Goal: Task Accomplishment & Management: Use online tool/utility

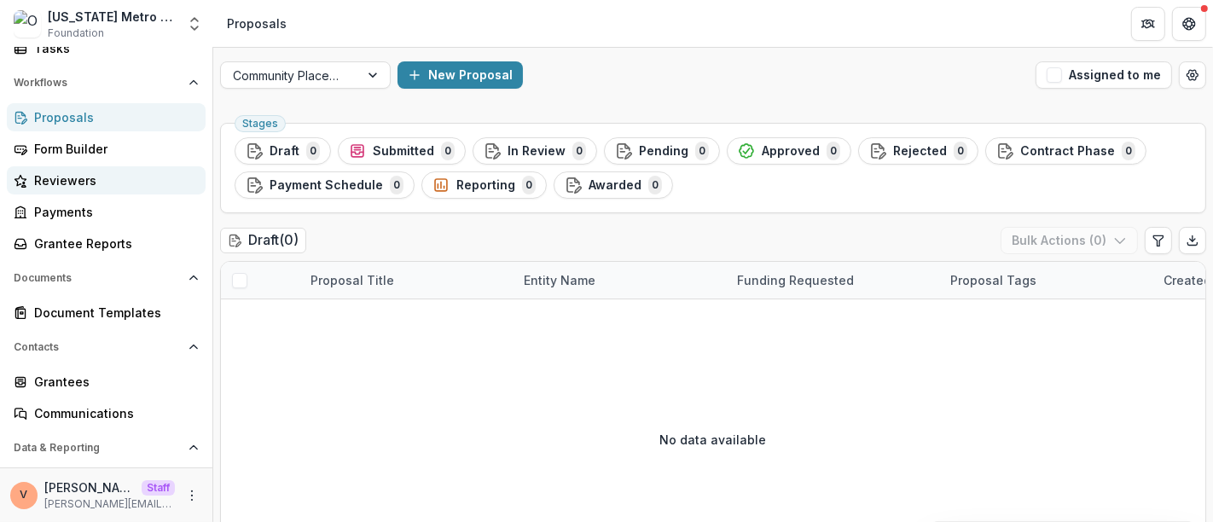
scroll to position [189, 0]
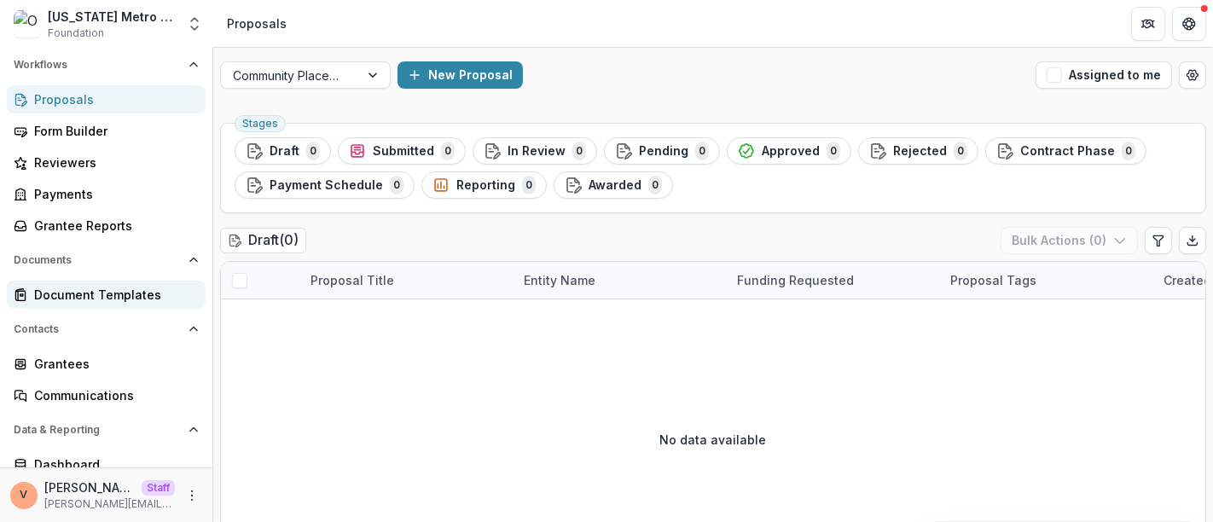
click at [127, 291] on div "Document Templates" at bounding box center [113, 295] width 158 height 18
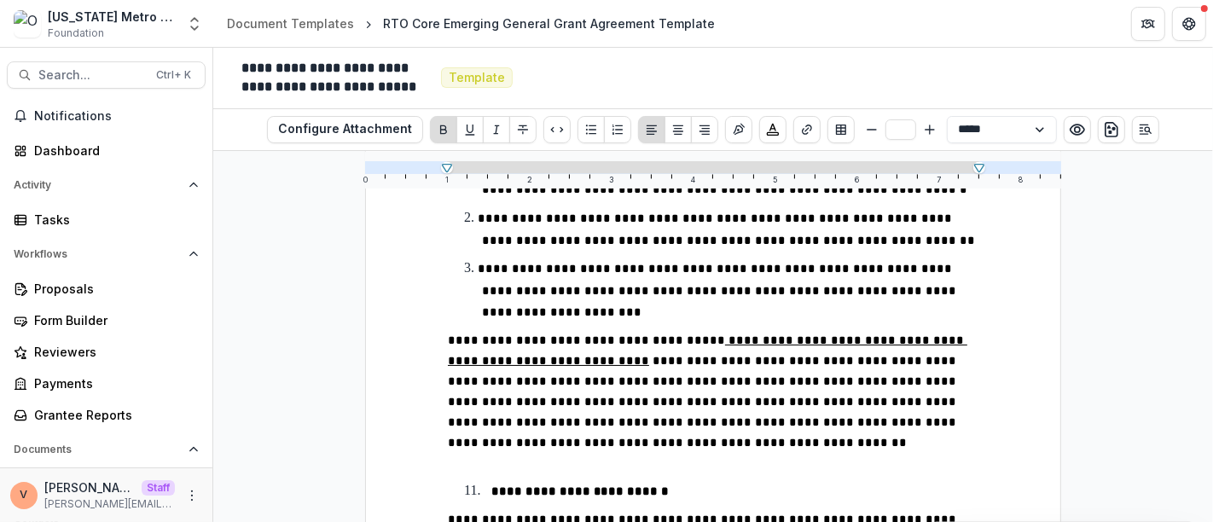
scroll to position [2937, 0]
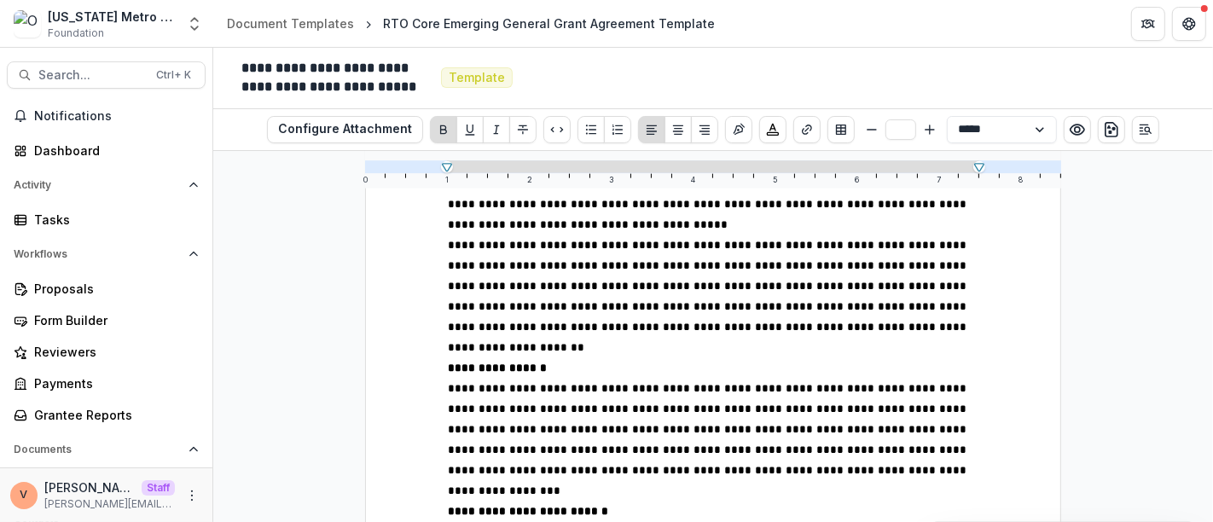
scroll to position [7312, 0]
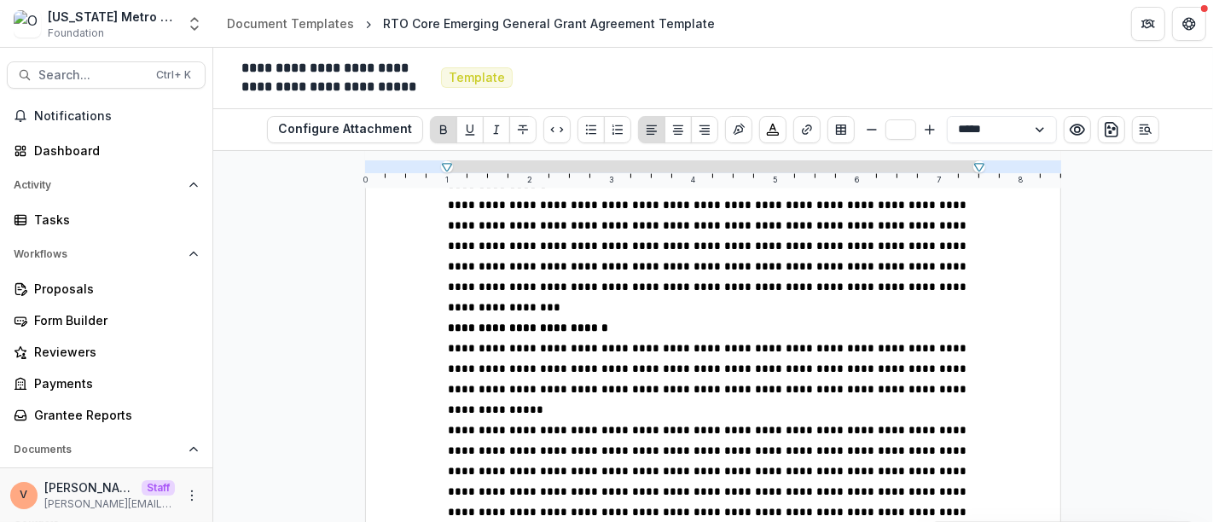
scroll to position [7596, 0]
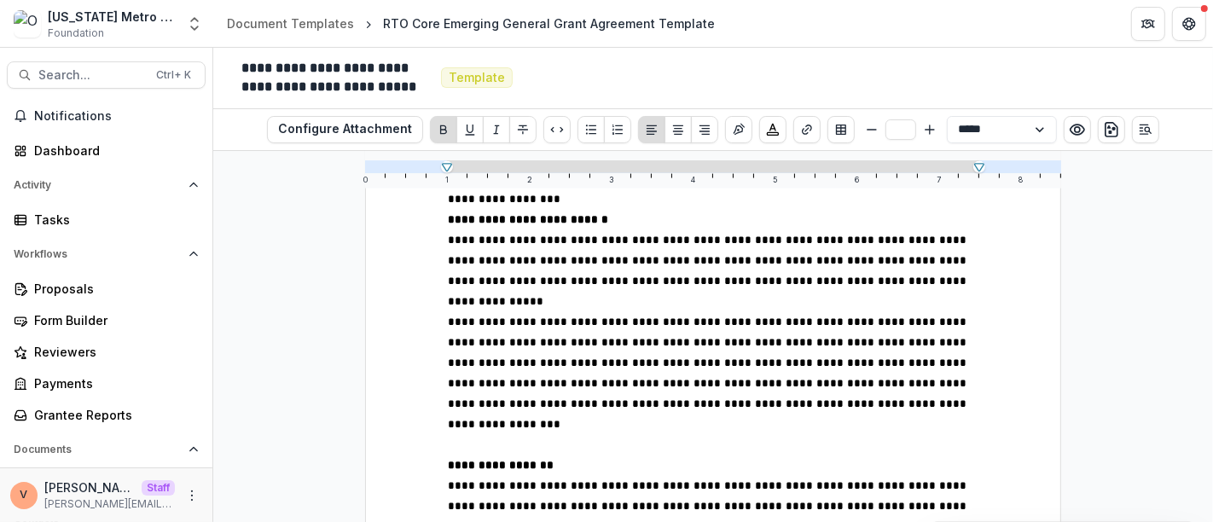
scroll to position [7691, 0]
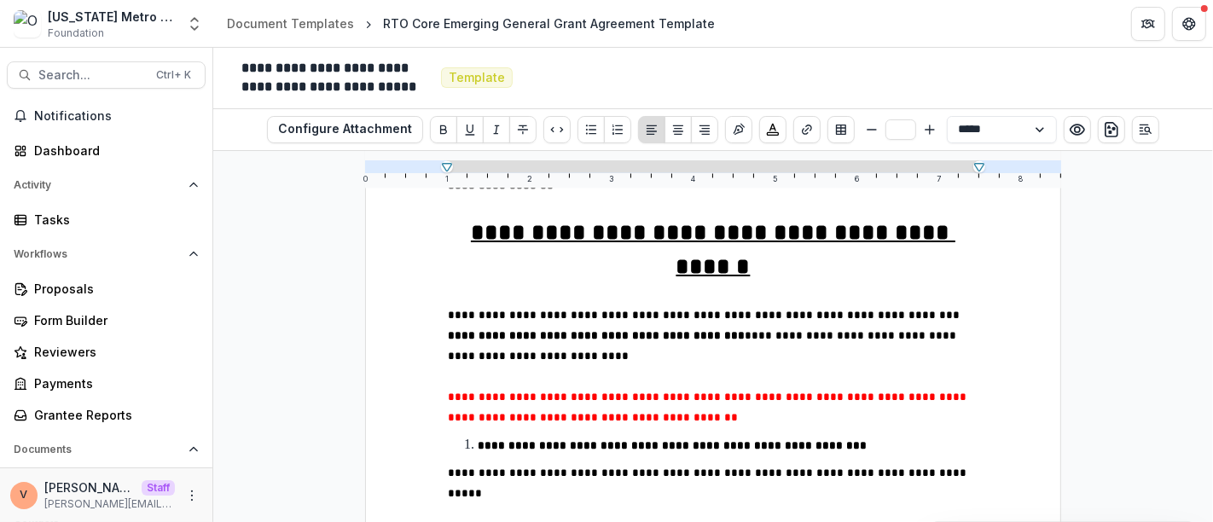
scroll to position [8069, 0]
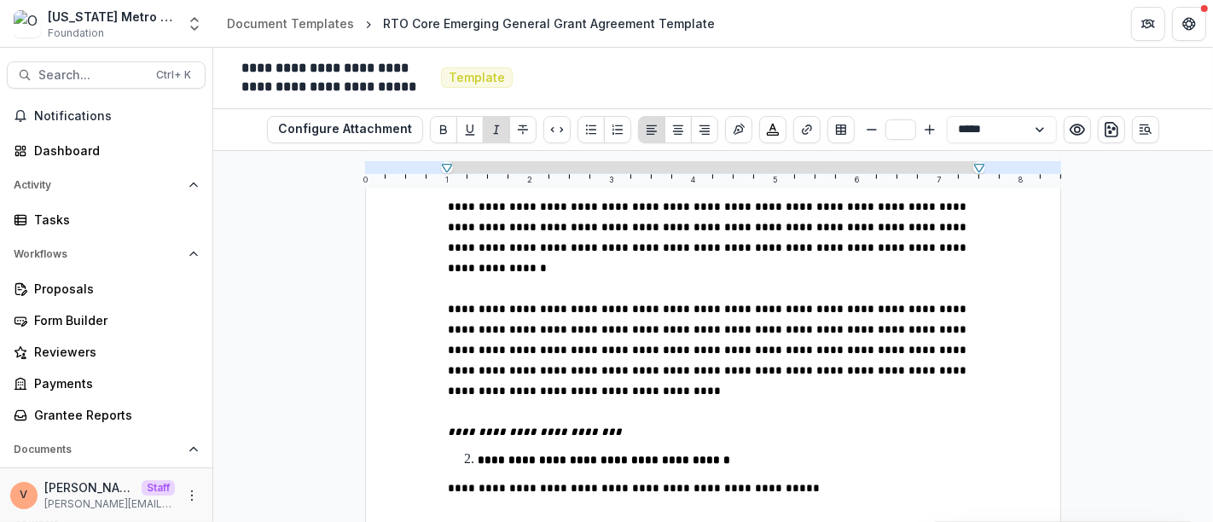
scroll to position [8543, 0]
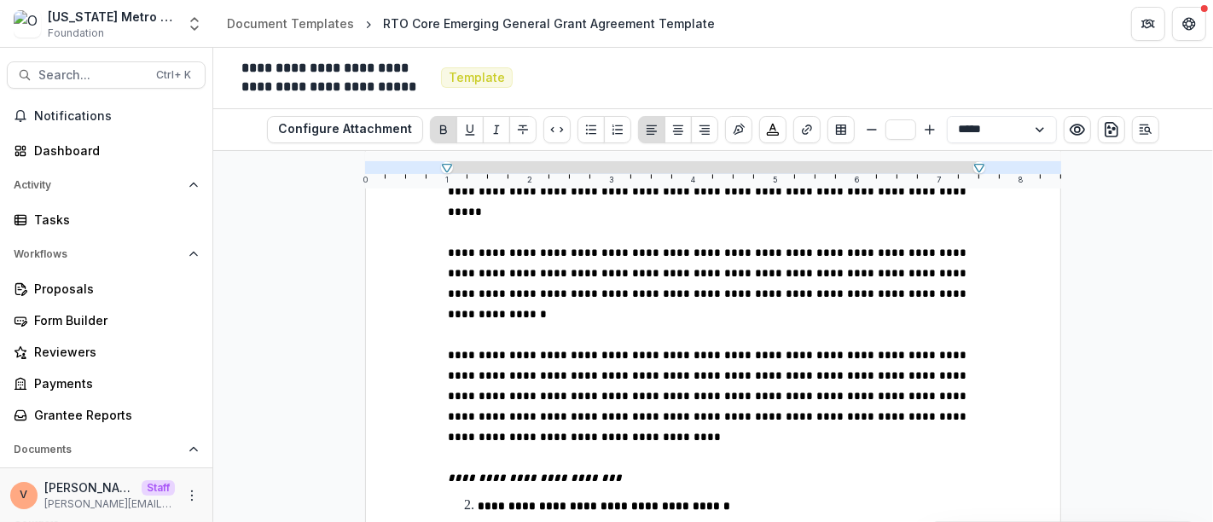
scroll to position [8449, 0]
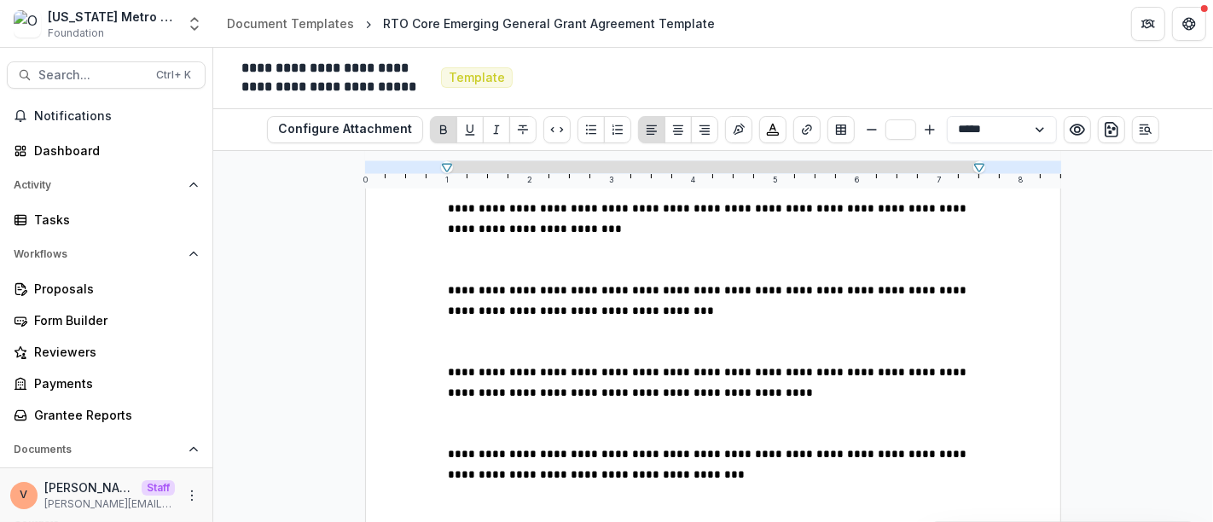
scroll to position [16219, 0]
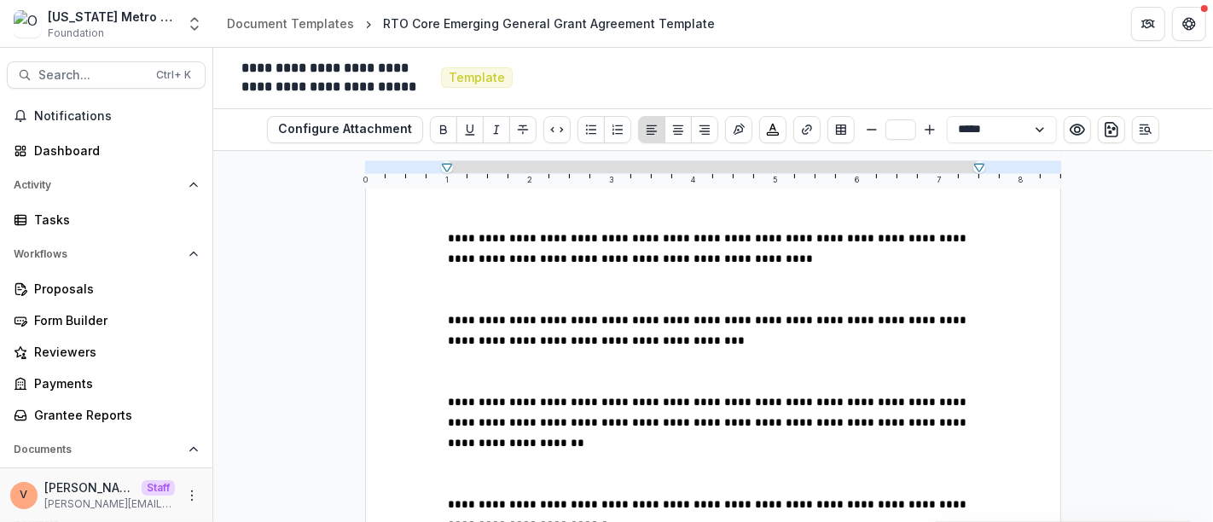
scroll to position [16408, 0]
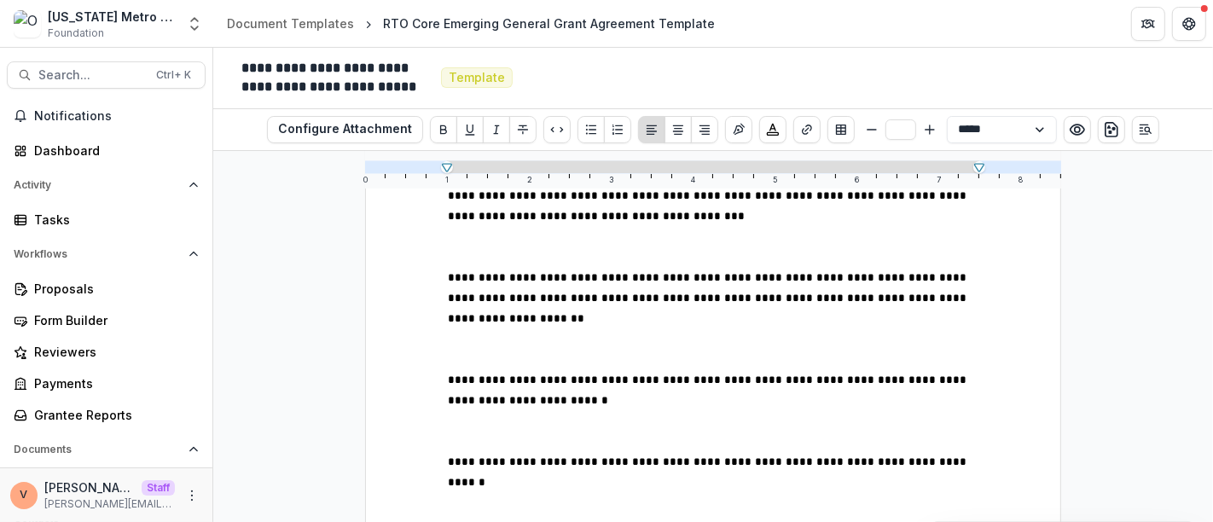
scroll to position [16503, 0]
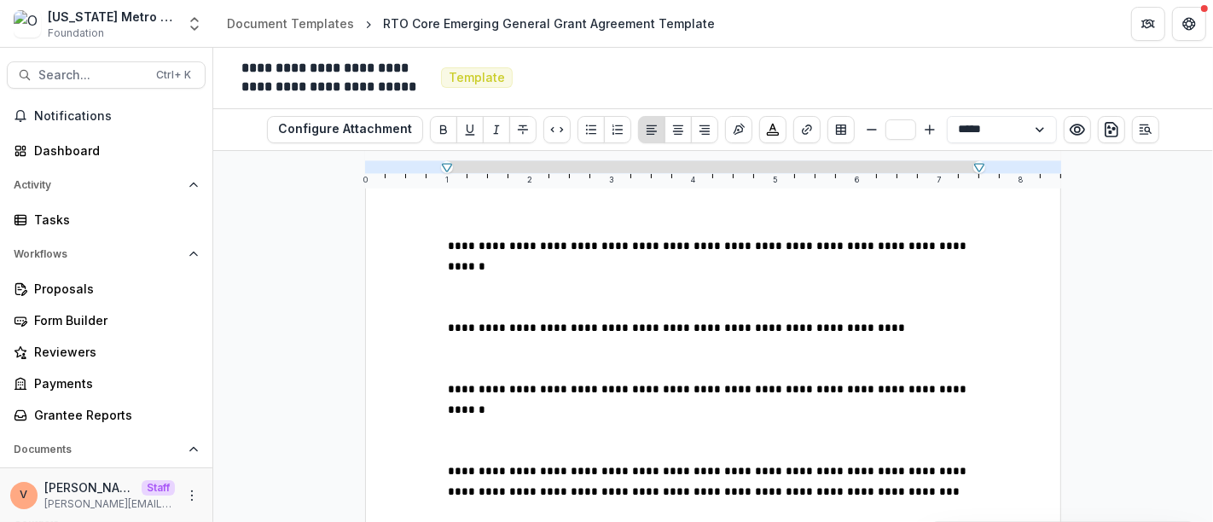
scroll to position [16693, 0]
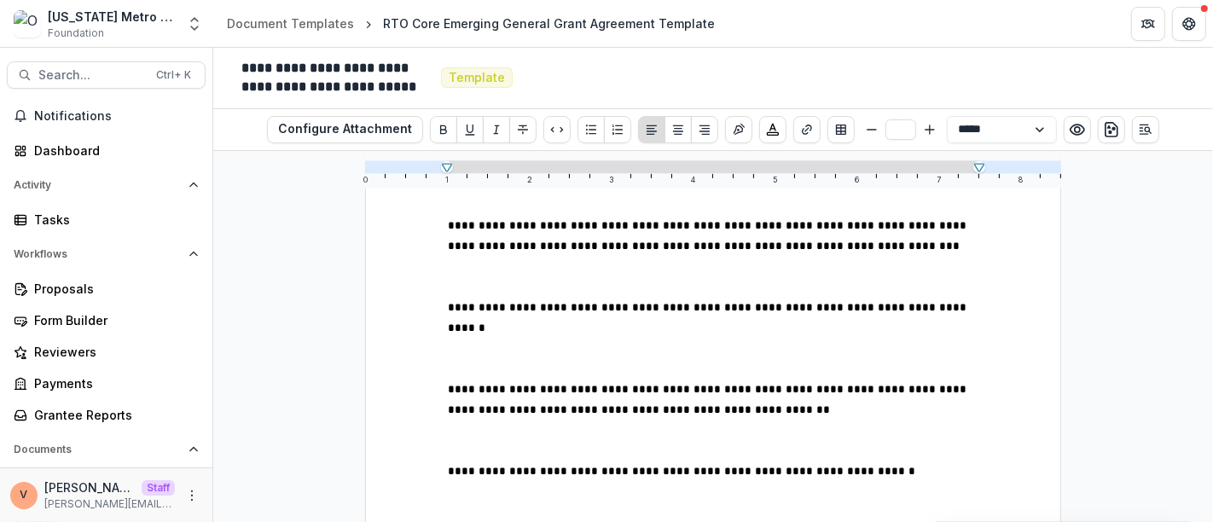
scroll to position [16977, 0]
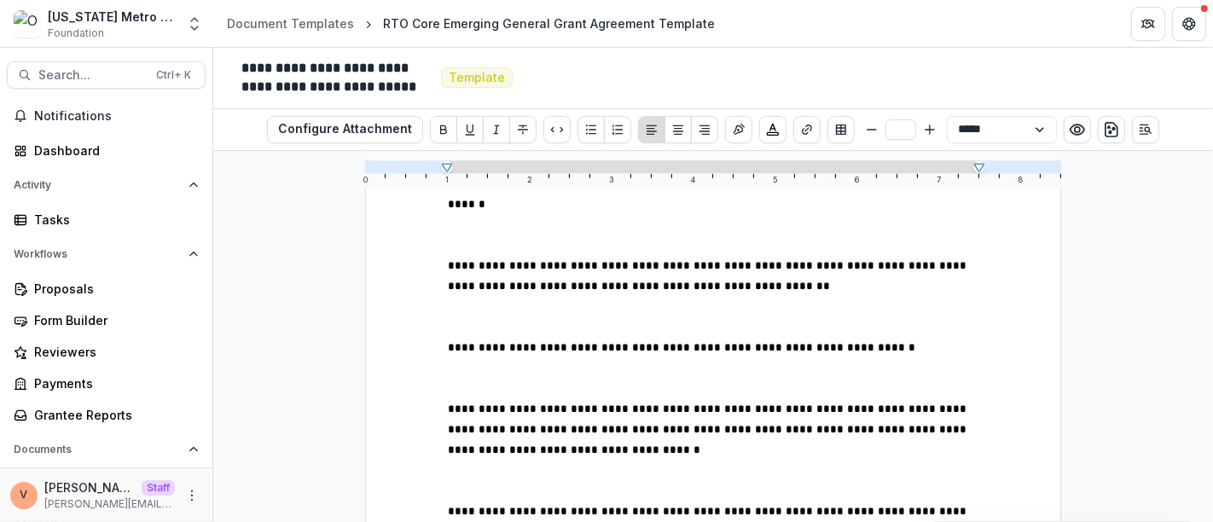
scroll to position [17166, 0]
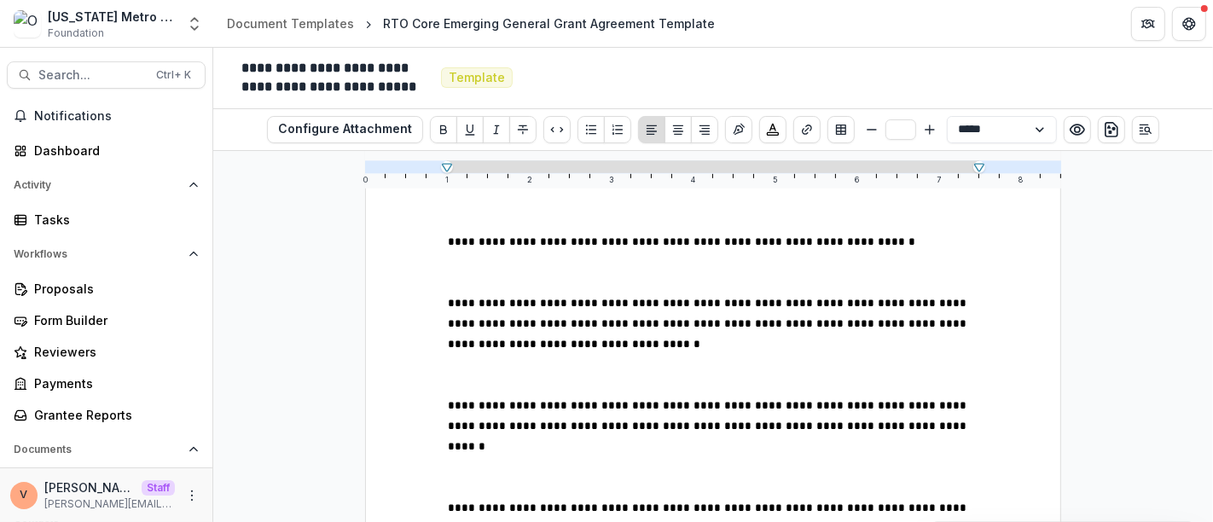
scroll to position [17261, 0]
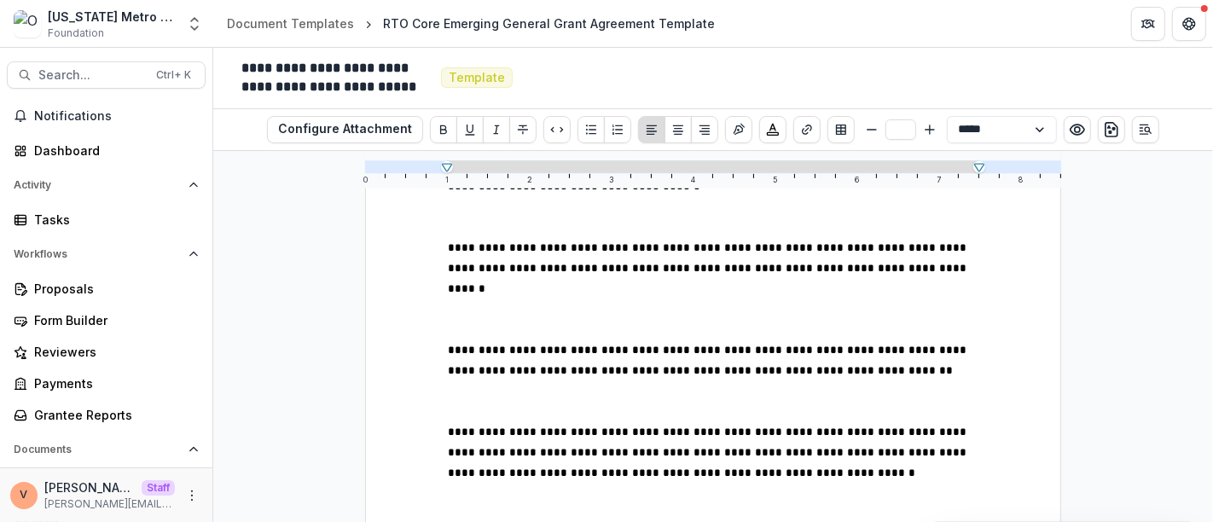
scroll to position [17355, 0]
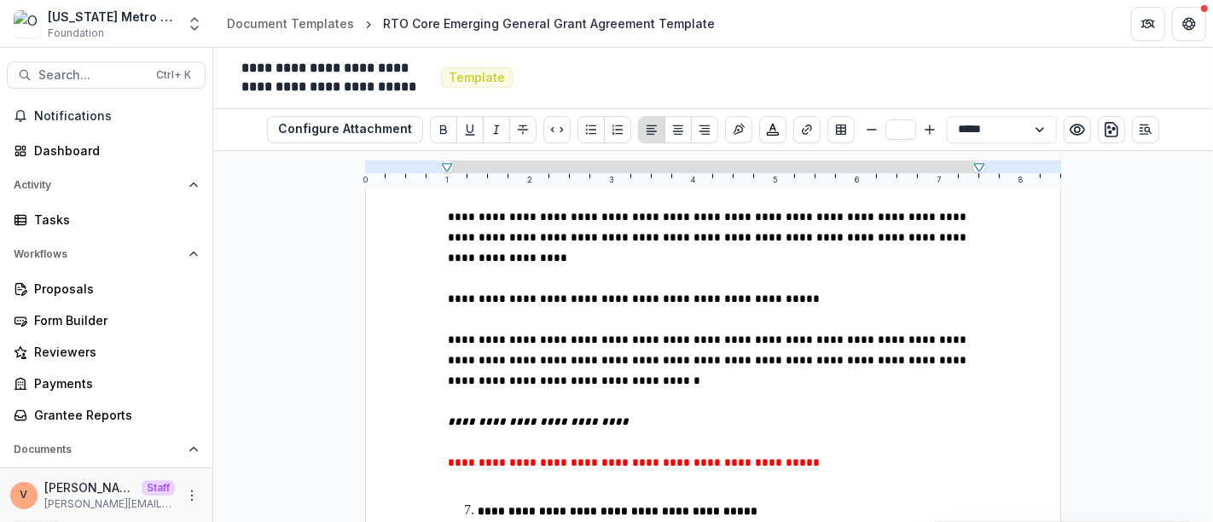
scroll to position [18114, 0]
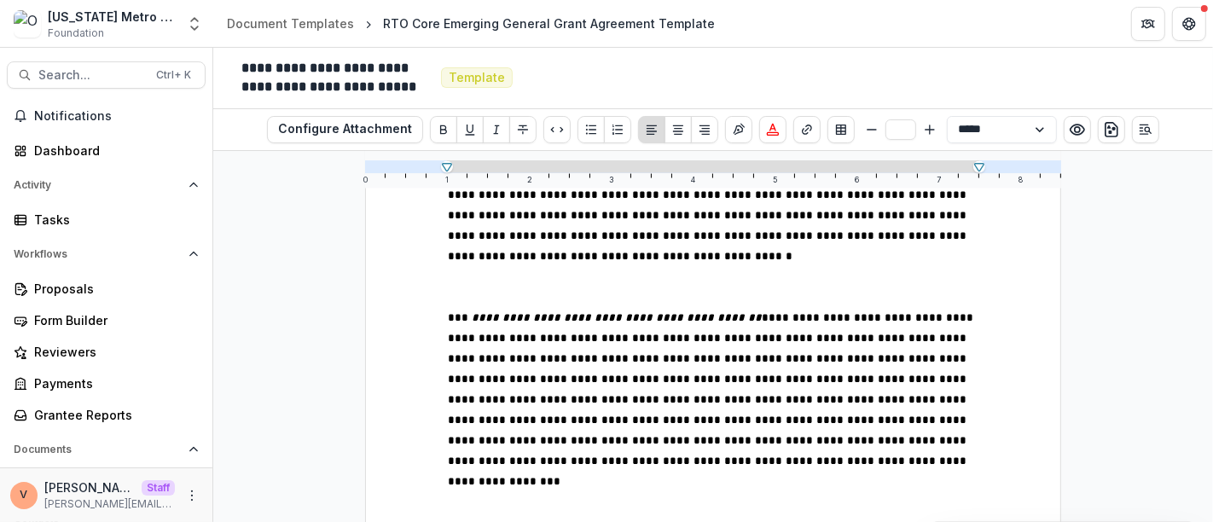
scroll to position [24083, 0]
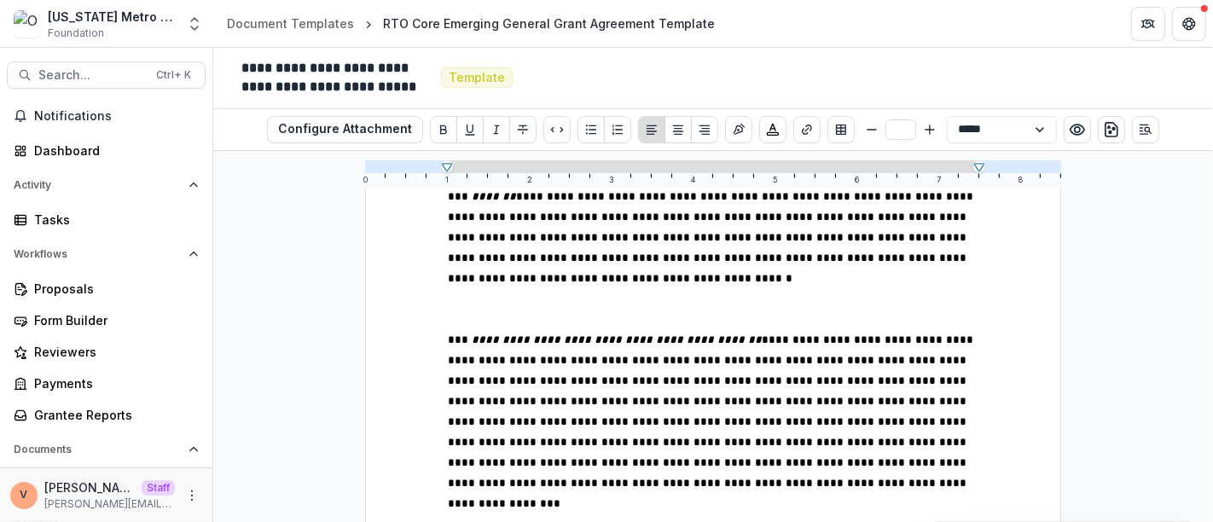
scroll to position [24255, 0]
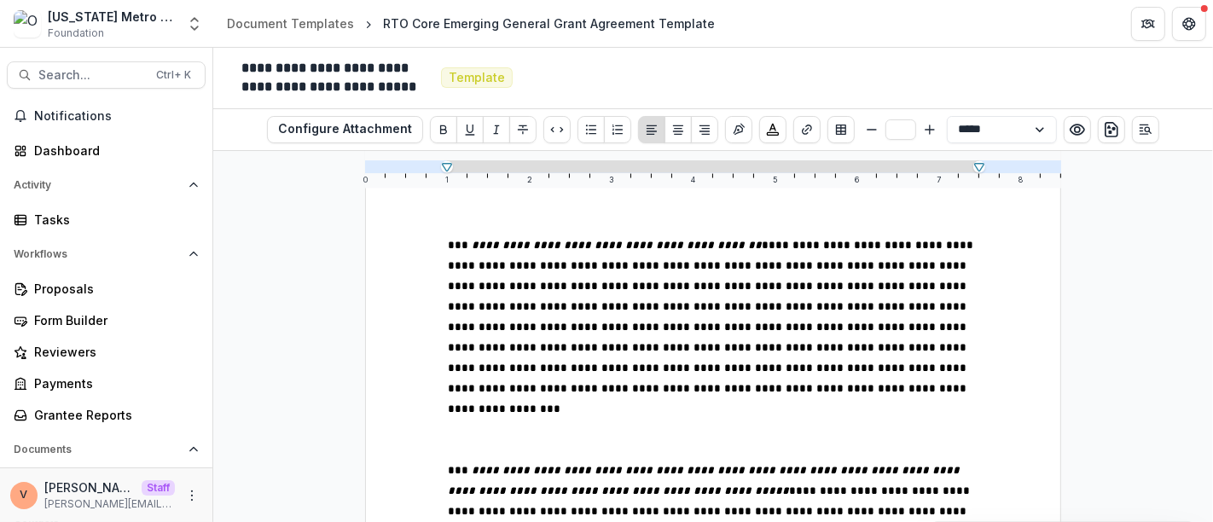
type input "**"
click at [735, 124] on icon "Insert Signature" at bounding box center [739, 130] width 14 height 14
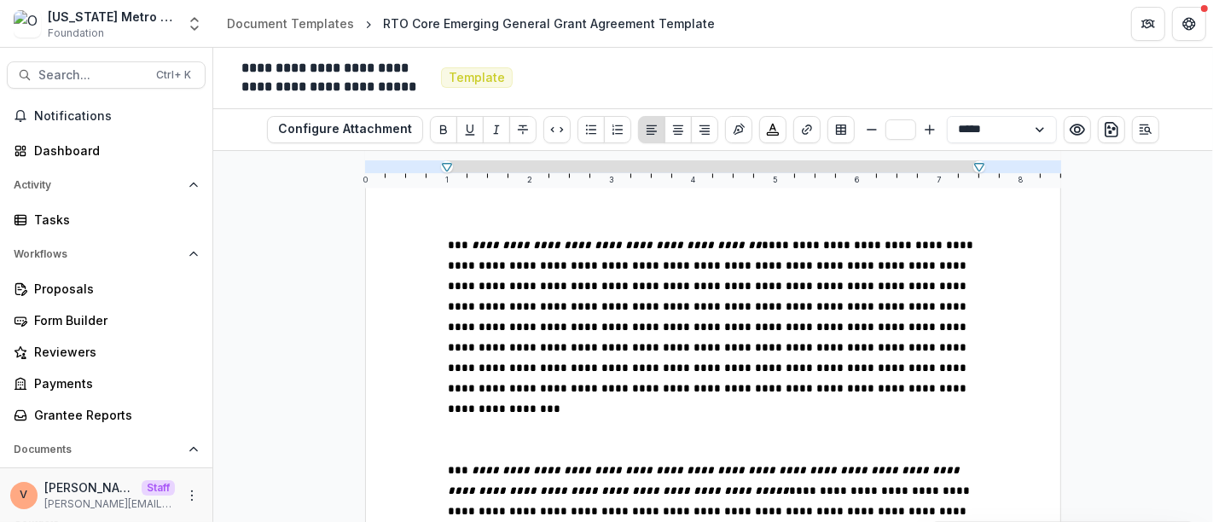
type input "**"
click at [1144, 128] on icon "Open Editor Sidebar" at bounding box center [1145, 130] width 14 height 14
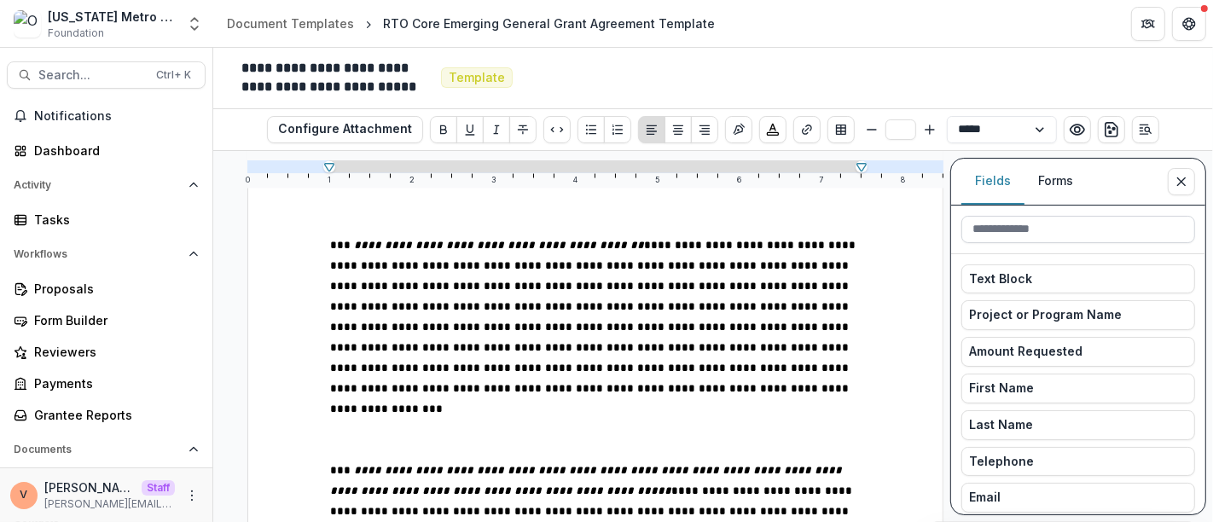
click at [1067, 227] on input at bounding box center [1078, 229] width 234 height 27
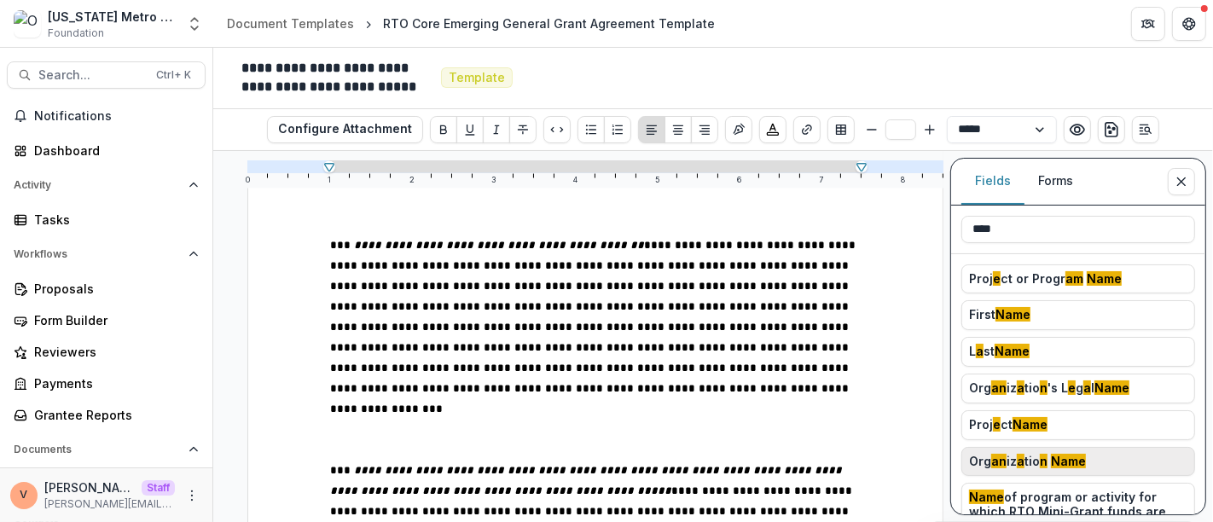
type input "****"
click at [1057, 455] on mark "Name" at bounding box center [1068, 461] width 35 height 14
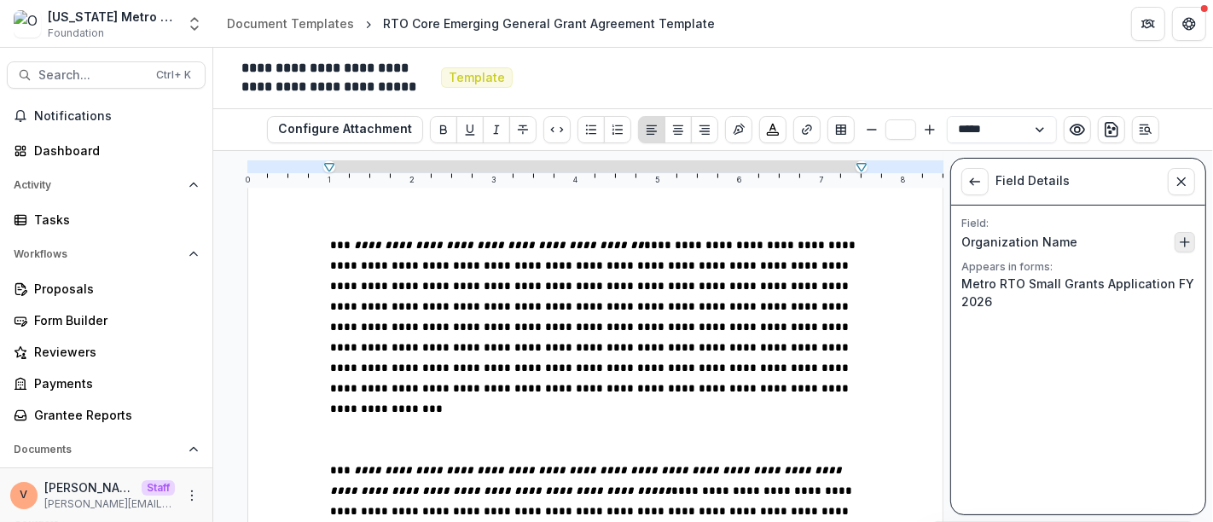
click at [1184, 241] on icon "Insert Organization Name into document" at bounding box center [1185, 242] width 14 height 14
click at [1179, 179] on icon "Close sidebar" at bounding box center [1181, 182] width 14 height 14
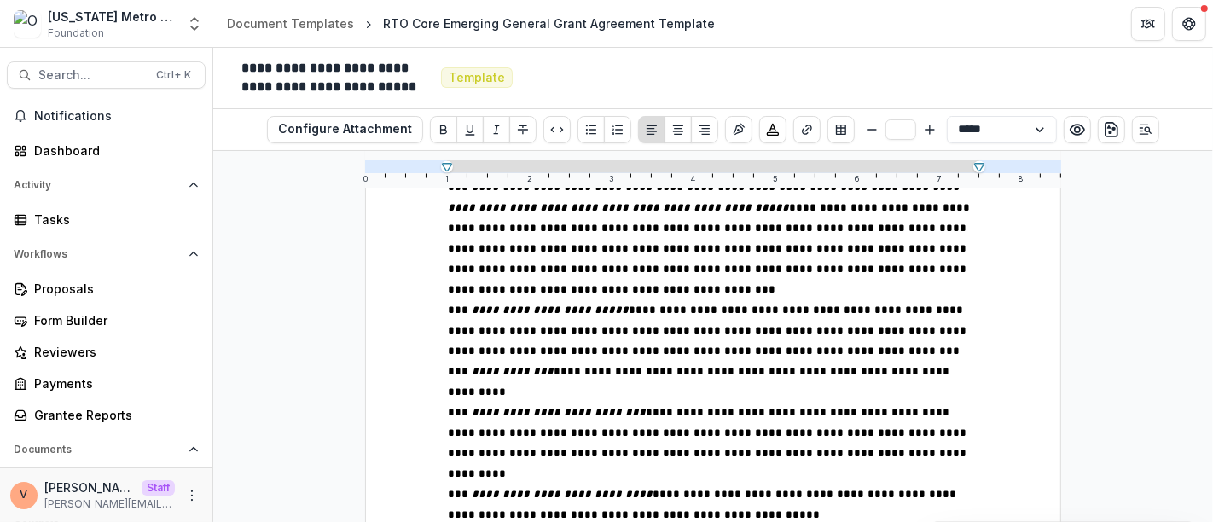
scroll to position [24445, 0]
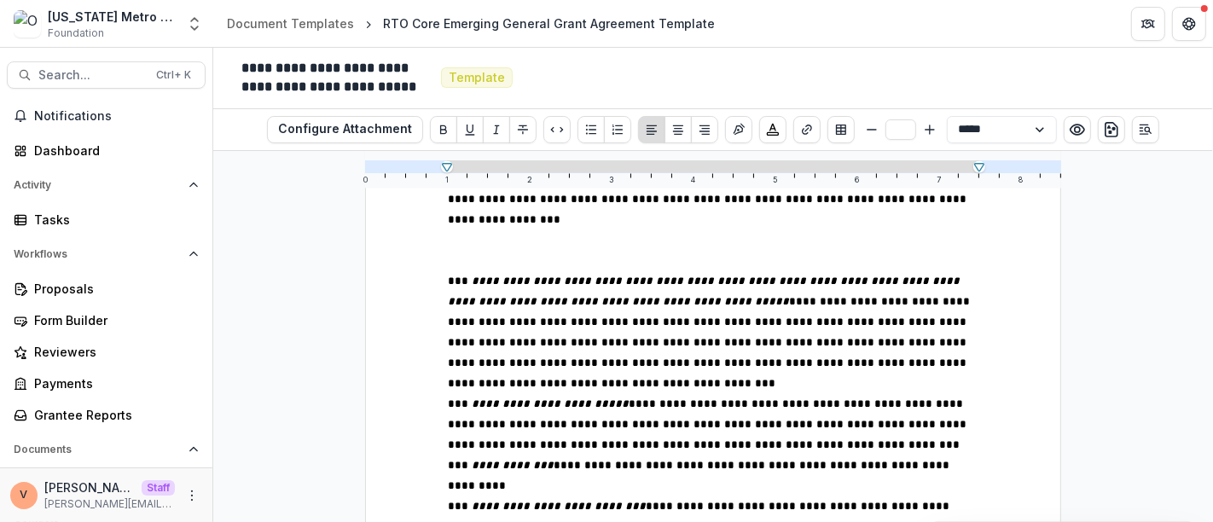
type input "**"
drag, startPoint x: 652, startPoint y: 327, endPoint x: 443, endPoint y: 332, distance: 208.1
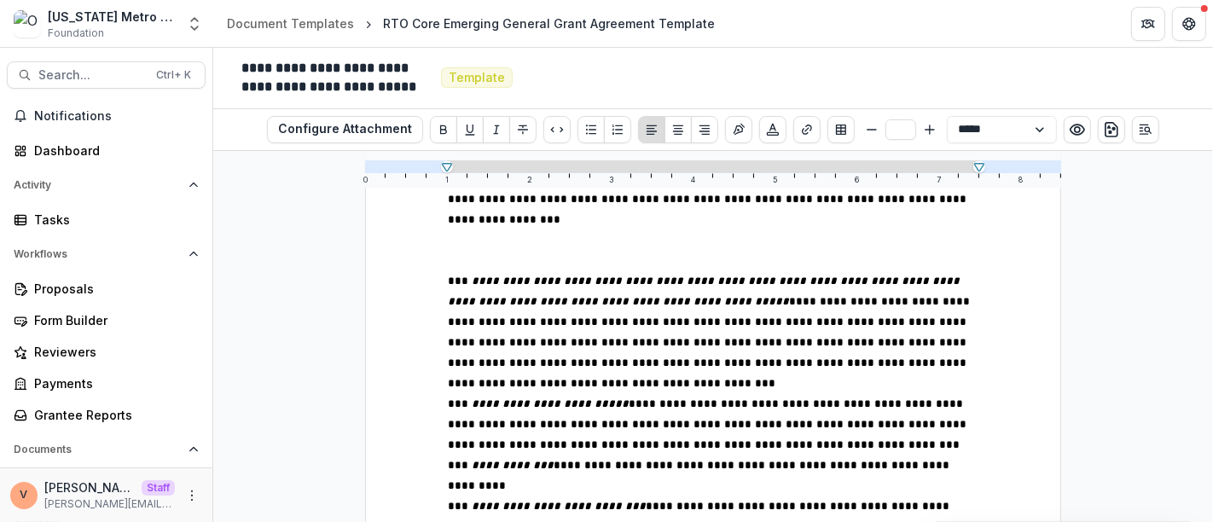
type input "**"
drag, startPoint x: 800, startPoint y: 308, endPoint x: 431, endPoint y: 308, distance: 369.3
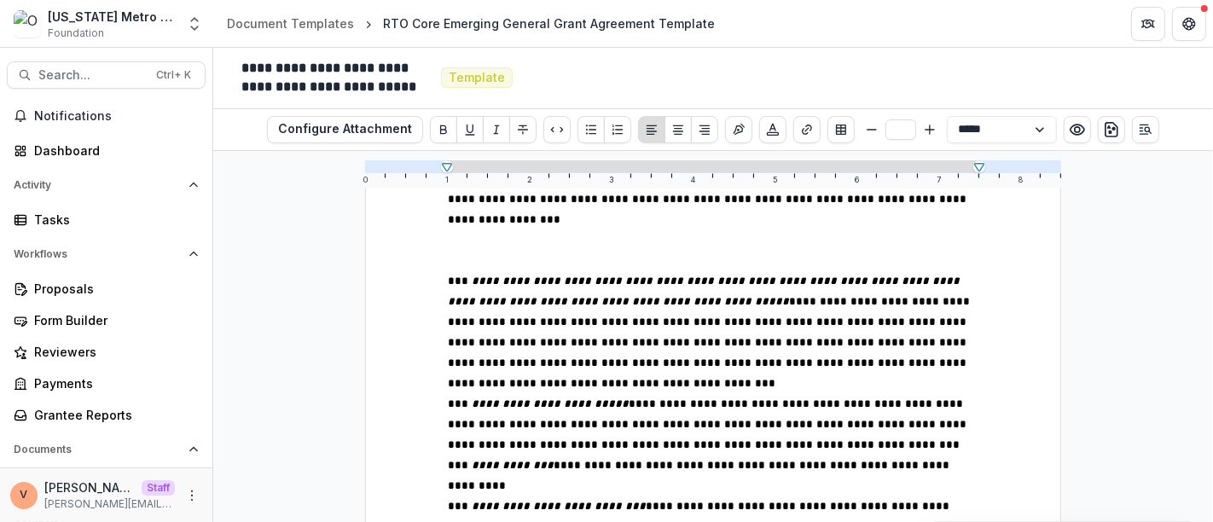
type input "**"
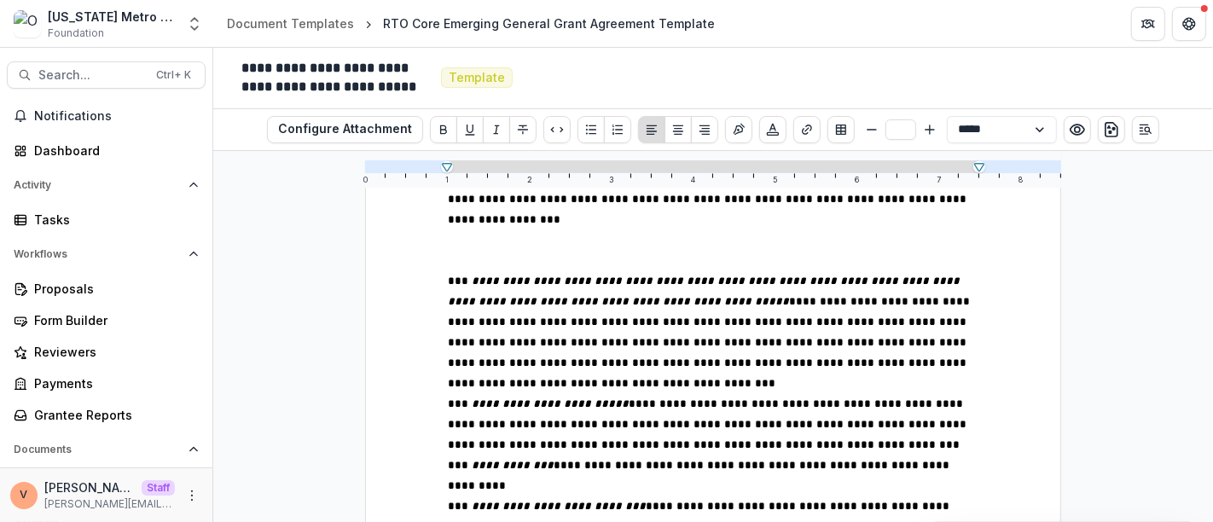
type input "**"
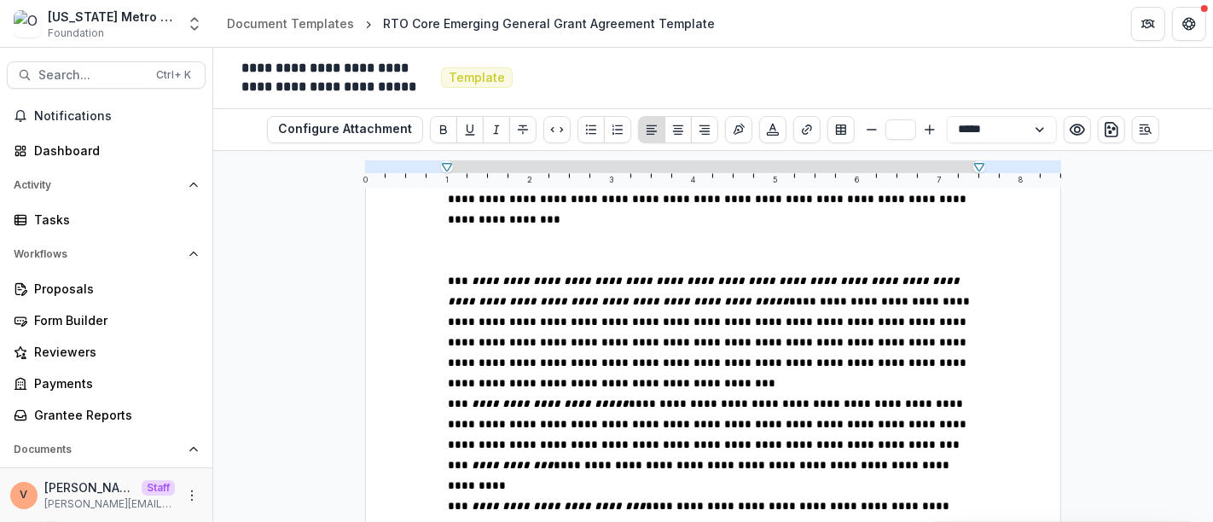
drag, startPoint x: 602, startPoint y: 298, endPoint x: 443, endPoint y: 301, distance: 158.6
click at [928, 130] on icon "Bigger" at bounding box center [930, 130] width 14 height 14
click at [680, 129] on icon "Align Center" at bounding box center [678, 130] width 14 height 14
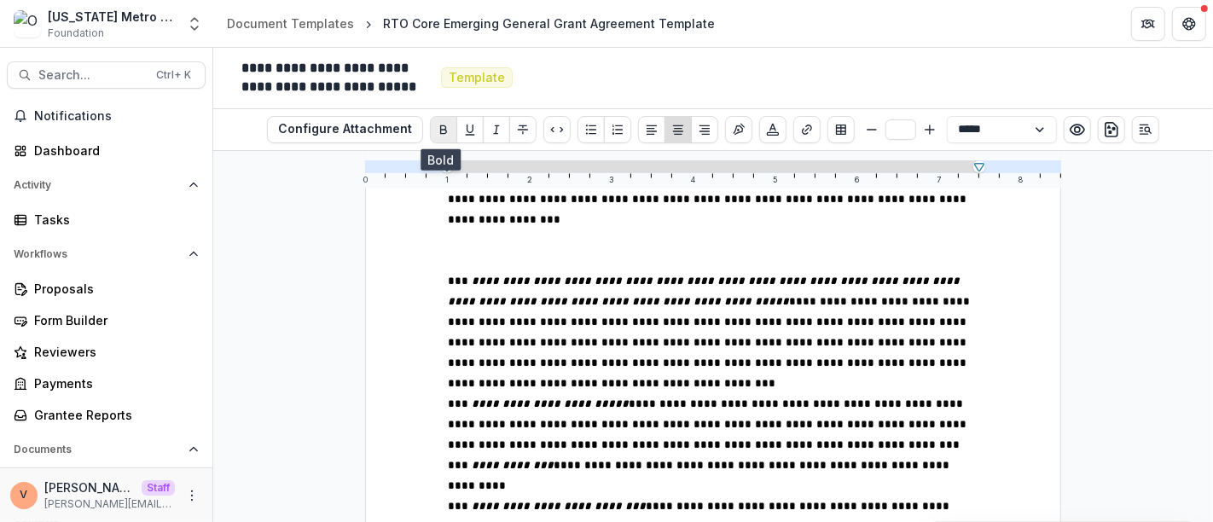
click at [446, 129] on icon "Bold" at bounding box center [444, 130] width 14 height 14
click at [470, 125] on icon "Underline" at bounding box center [470, 130] width 14 height 14
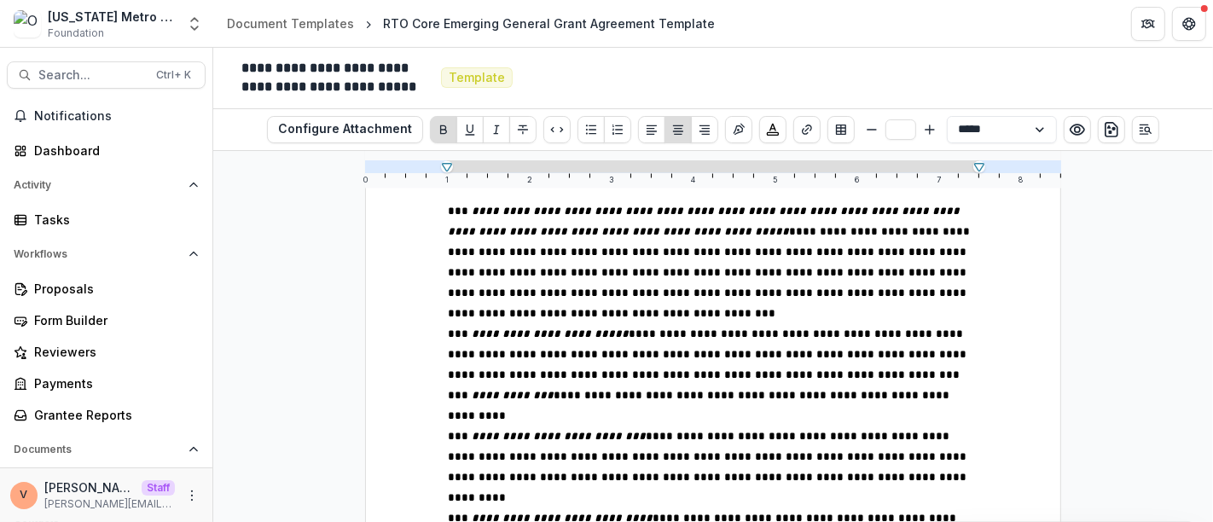
scroll to position [24539, 0]
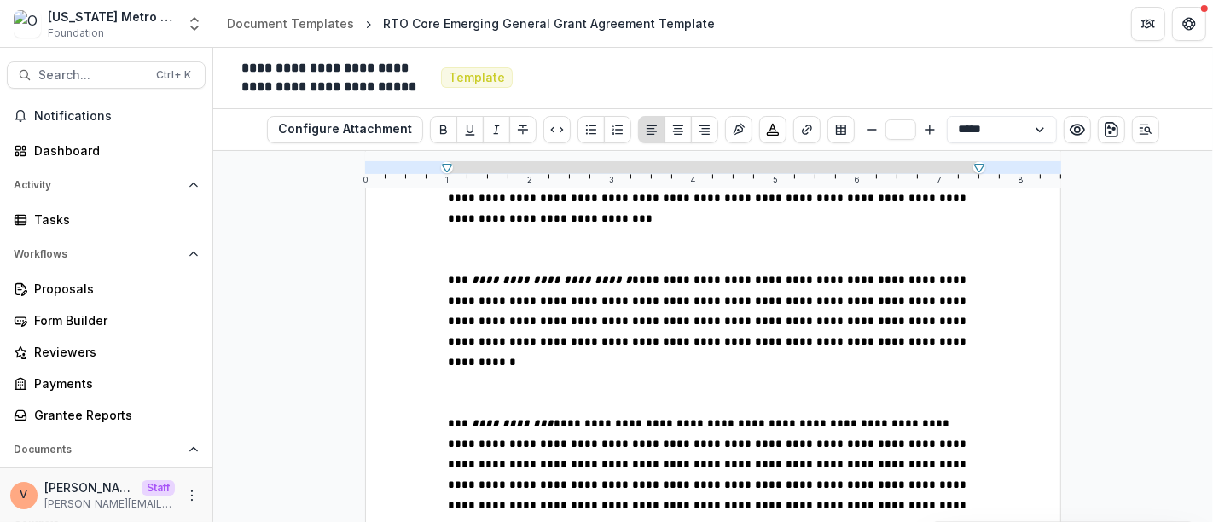
scroll to position [25108, 0]
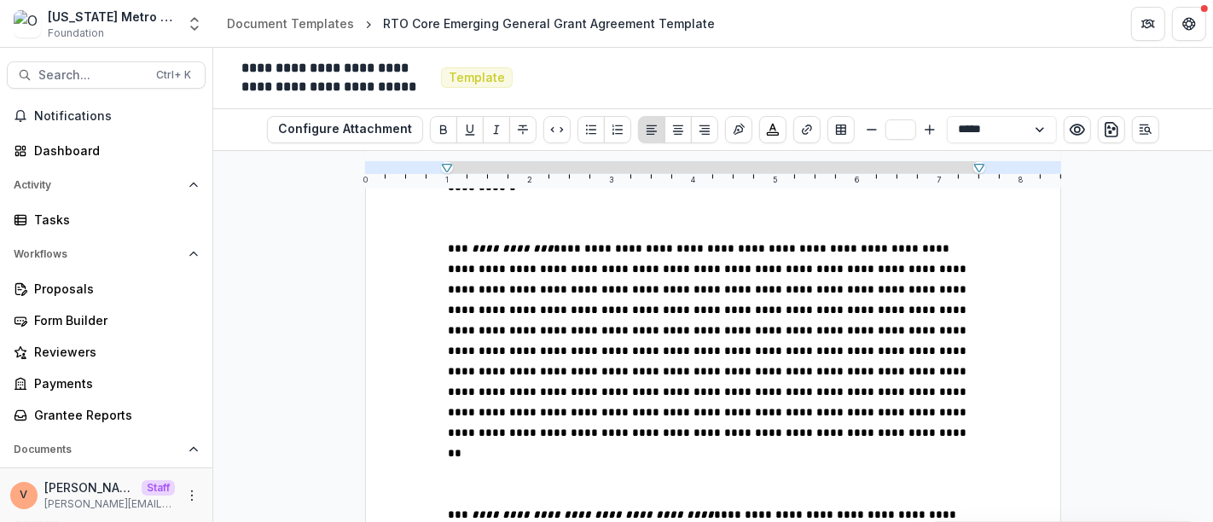
scroll to position [25203, 0]
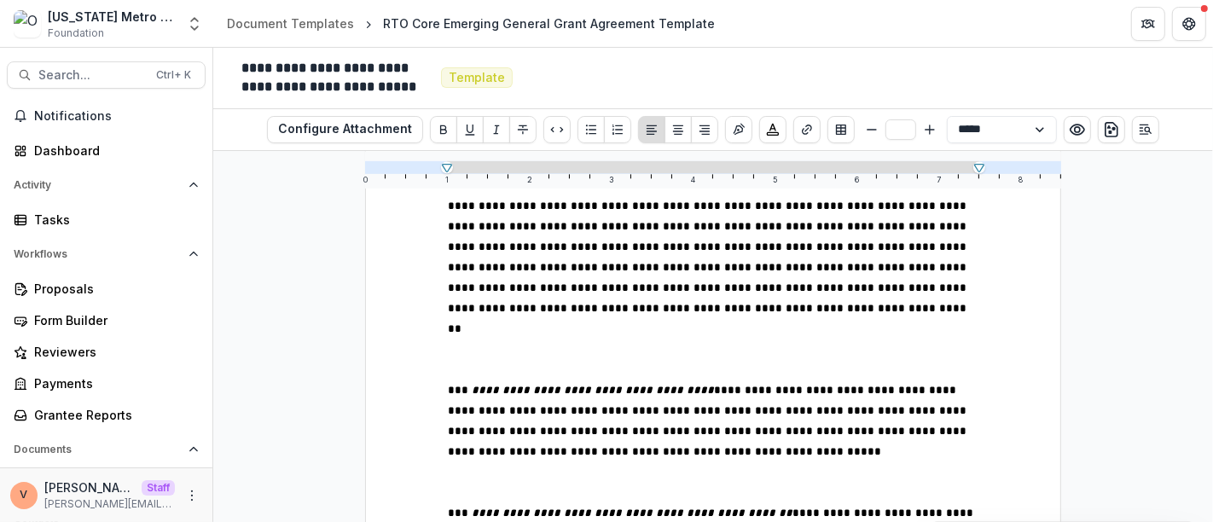
click at [733, 128] on icon "Insert Signature" at bounding box center [739, 130] width 14 height 14
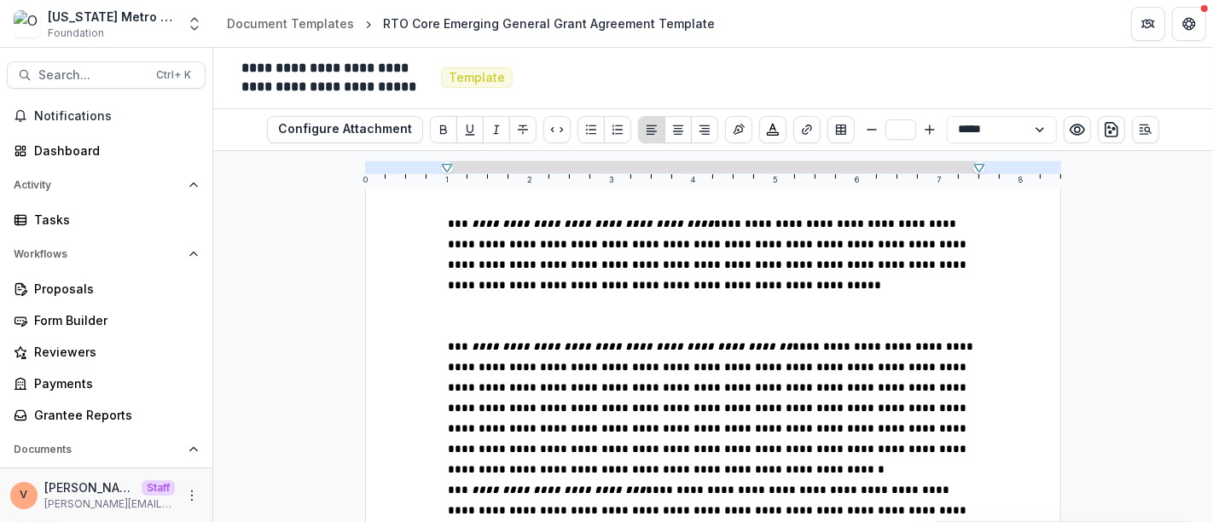
scroll to position [25470, 0]
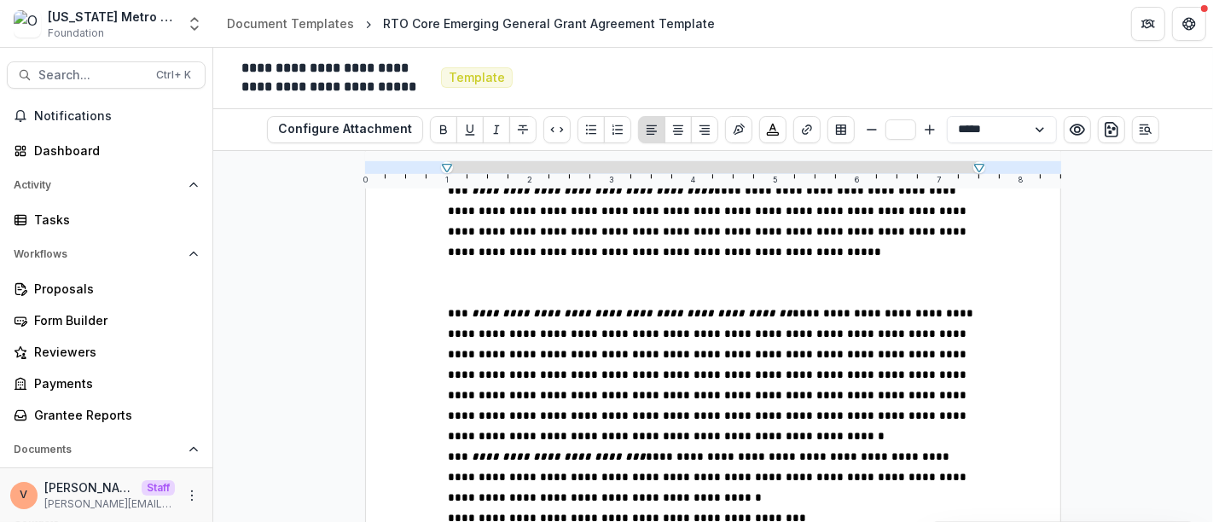
scroll to position [25512, 0]
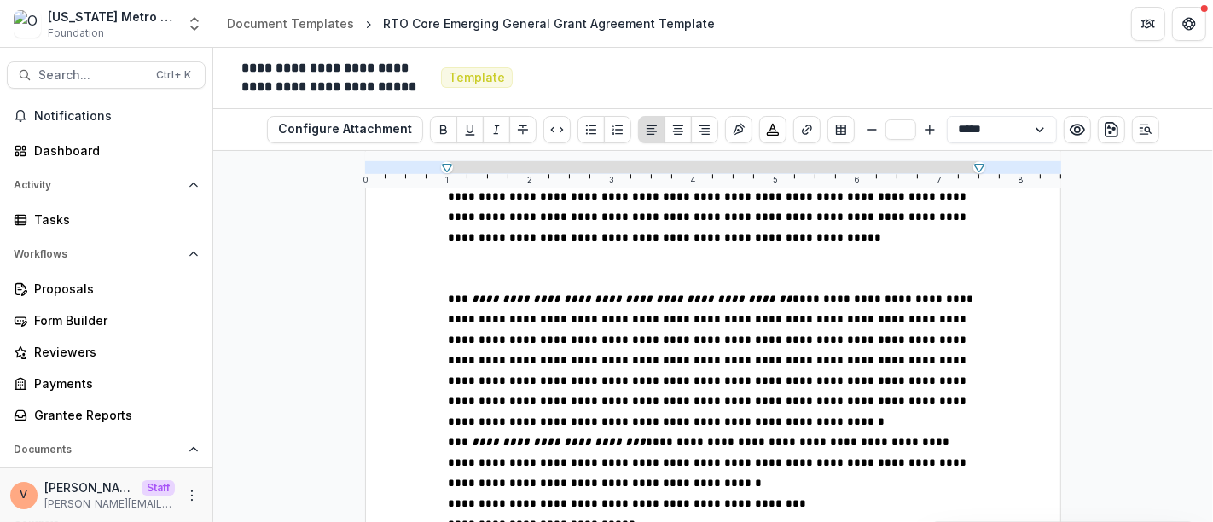
drag, startPoint x: 472, startPoint y: 426, endPoint x: 449, endPoint y: 420, distance: 24.8
click at [869, 126] on icon "Smaller" at bounding box center [872, 130] width 14 height 14
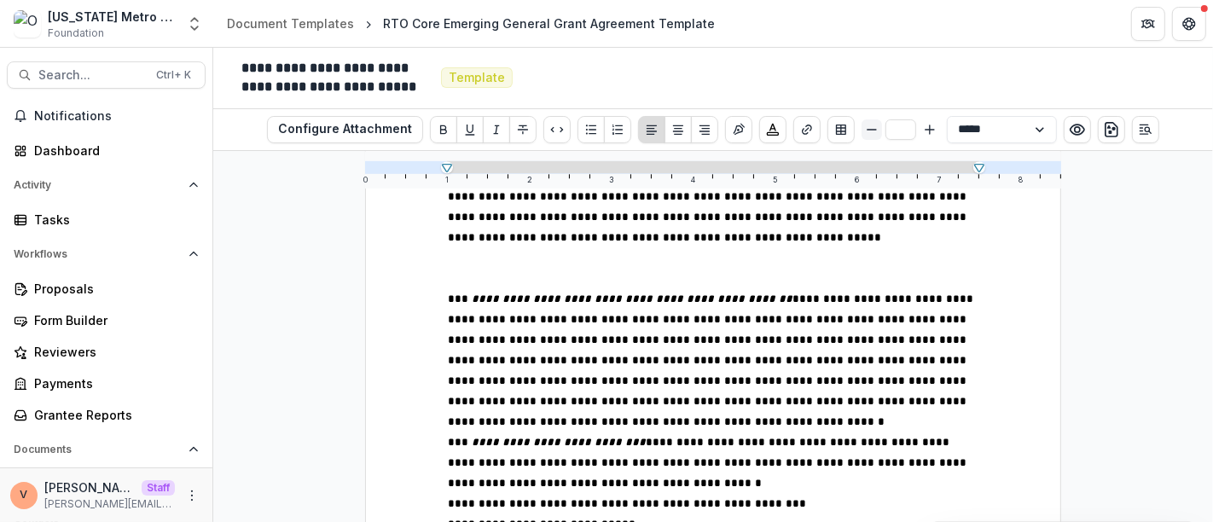
click at [869, 126] on icon "Smaller" at bounding box center [872, 130] width 14 height 14
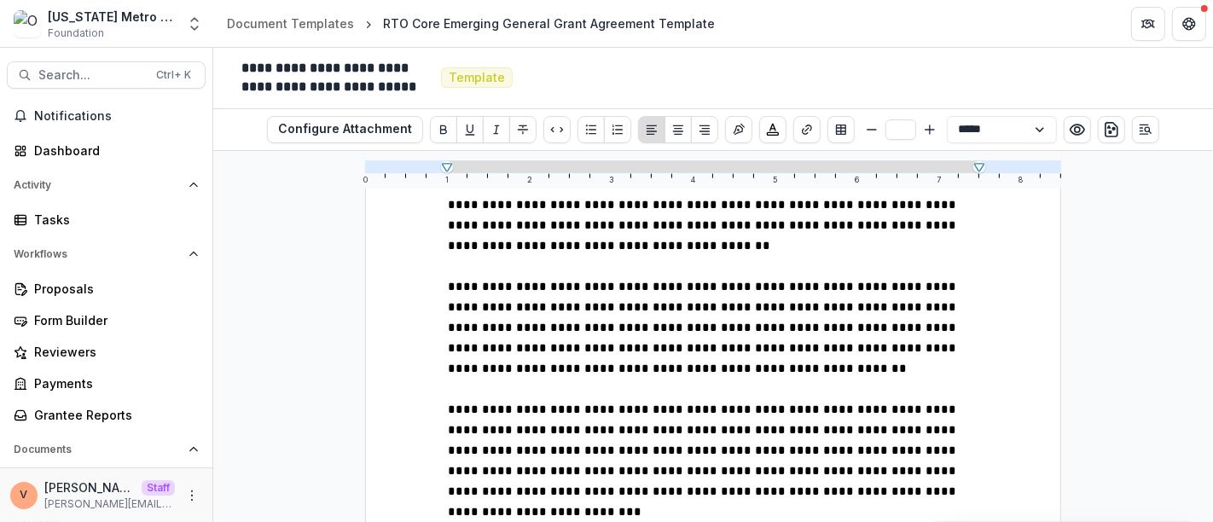
scroll to position [1990, 0]
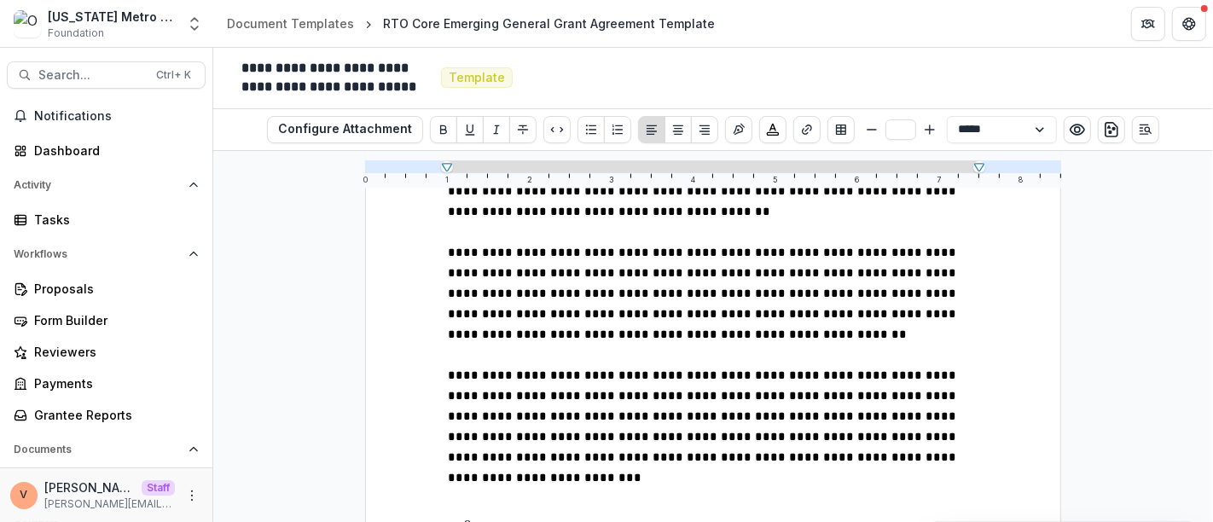
click at [635, 365] on p "**********" at bounding box center [713, 426] width 530 height 123
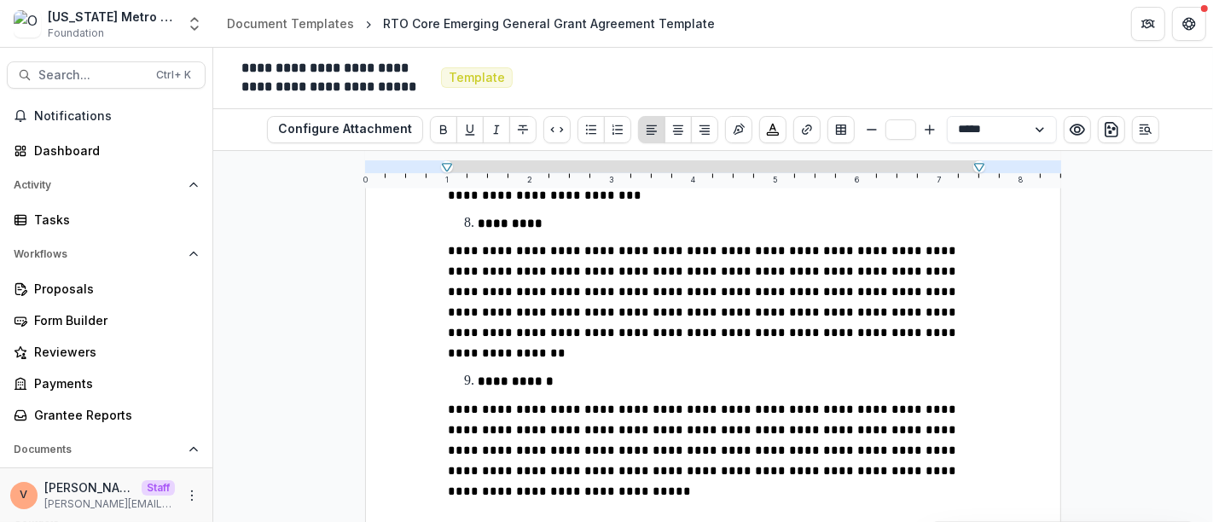
scroll to position [2274, 0]
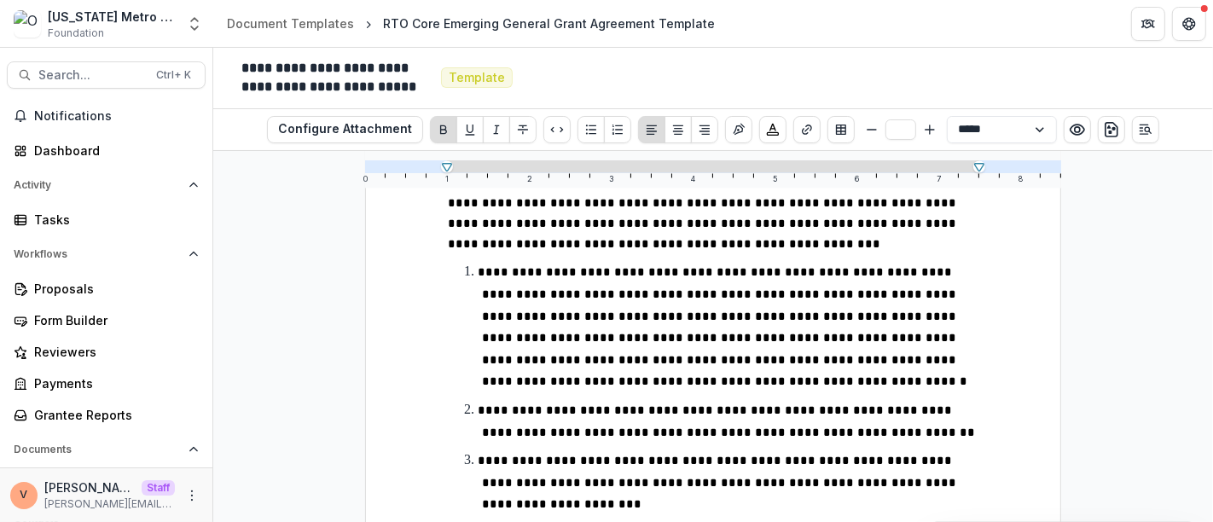
scroll to position [2748, 0]
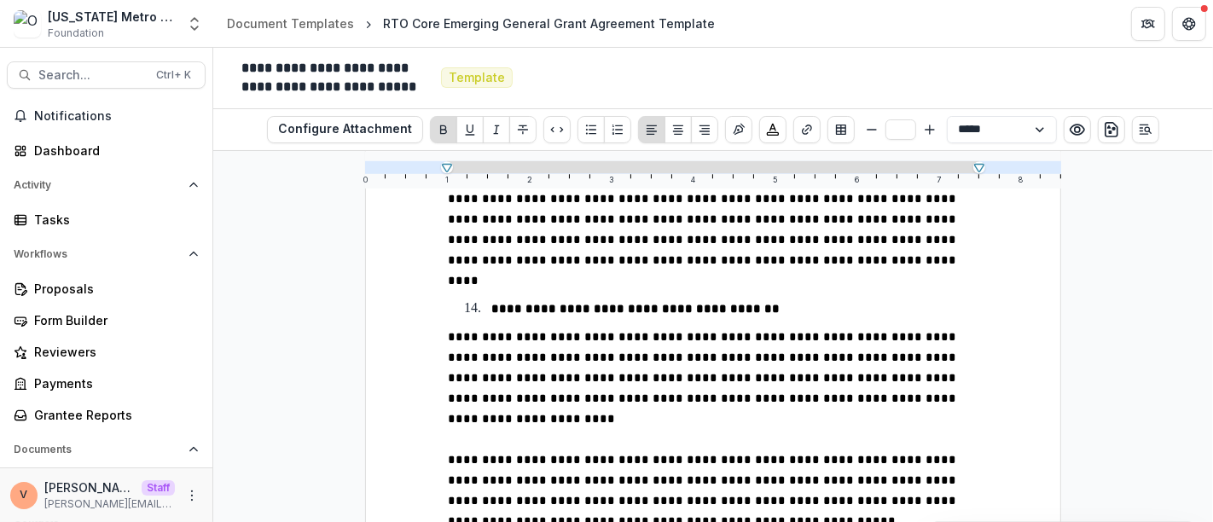
scroll to position [3885, 0]
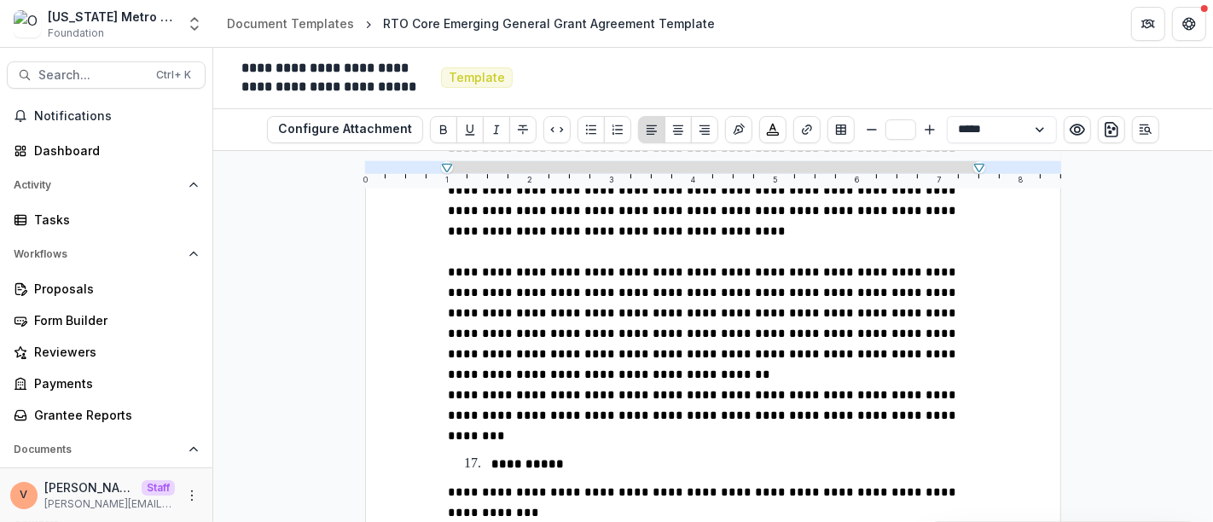
scroll to position [4453, 0]
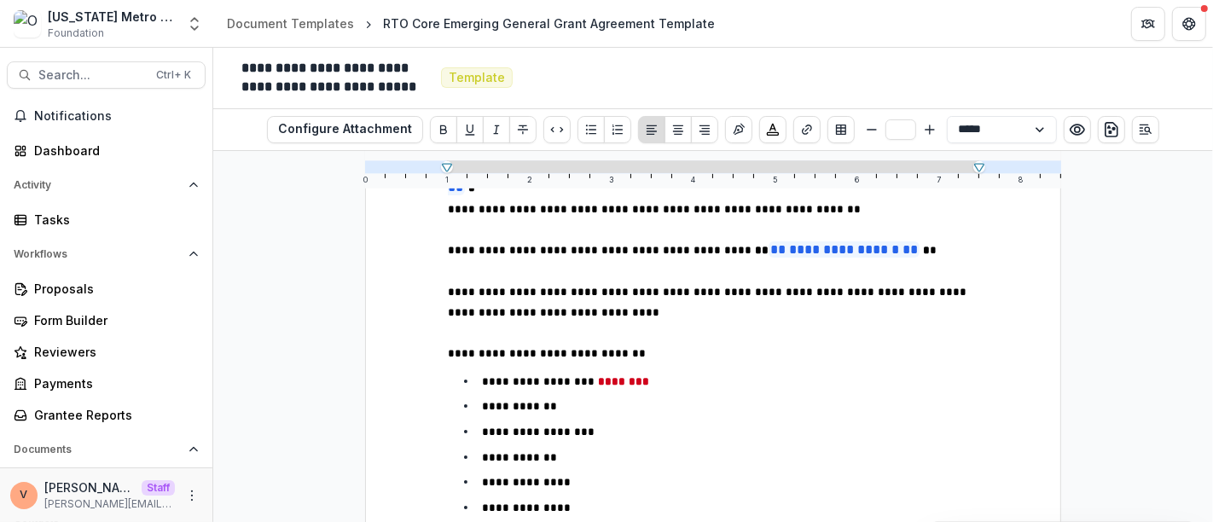
scroll to position [6254, 0]
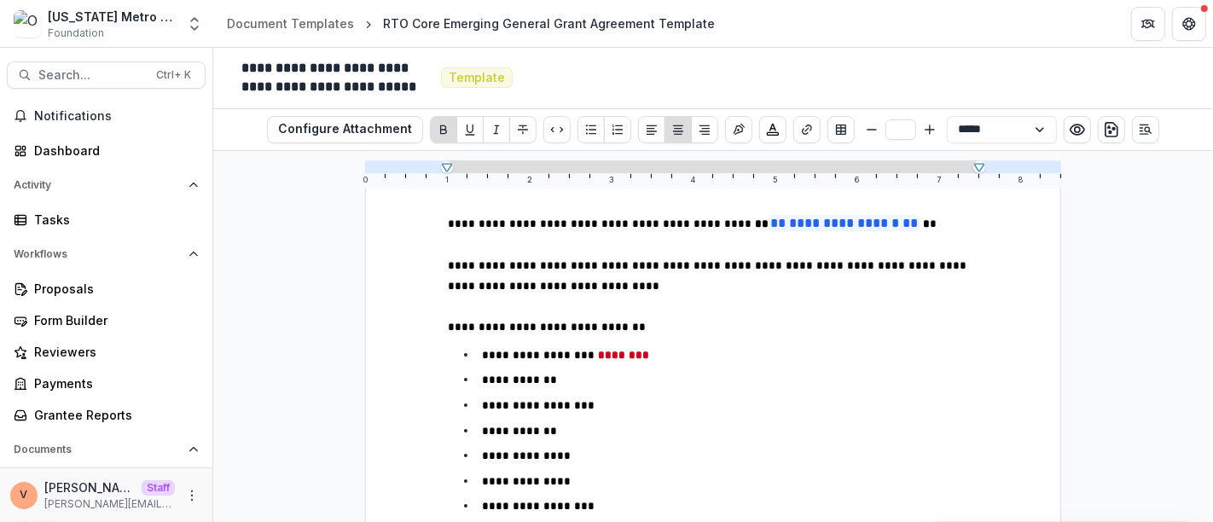
drag, startPoint x: 795, startPoint y: 269, endPoint x: 624, endPoint y: 267, distance: 170.6
click at [929, 127] on icon "Bigger" at bounding box center [930, 130] width 14 height 14
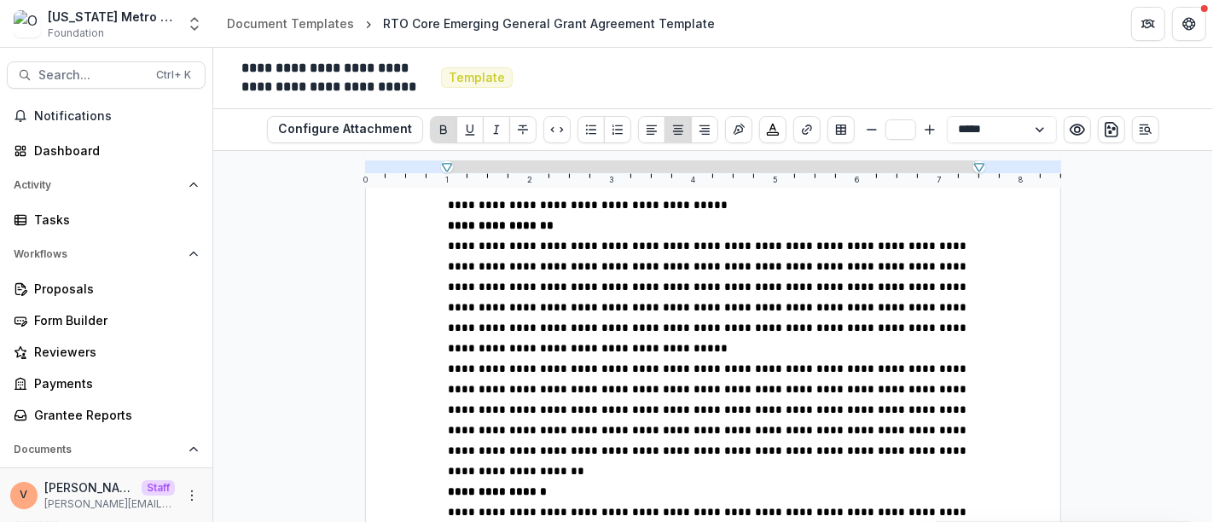
scroll to position [7296, 0]
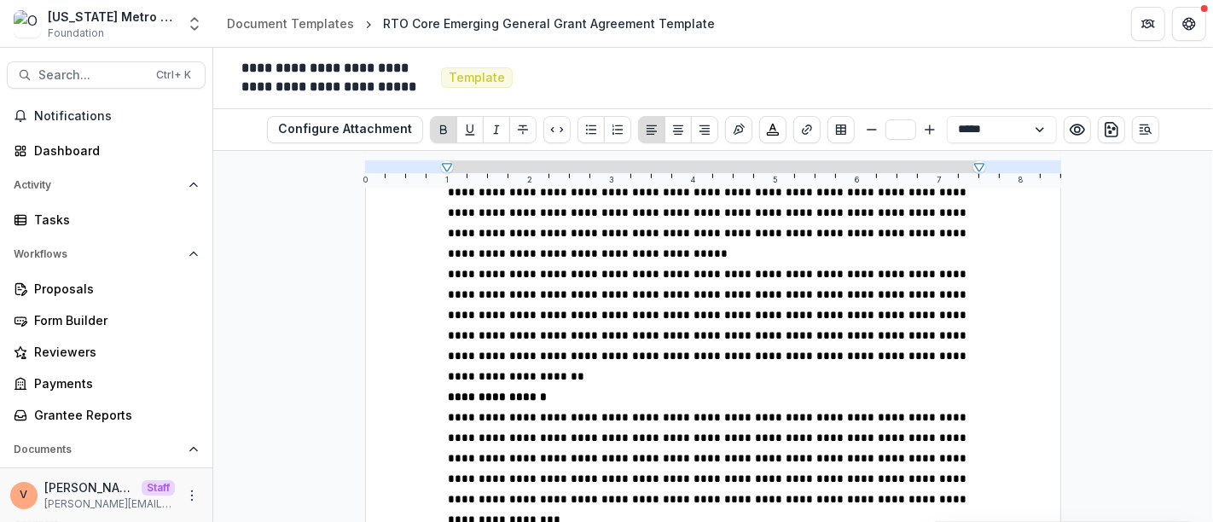
drag, startPoint x: 832, startPoint y: 313, endPoint x: 476, endPoint y: 320, distance: 356.5
click at [930, 129] on line "Bigger" at bounding box center [930, 129] width 0 height 9
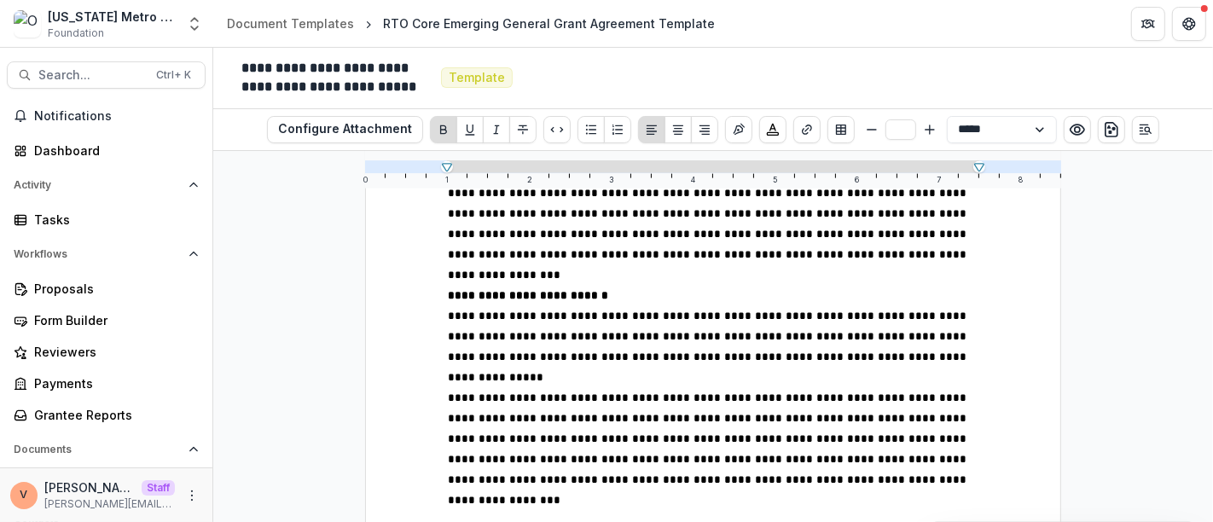
scroll to position [7580, 0]
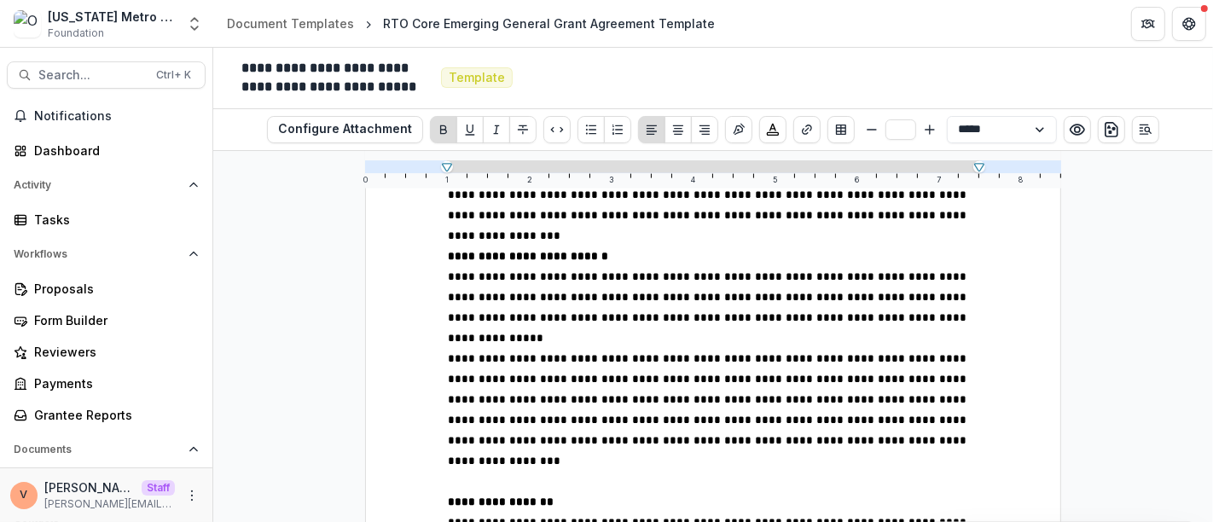
drag, startPoint x: 712, startPoint y: 315, endPoint x: 475, endPoint y: 315, distance: 237.1
click at [930, 130] on line "Bigger" at bounding box center [930, 129] width 0 height 9
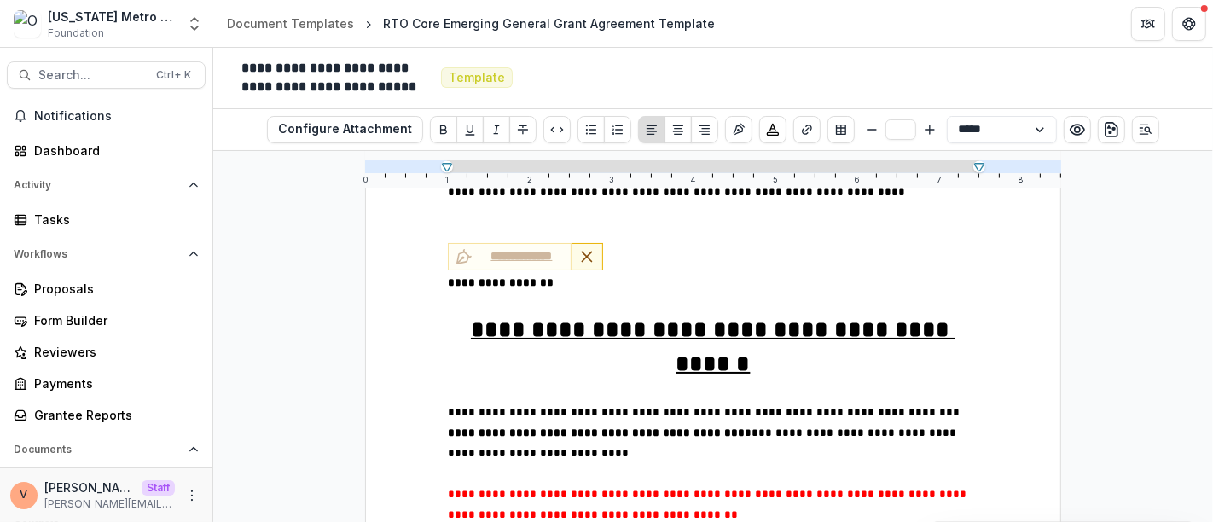
scroll to position [8054, 0]
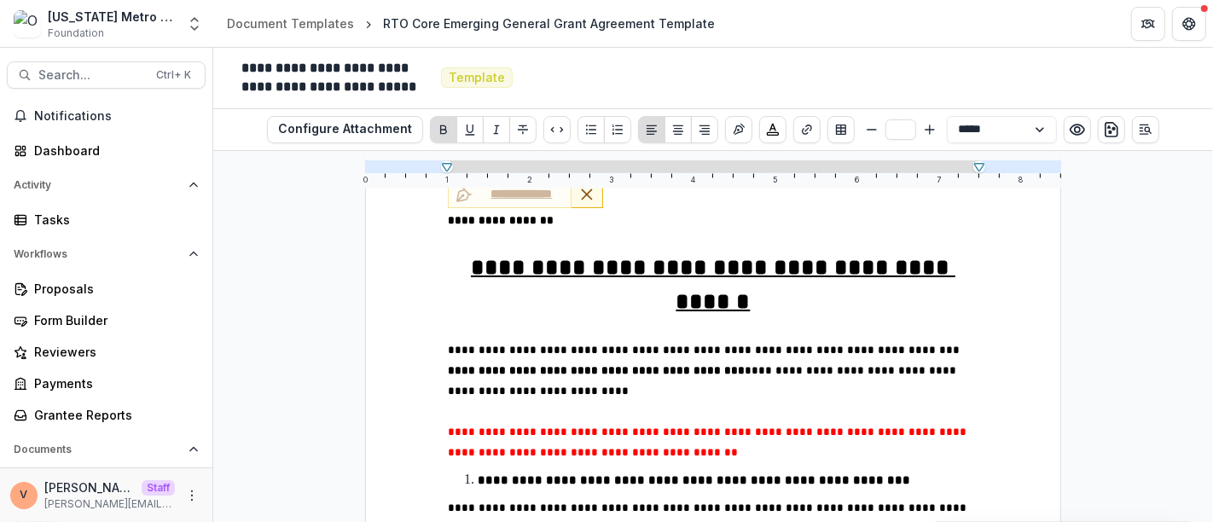
drag, startPoint x: 699, startPoint y: 322, endPoint x: 476, endPoint y: 322, distance: 223.4
click at [923, 130] on icon "Bigger" at bounding box center [930, 130] width 14 height 14
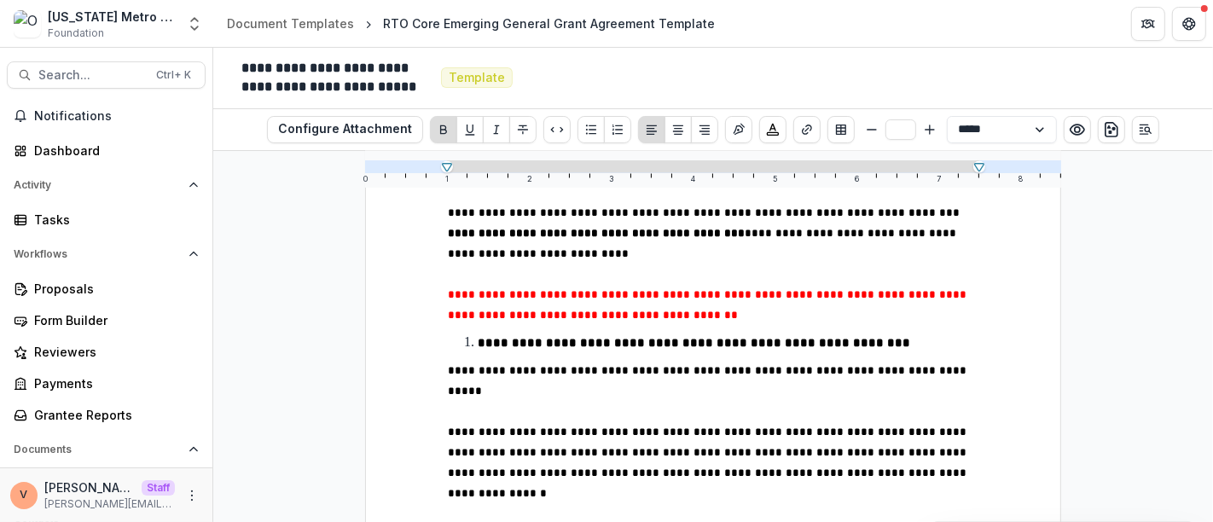
scroll to position [8149, 0]
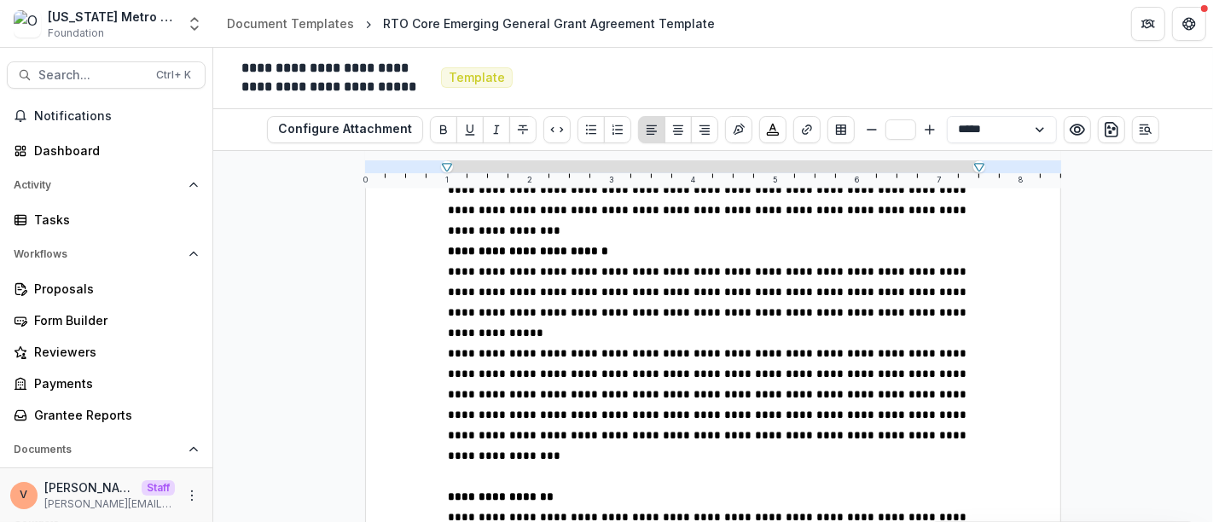
scroll to position [7675, 0]
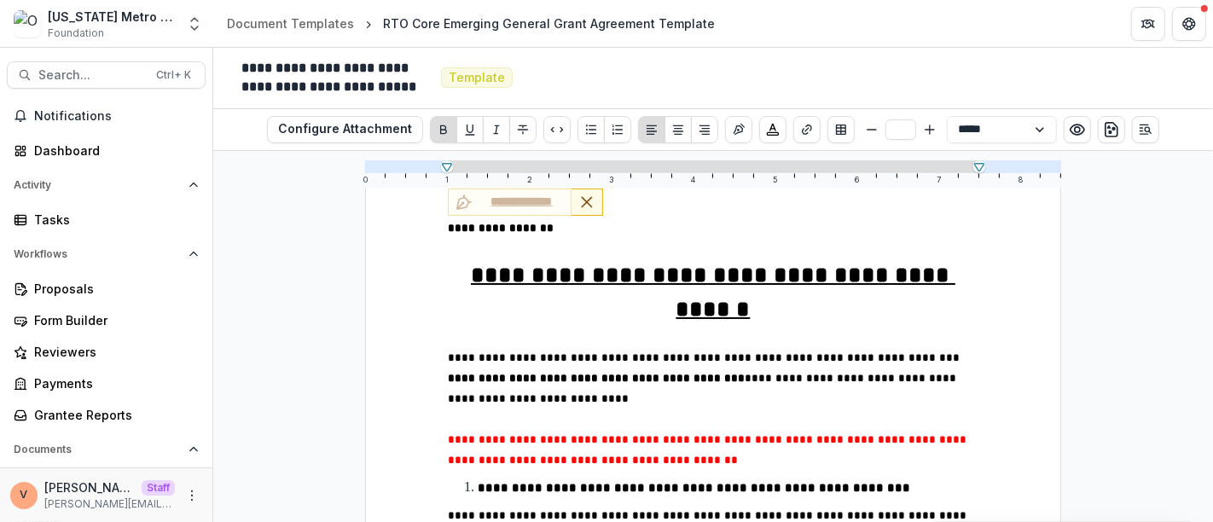
scroll to position [8054, 0]
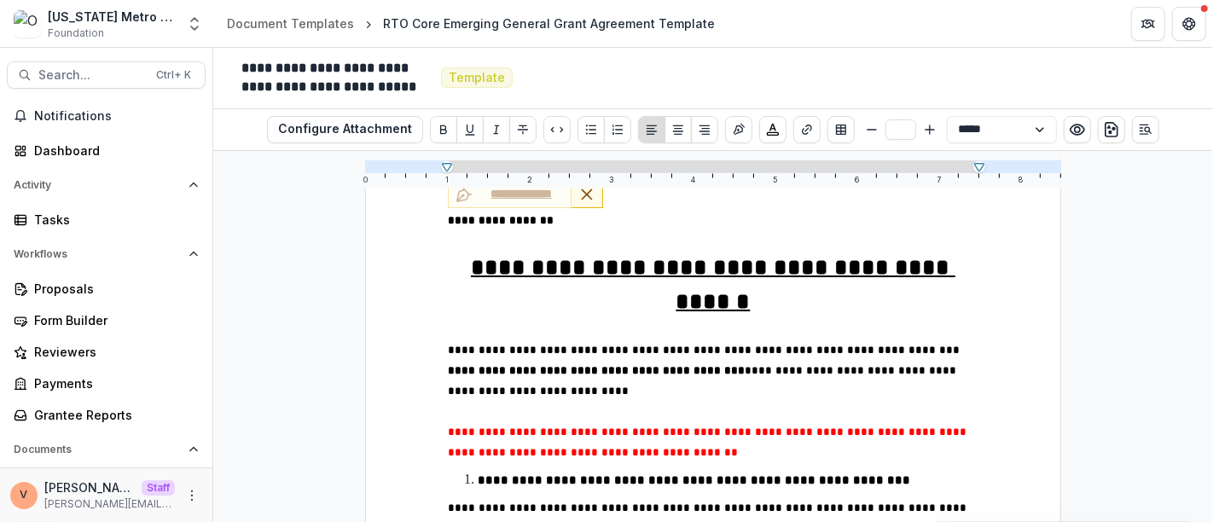
drag, startPoint x: 718, startPoint y: 322, endPoint x: 472, endPoint y: 319, distance: 245.6
click at [925, 130] on line "Bigger" at bounding box center [929, 130] width 9 height 0
click at [870, 131] on icon "Smaller" at bounding box center [872, 130] width 14 height 14
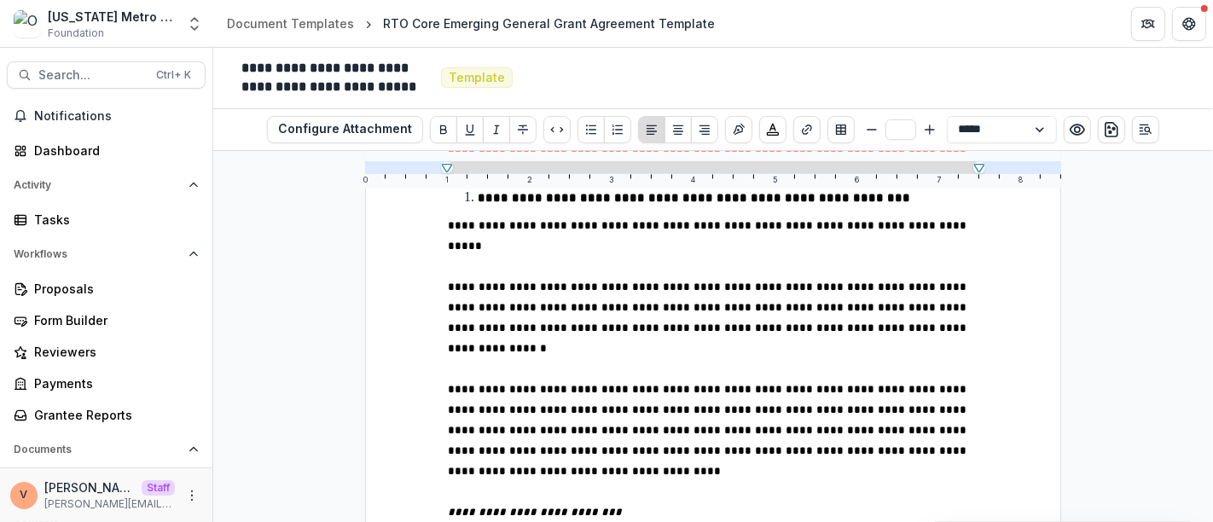
scroll to position [8338, 0]
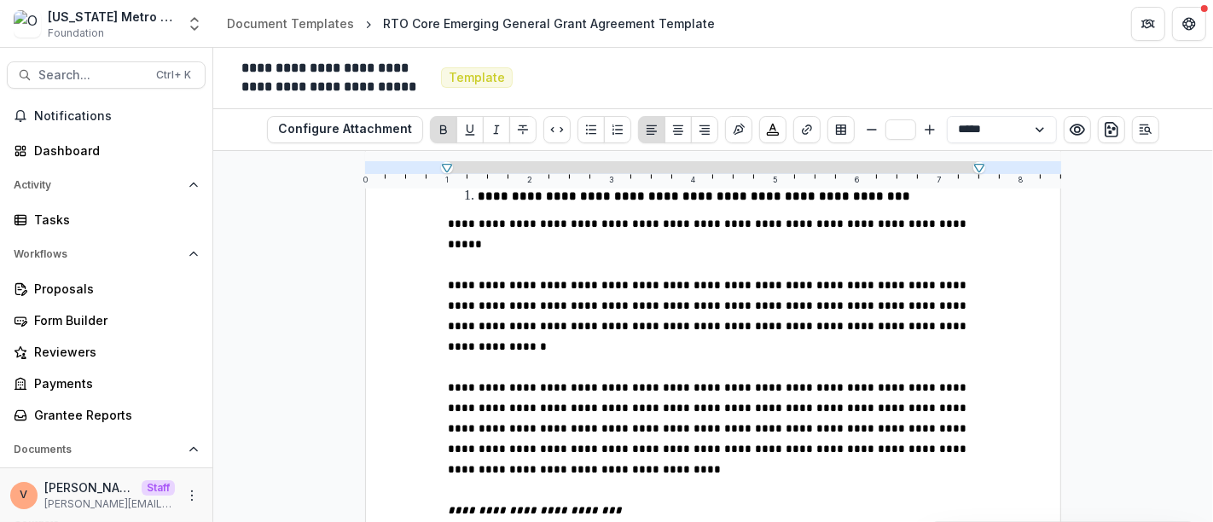
drag, startPoint x: 478, startPoint y: 322, endPoint x: 959, endPoint y: 321, distance: 481.0
click at [928, 131] on icon "Bigger" at bounding box center [930, 130] width 14 height 14
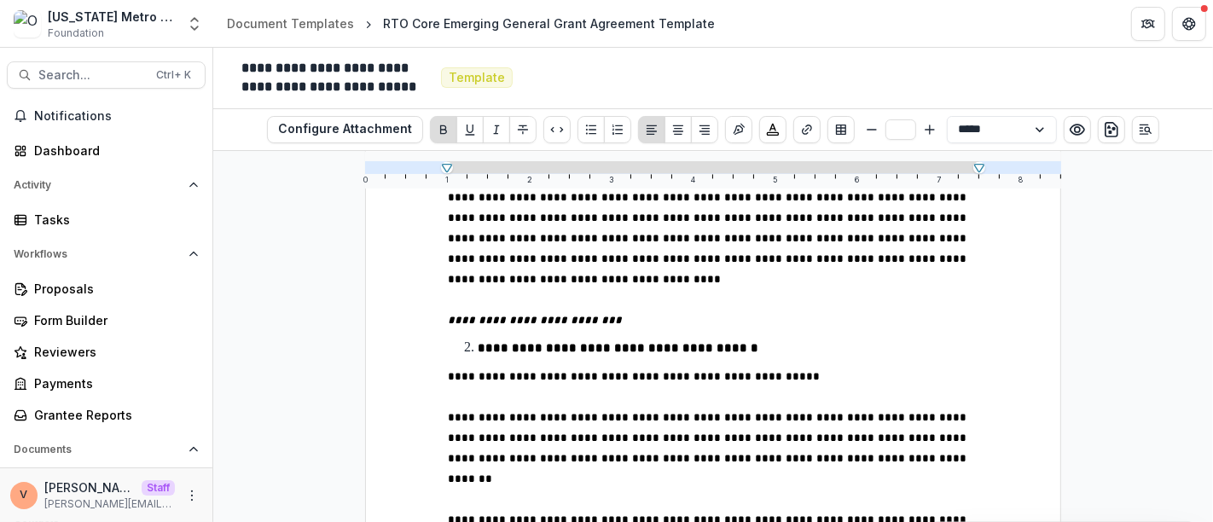
scroll to position [8623, 0]
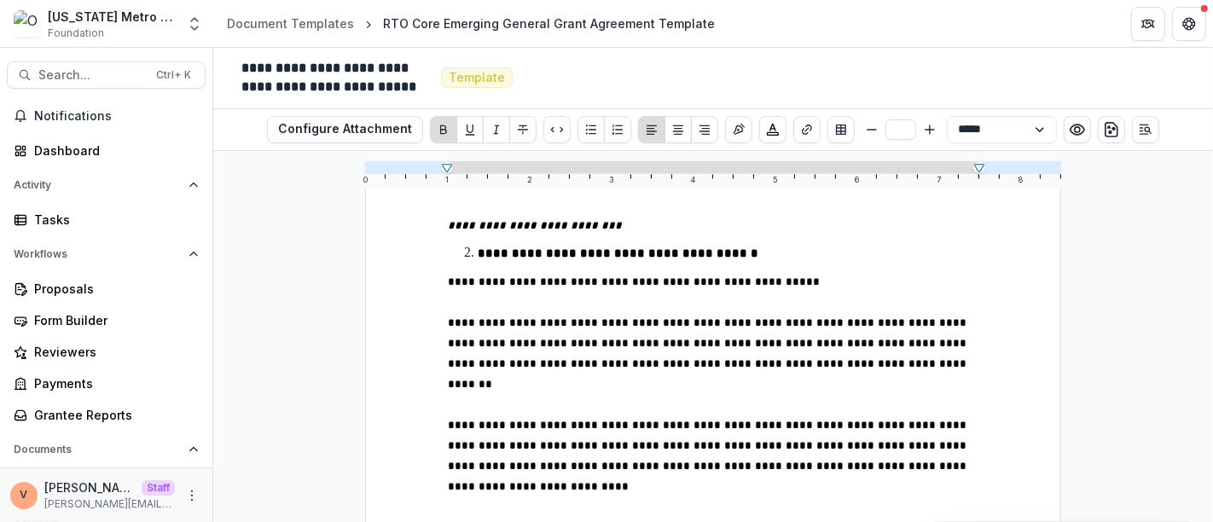
drag, startPoint x: 549, startPoint y: 255, endPoint x: 478, endPoint y: 259, distance: 71.8
click at [927, 129] on icon "Bigger" at bounding box center [930, 130] width 14 height 14
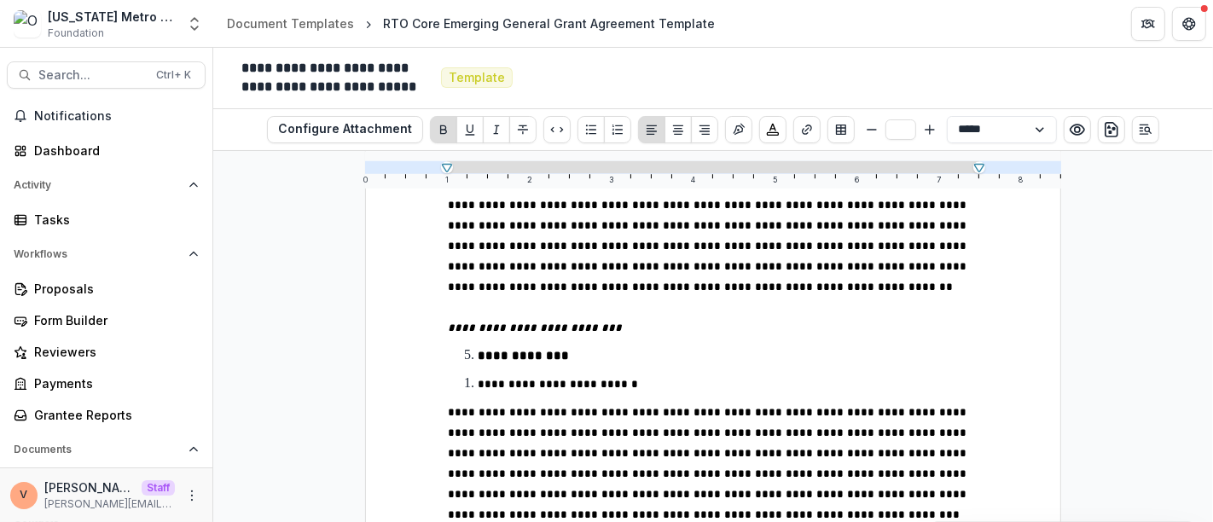
scroll to position [9476, 0]
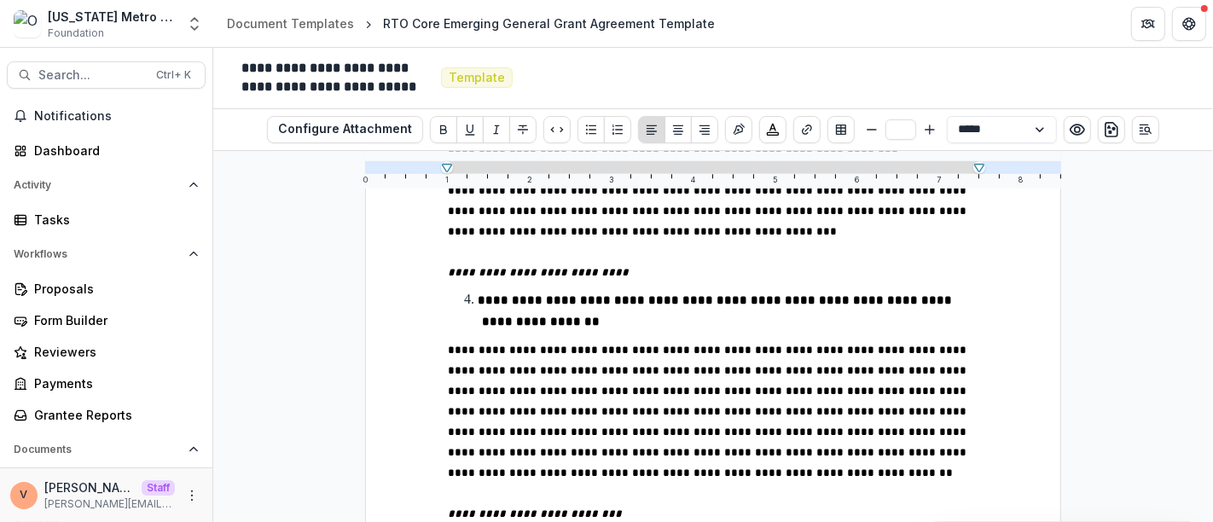
scroll to position [9381, 0]
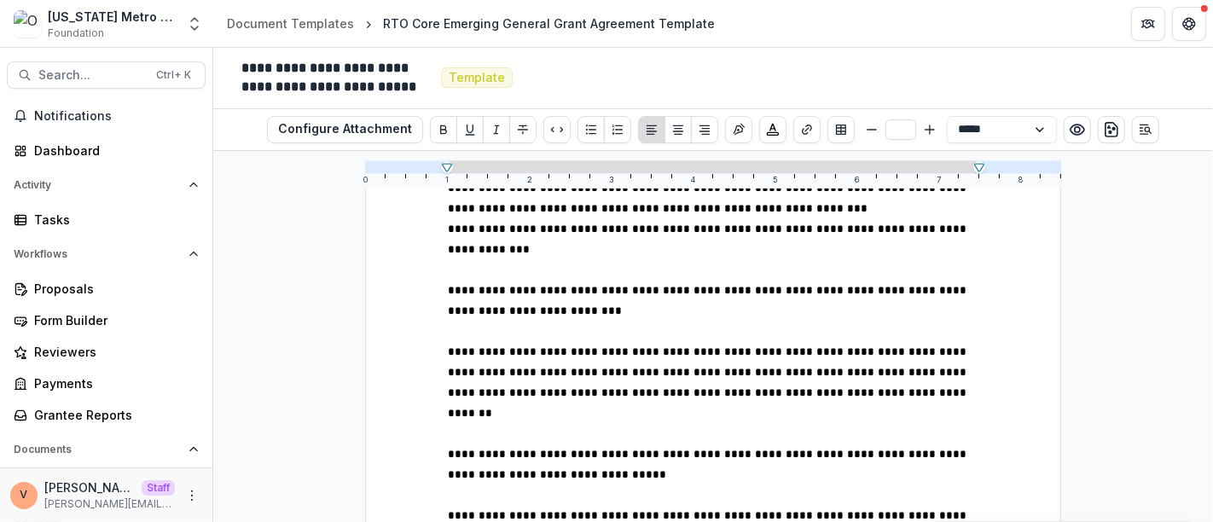
scroll to position [10991, 0]
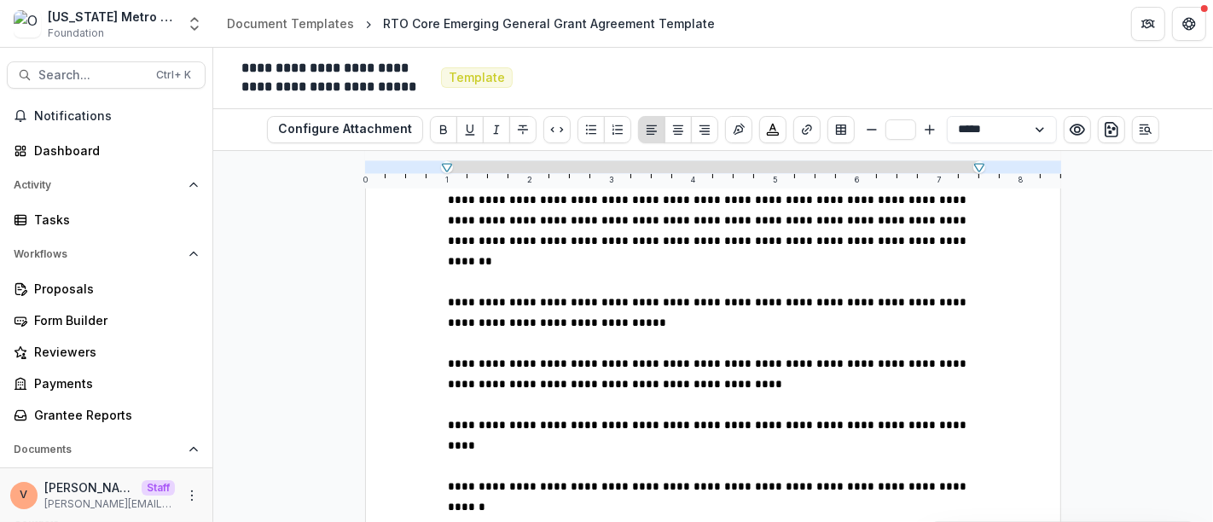
scroll to position [11086, 0]
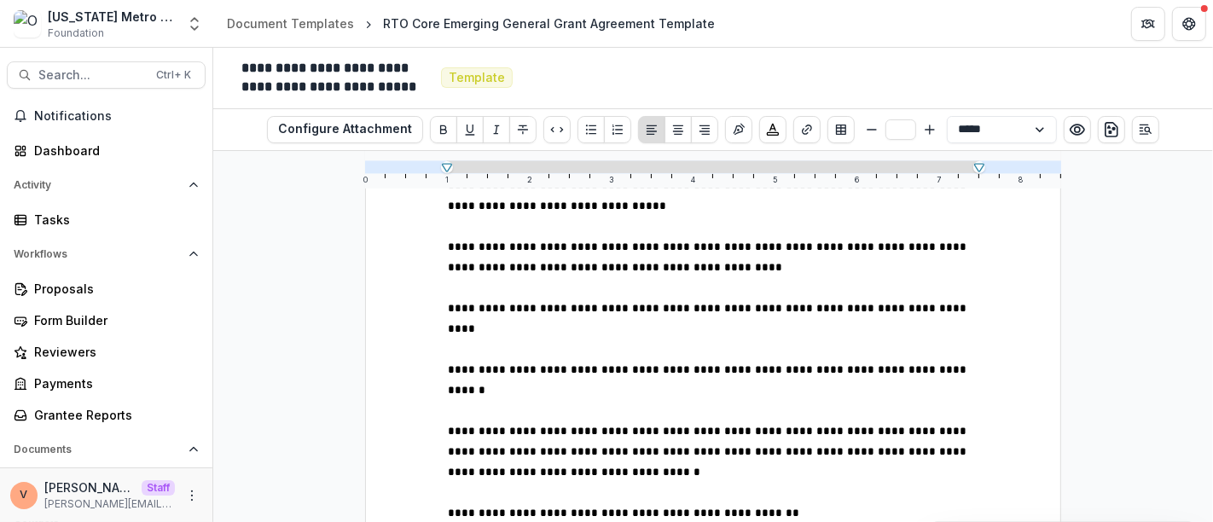
scroll to position [11276, 0]
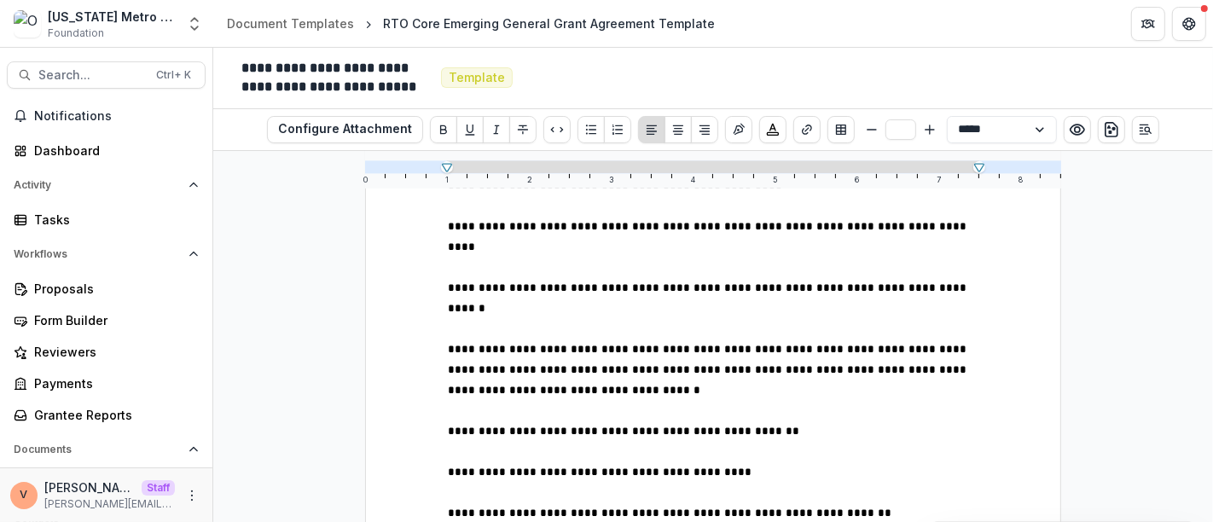
scroll to position [11370, 0]
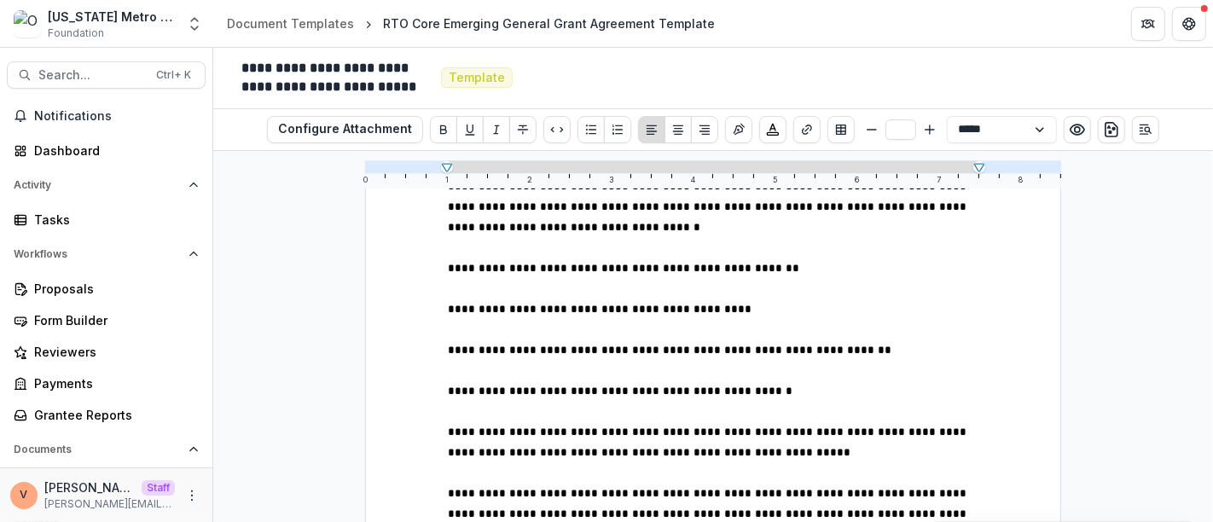
scroll to position [11560, 0]
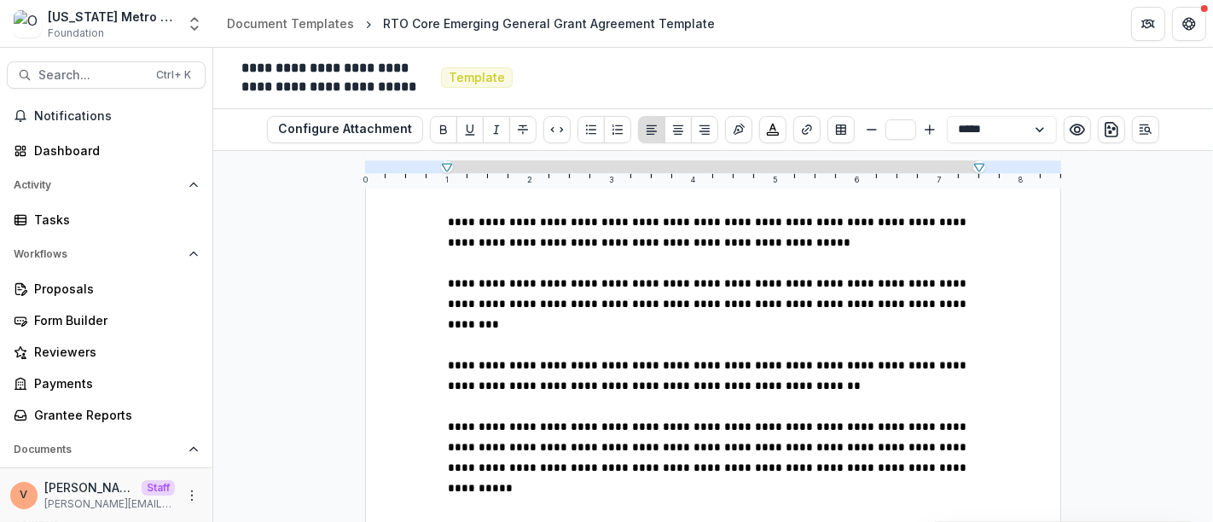
scroll to position [11749, 0]
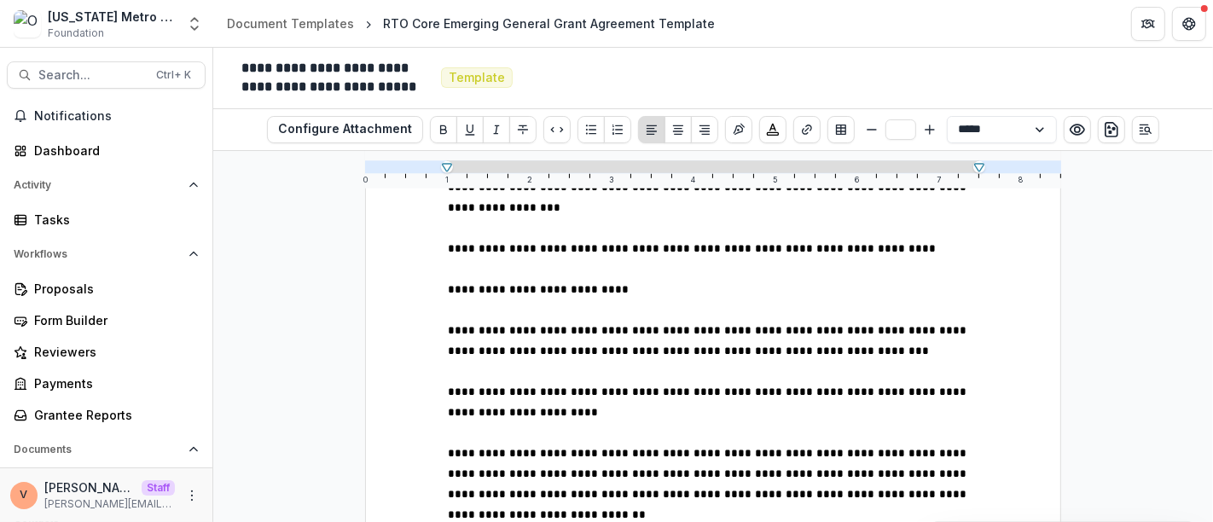
scroll to position [12129, 0]
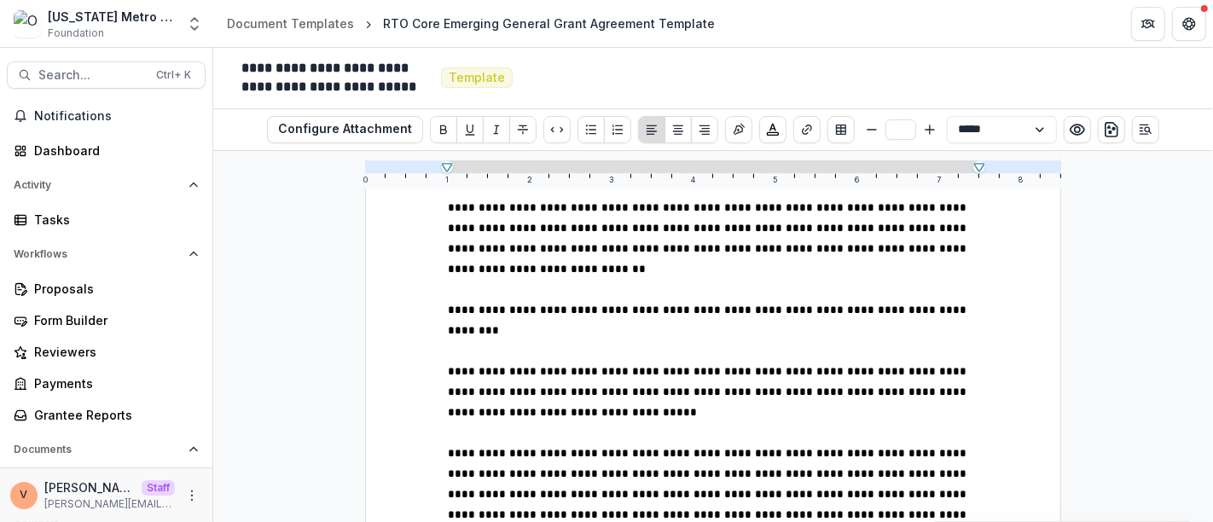
scroll to position [12413, 0]
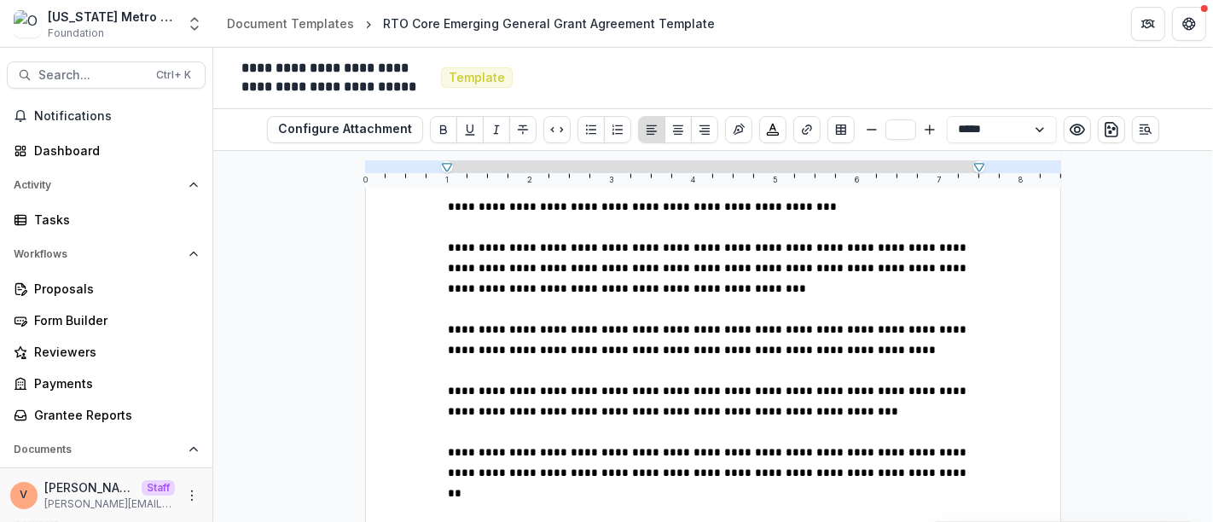
scroll to position [12887, 0]
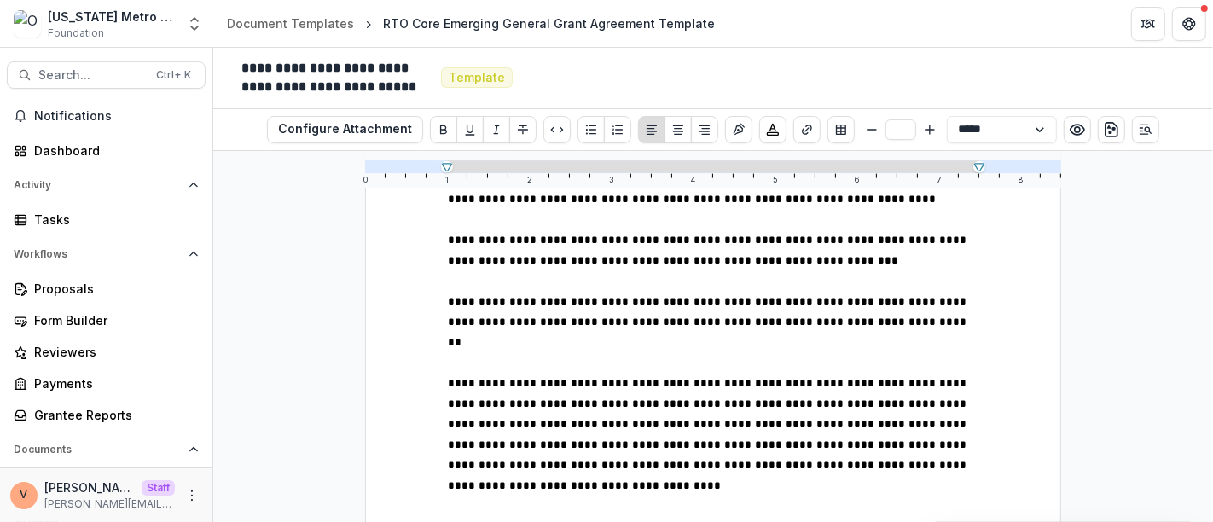
scroll to position [12981, 0]
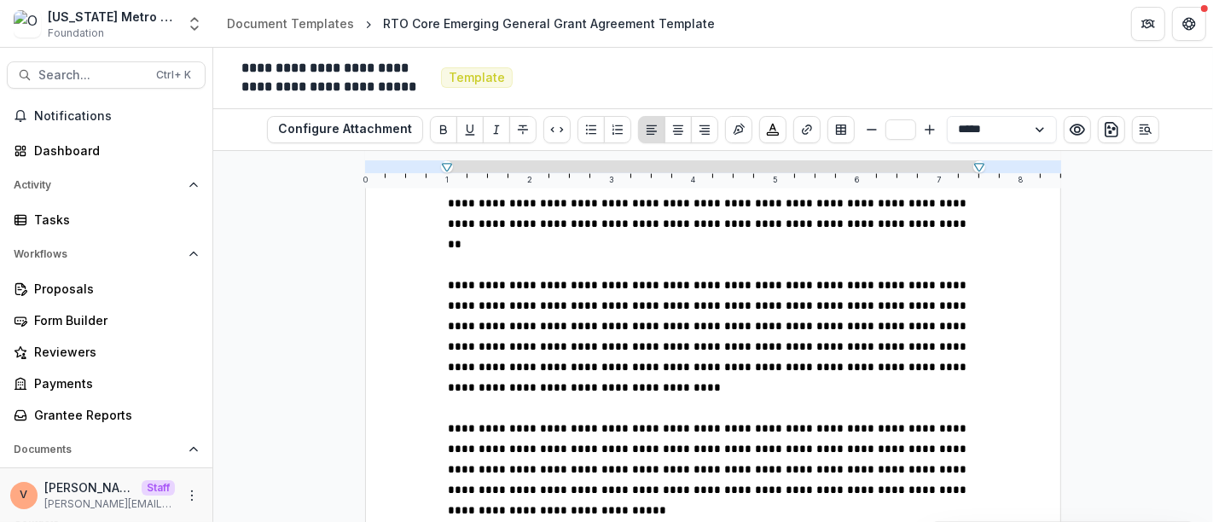
scroll to position [13076, 0]
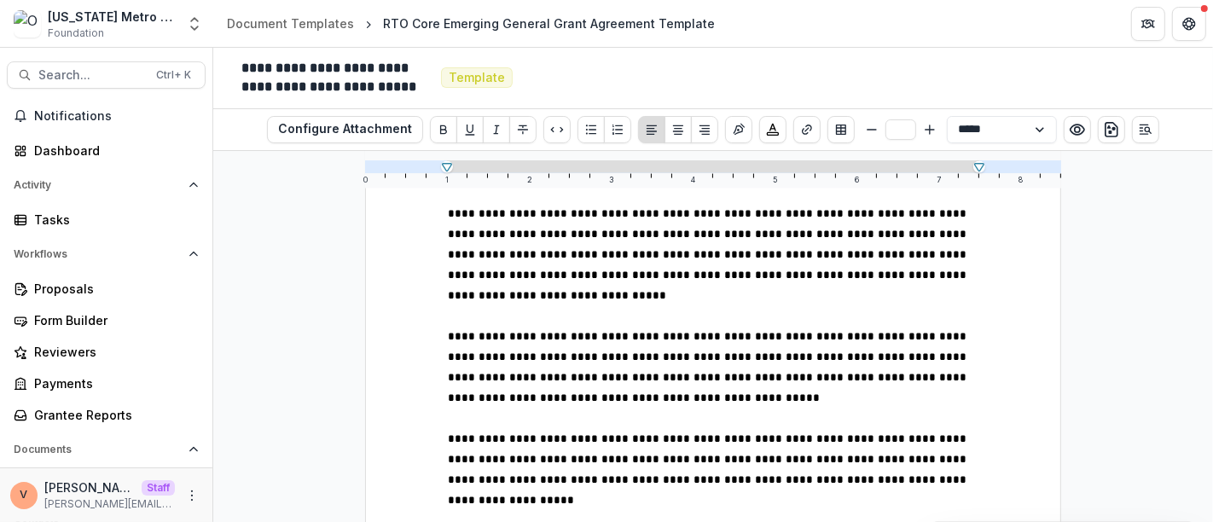
scroll to position [13265, 0]
drag, startPoint x: 444, startPoint y: 308, endPoint x: 463, endPoint y: 282, distance: 31.7
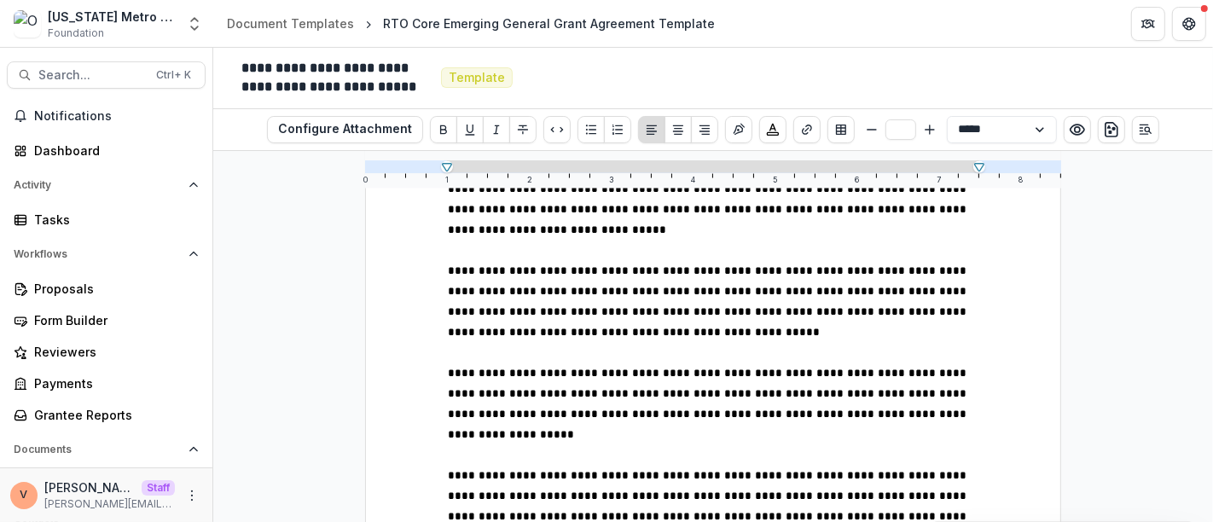
scroll to position [13360, 0]
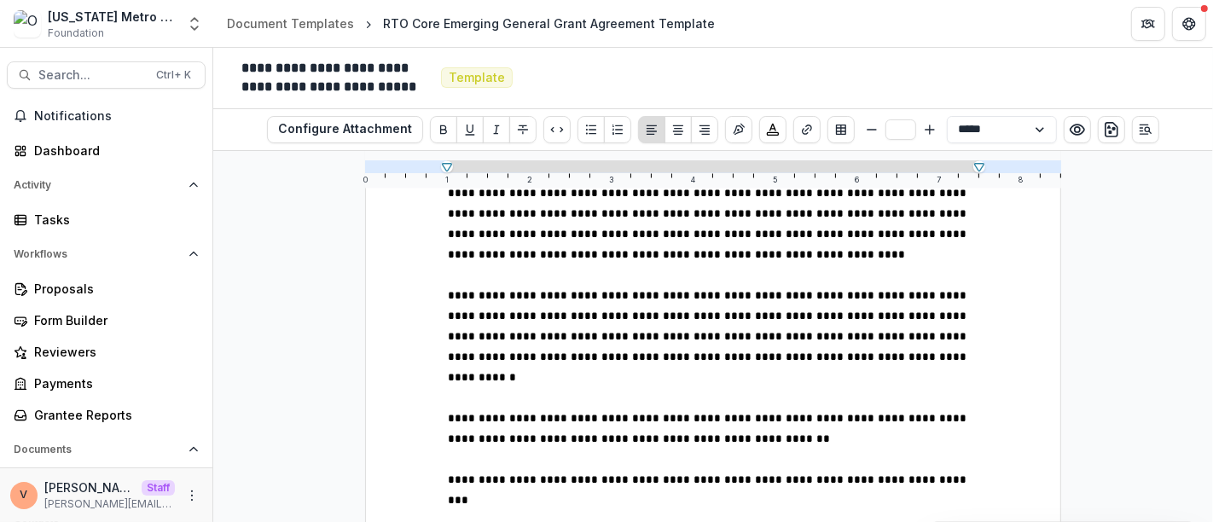
scroll to position [13645, 0]
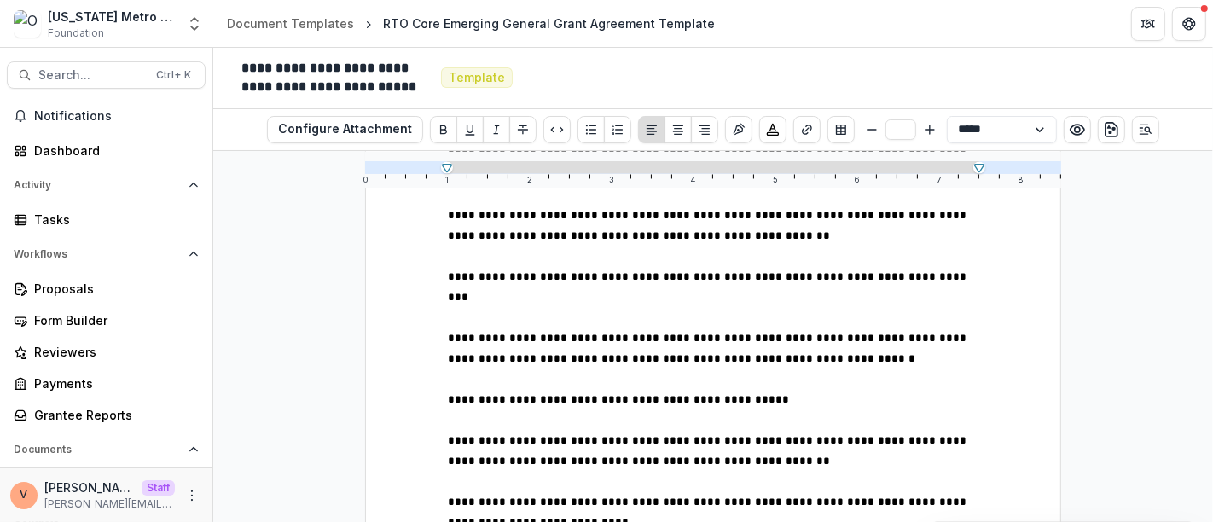
scroll to position [13834, 0]
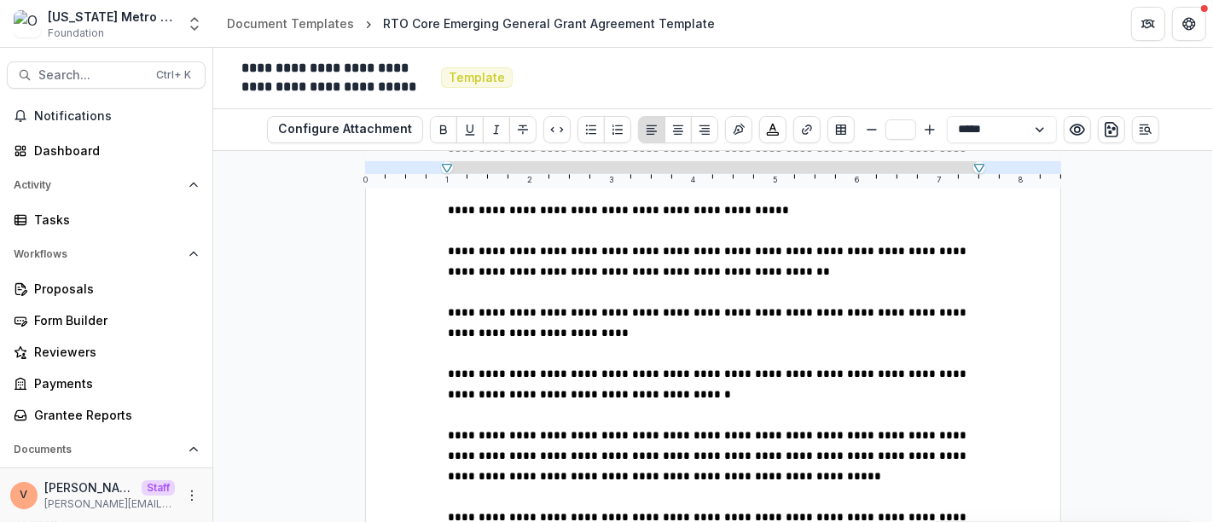
scroll to position [14024, 0]
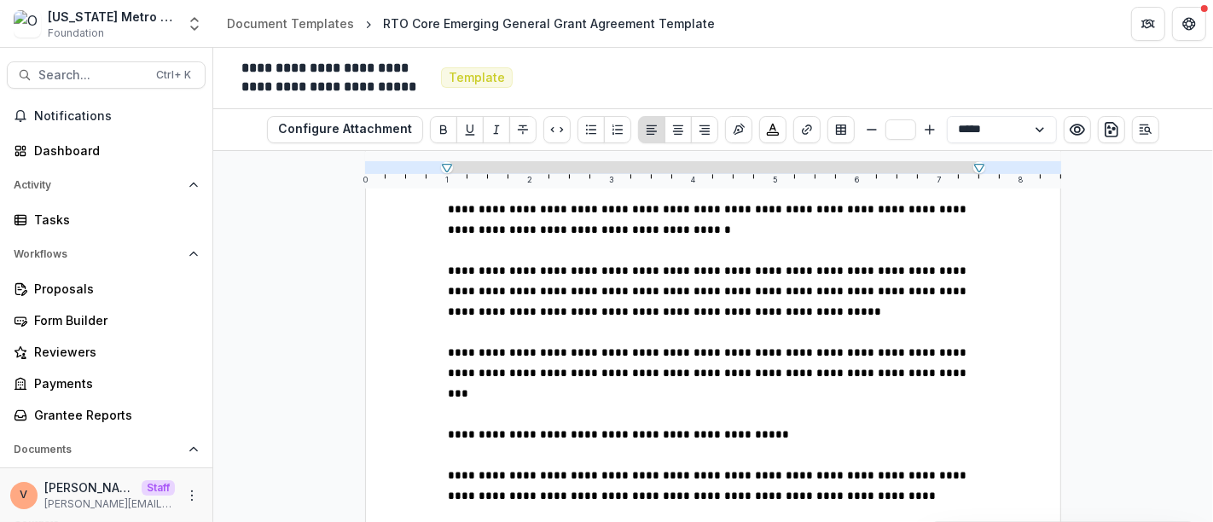
scroll to position [14213, 0]
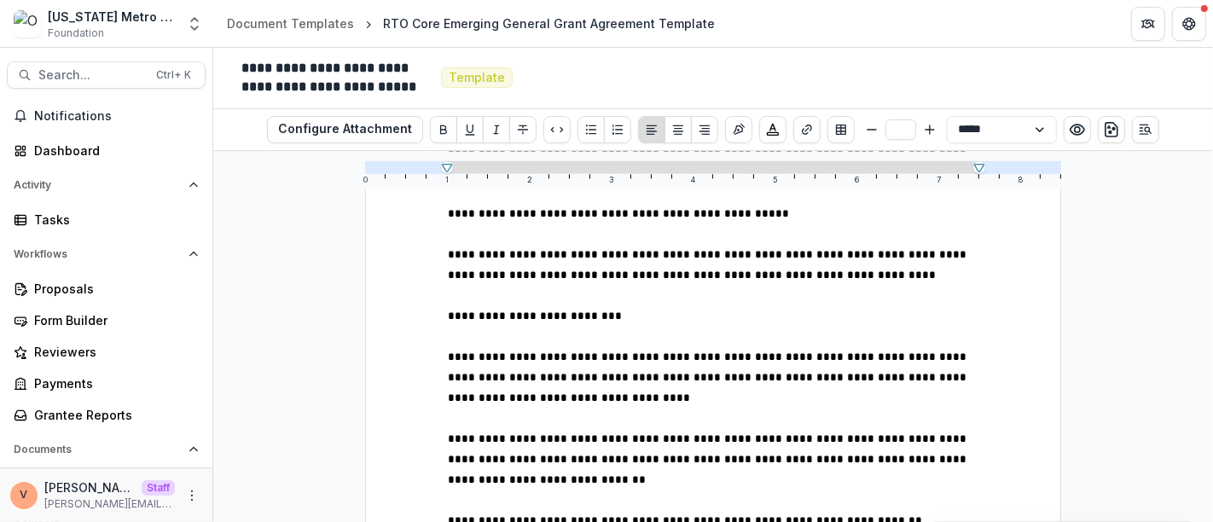
scroll to position [14402, 0]
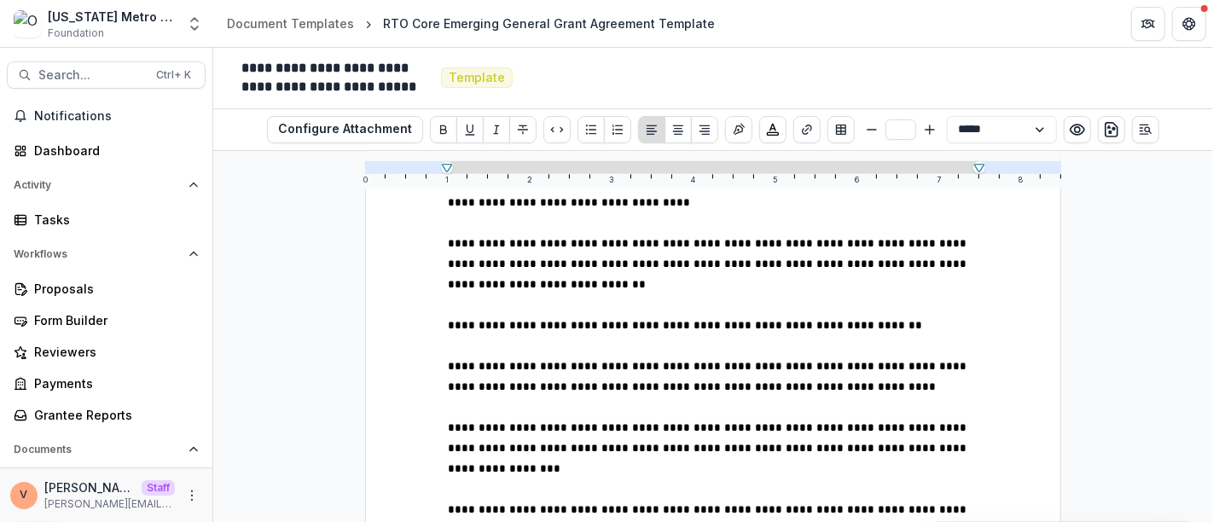
scroll to position [14592, 0]
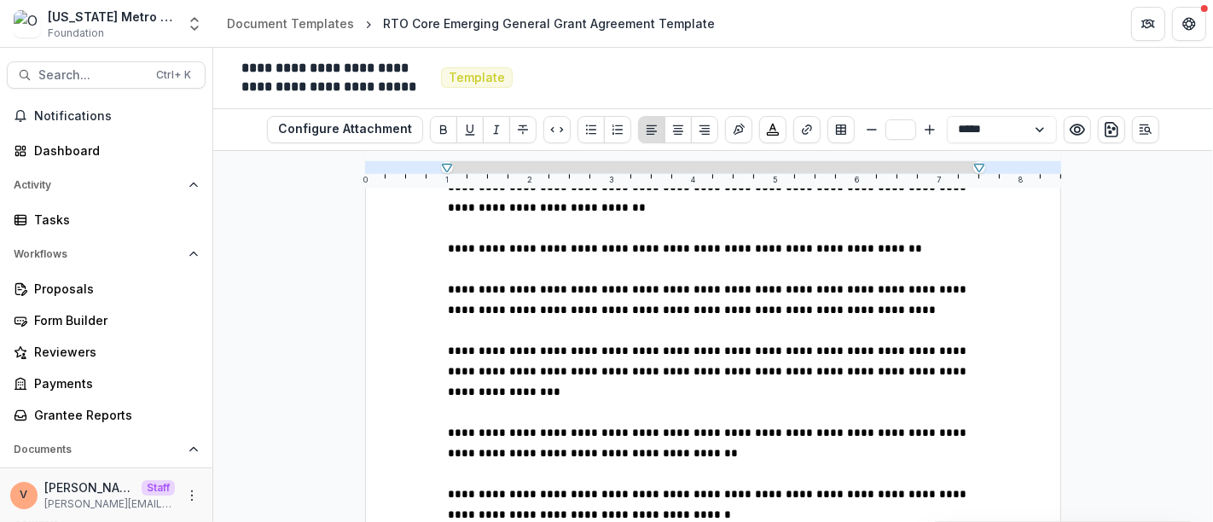
scroll to position [14687, 0]
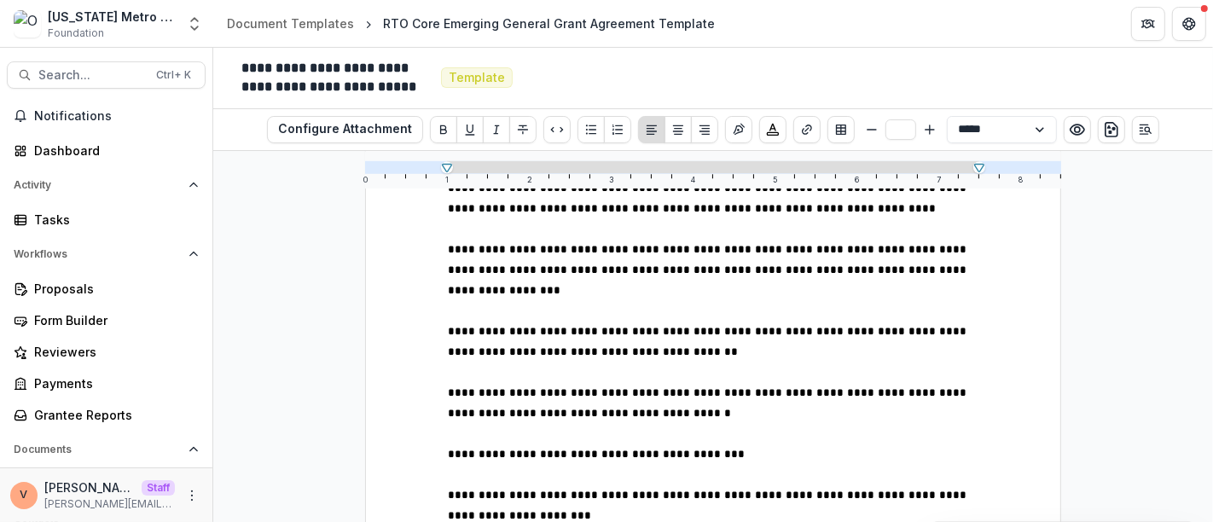
scroll to position [14782, 0]
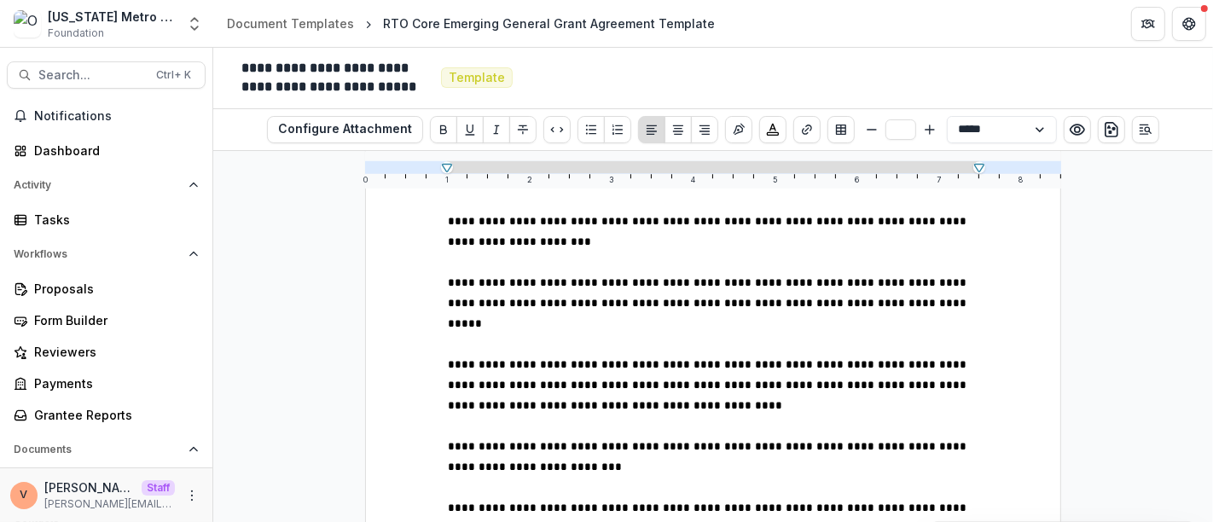
scroll to position [15066, 0]
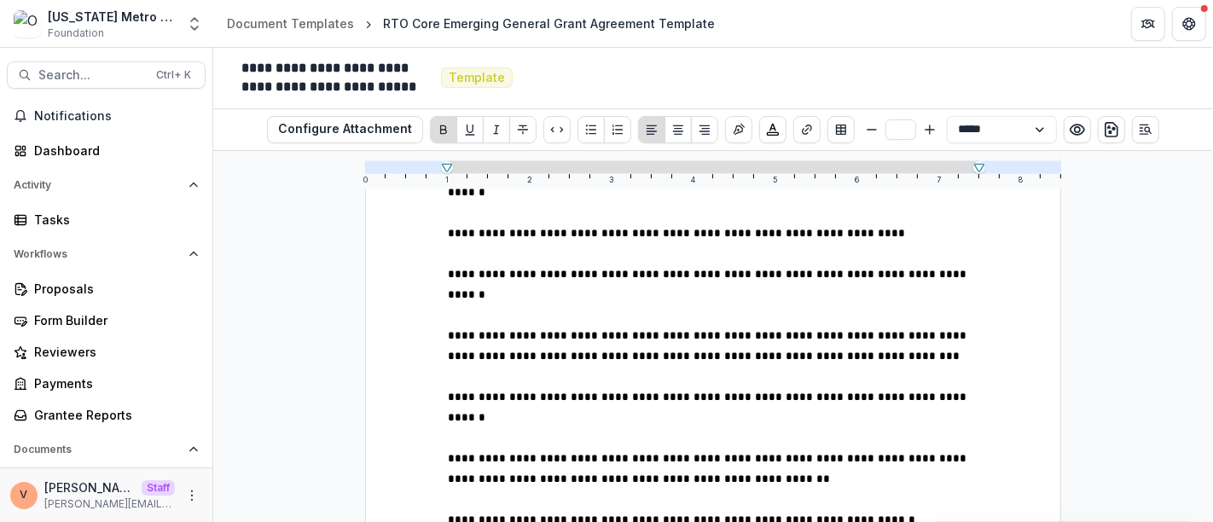
scroll to position [15729, 0]
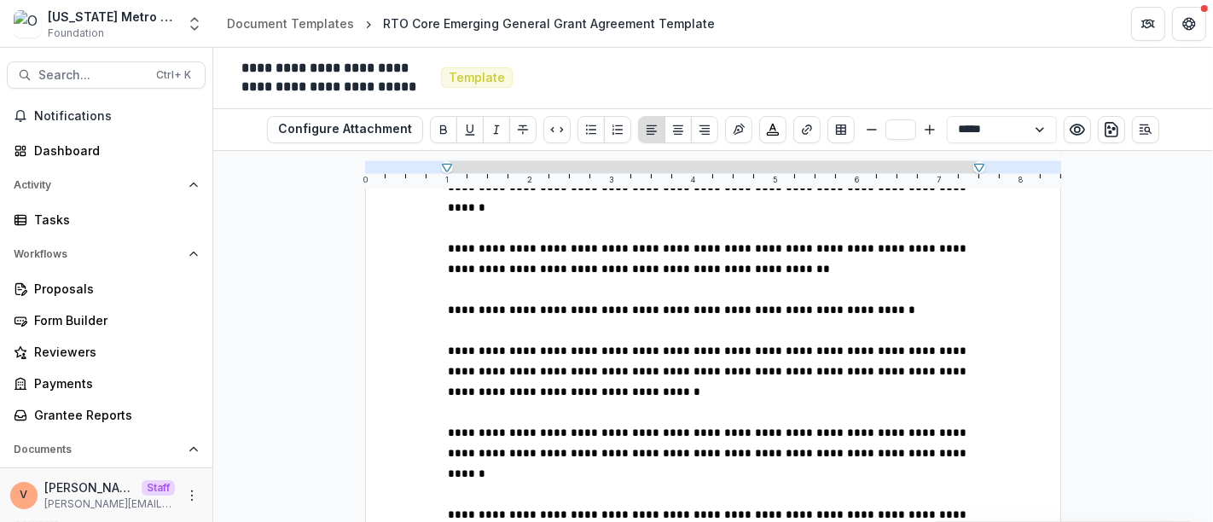
scroll to position [15918, 0]
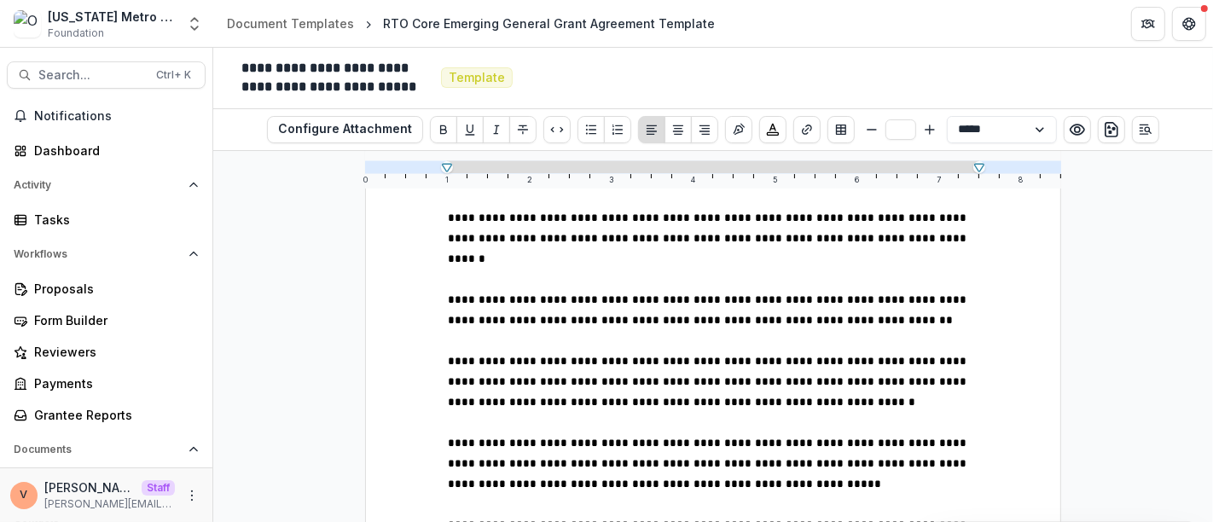
scroll to position [16203, 0]
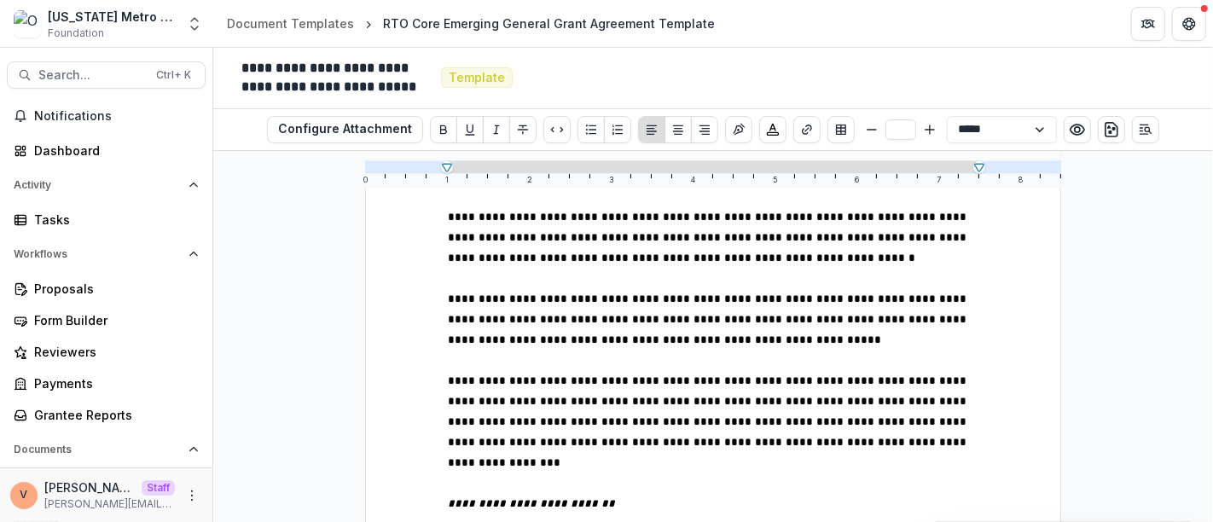
scroll to position [16298, 0]
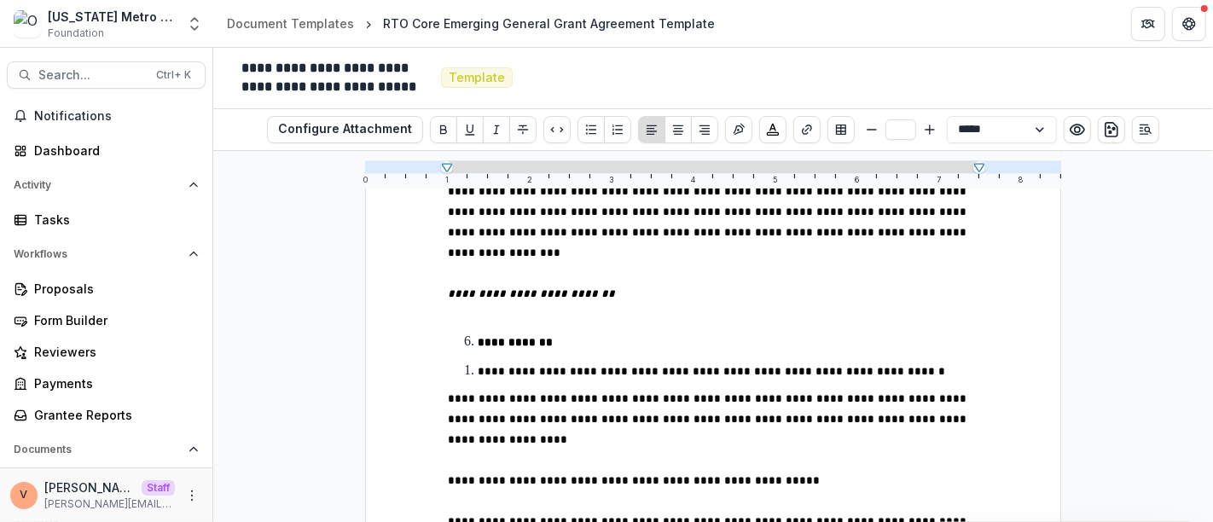
scroll to position [16487, 0]
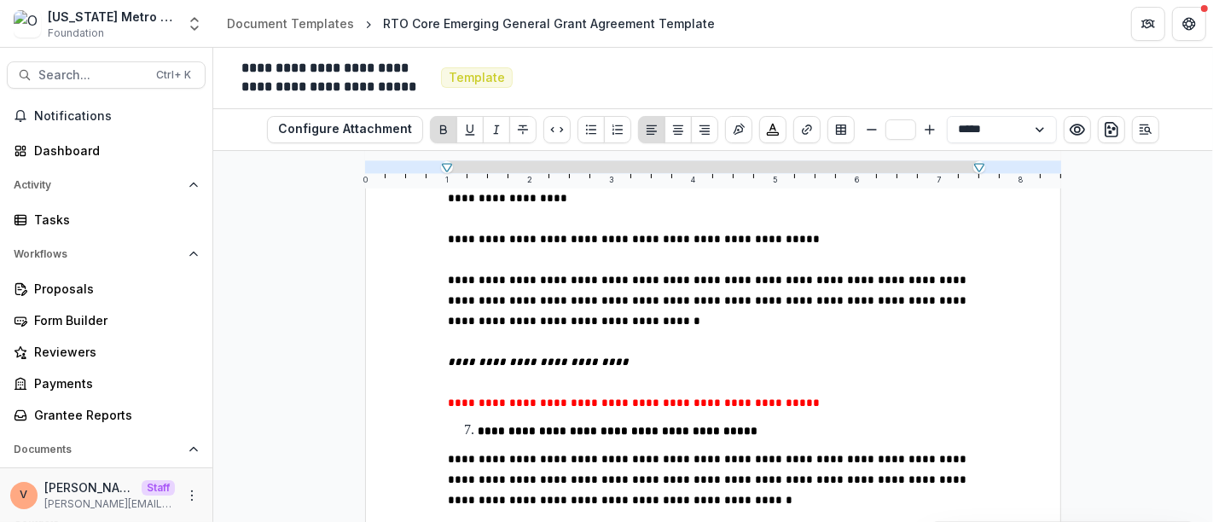
scroll to position [16771, 0]
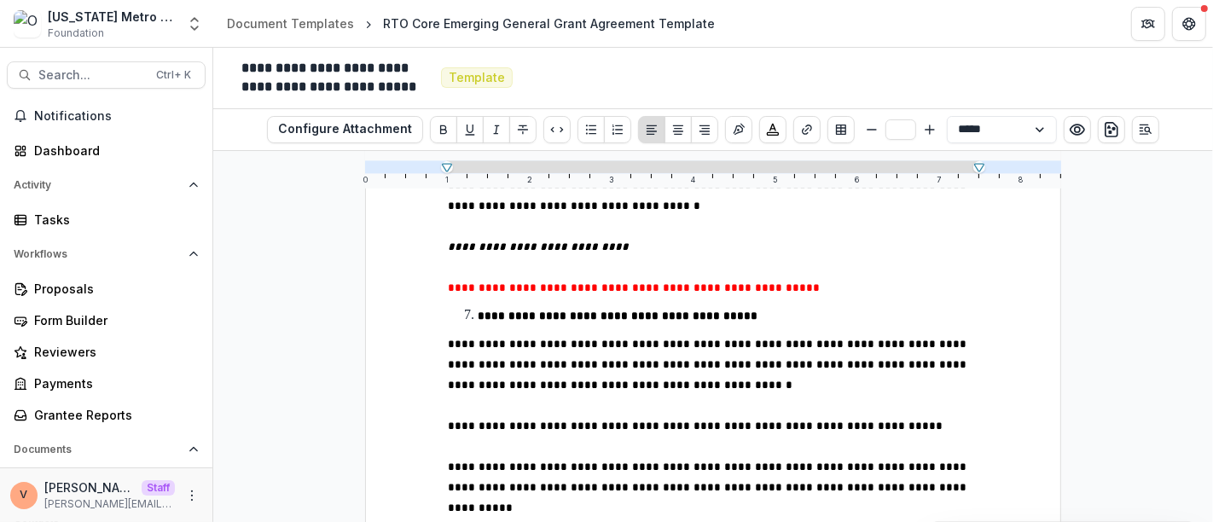
scroll to position [16866, 0]
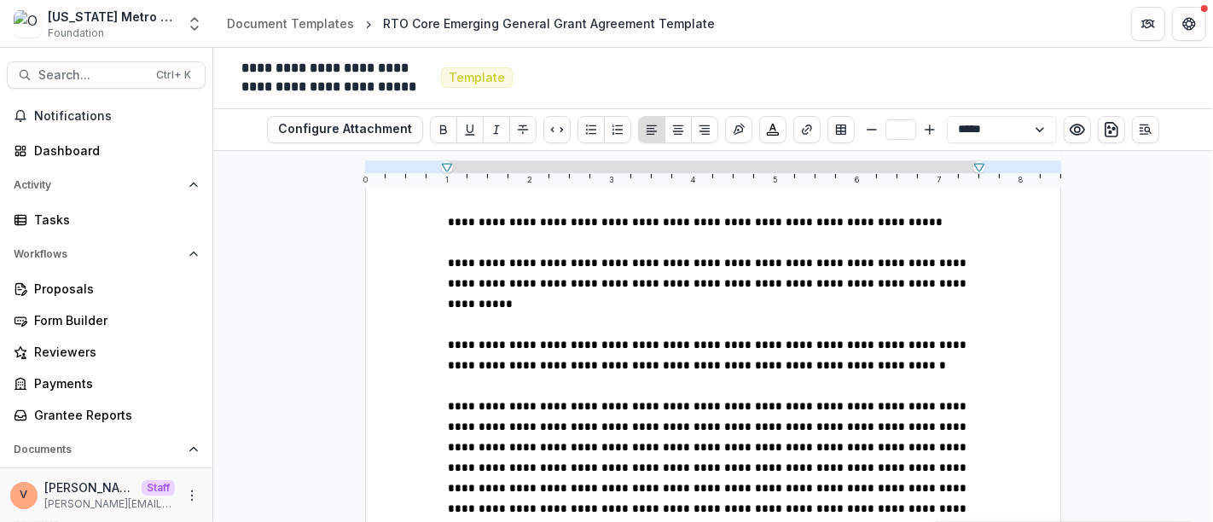
scroll to position [17056, 0]
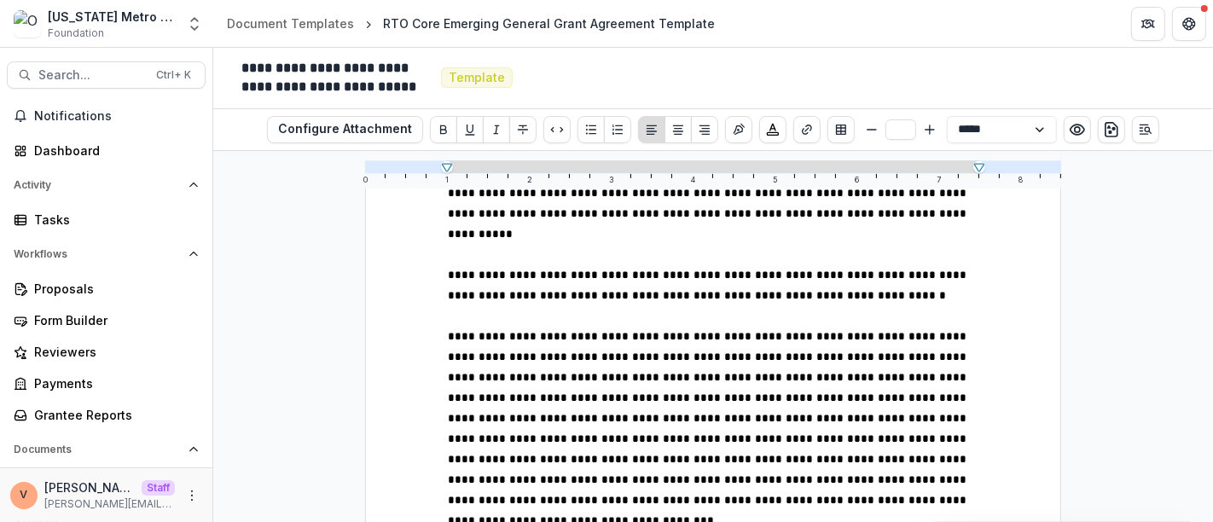
scroll to position [17151, 0]
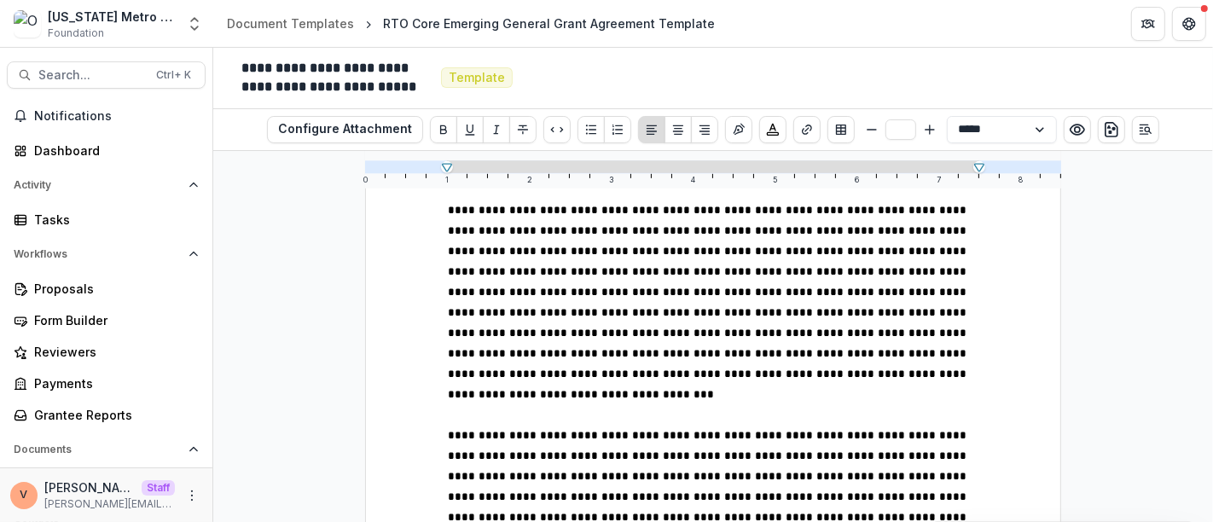
scroll to position [17245, 0]
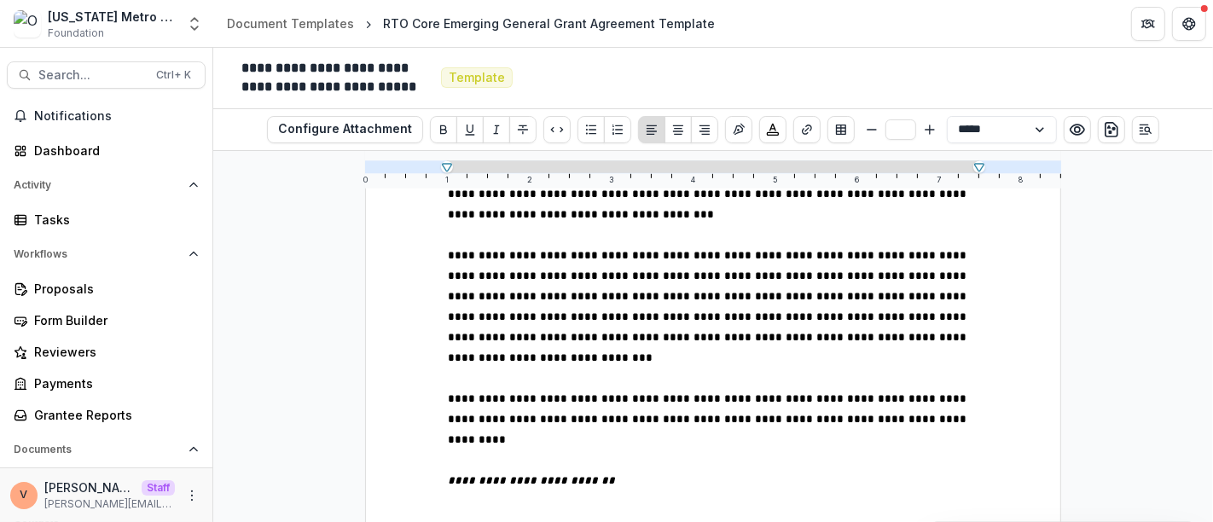
scroll to position [17435, 0]
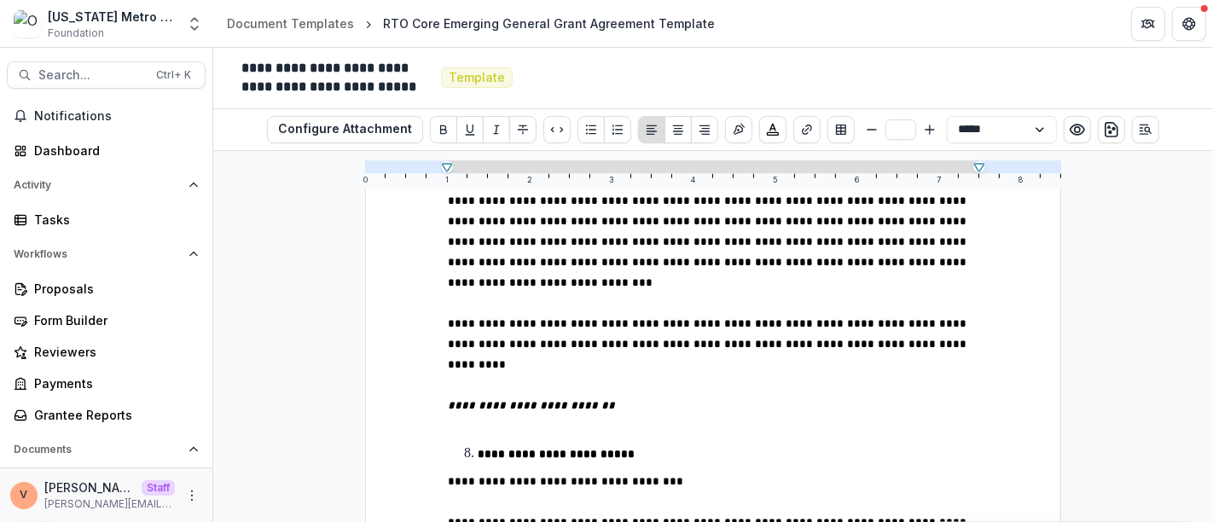
scroll to position [17529, 0]
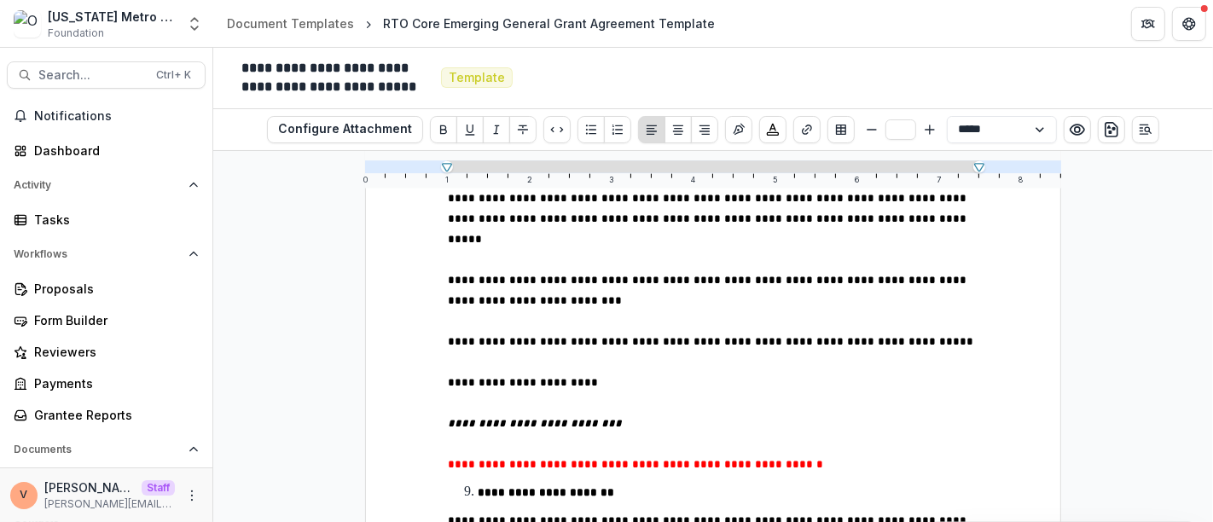
scroll to position [18288, 0]
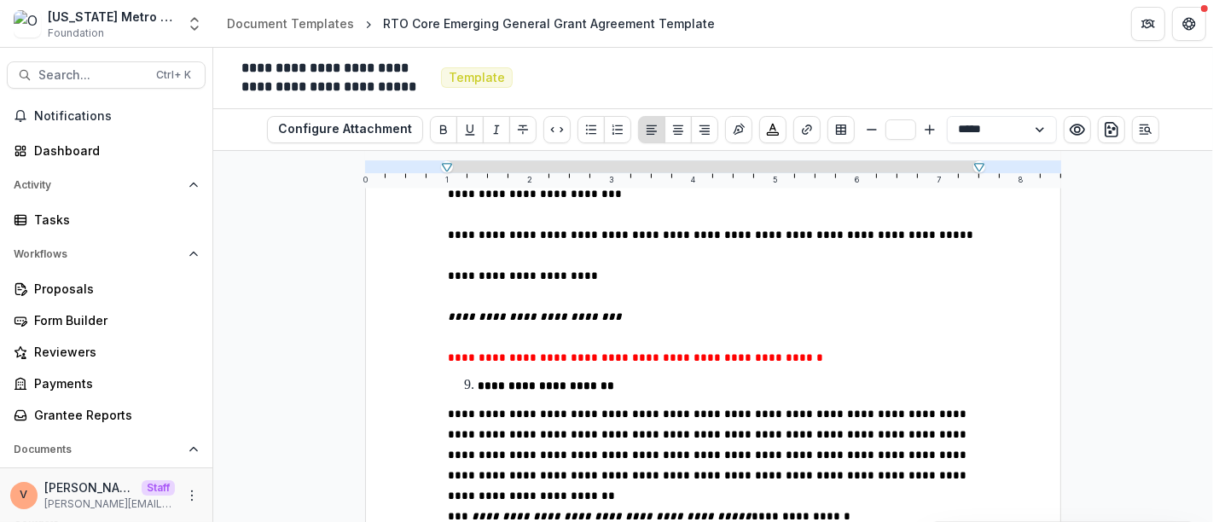
scroll to position [18477, 0]
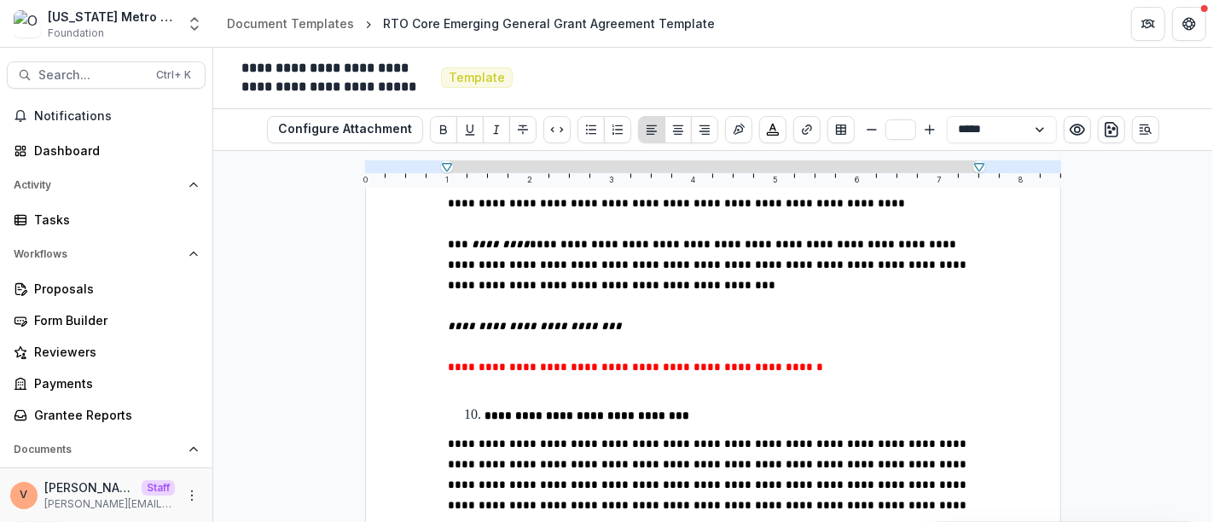
scroll to position [18856, 0]
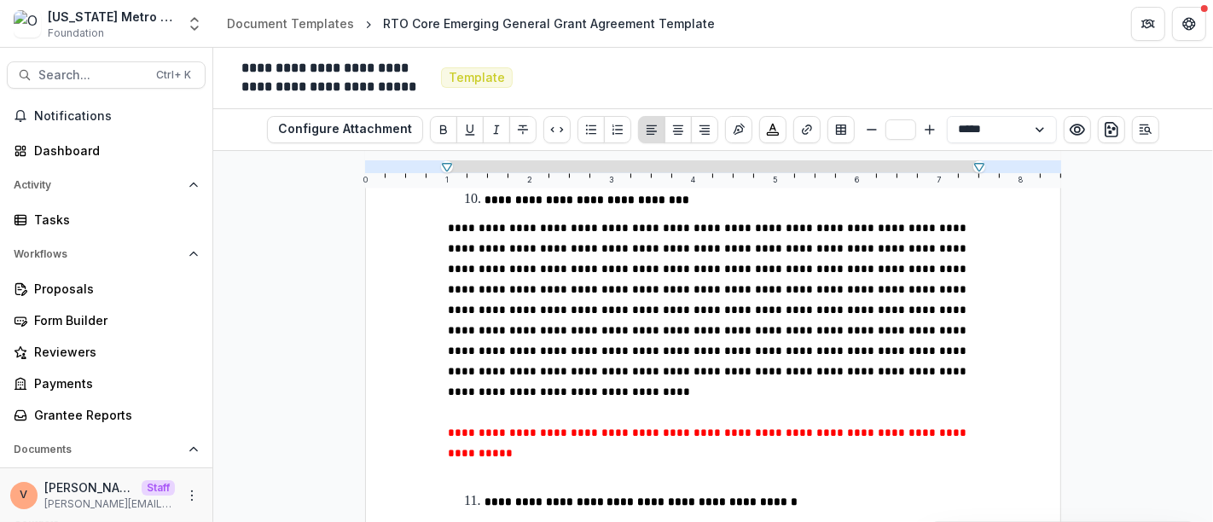
scroll to position [19046, 0]
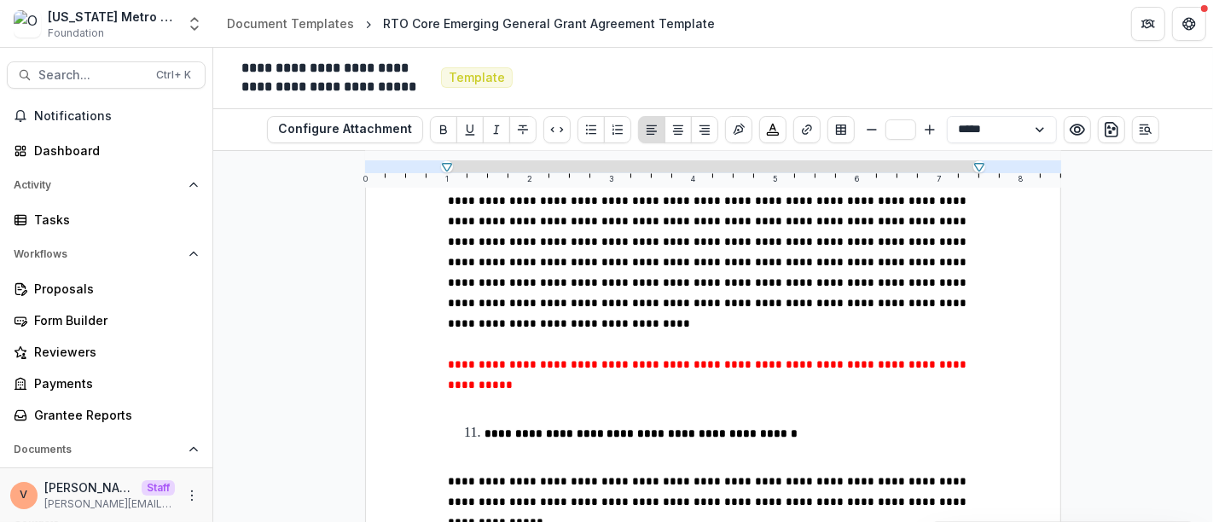
scroll to position [19140, 0]
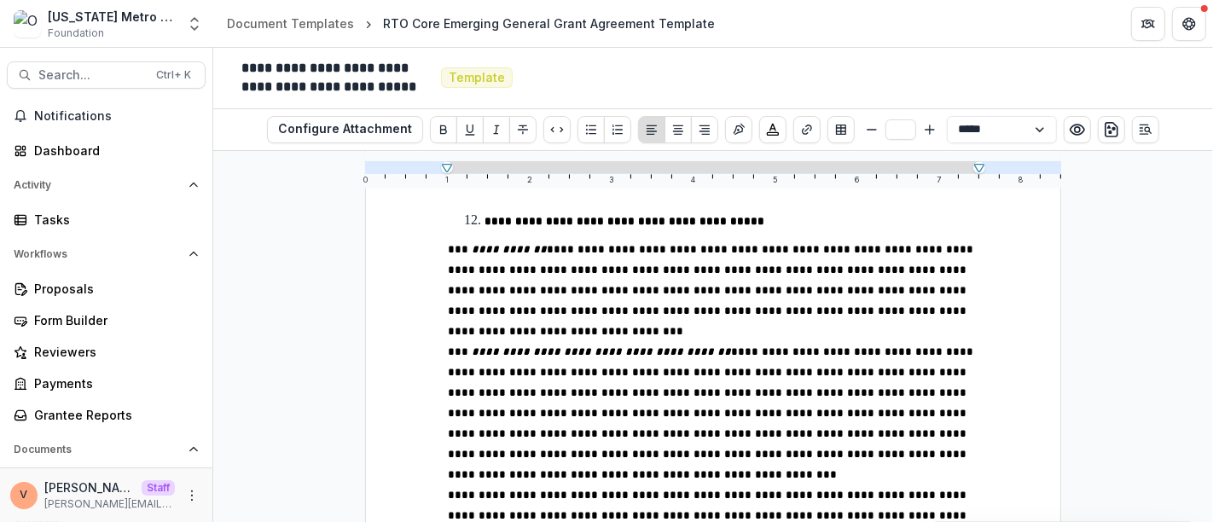
scroll to position [19615, 0]
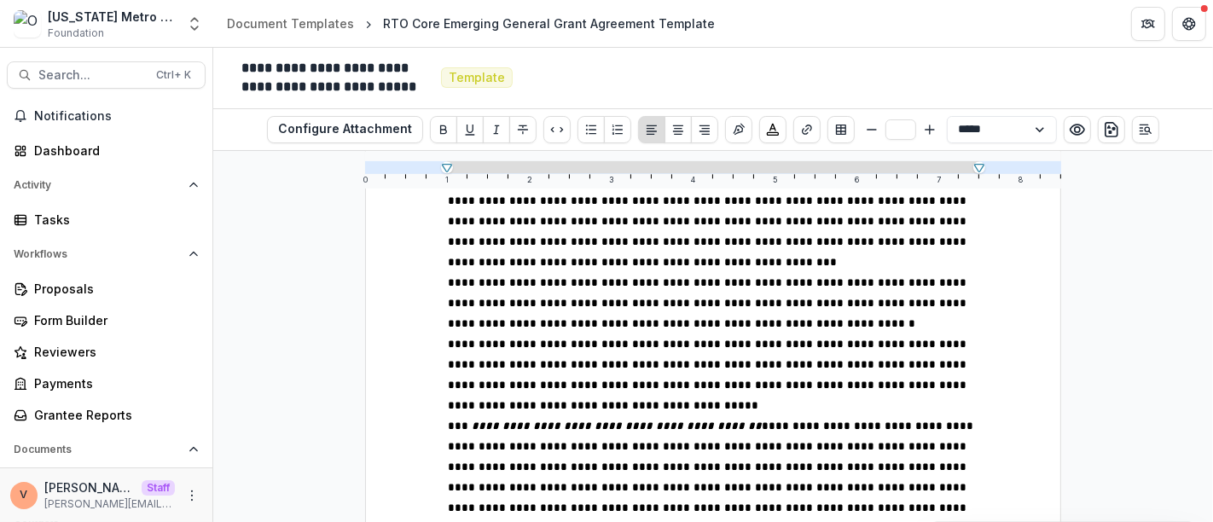
scroll to position [19804, 0]
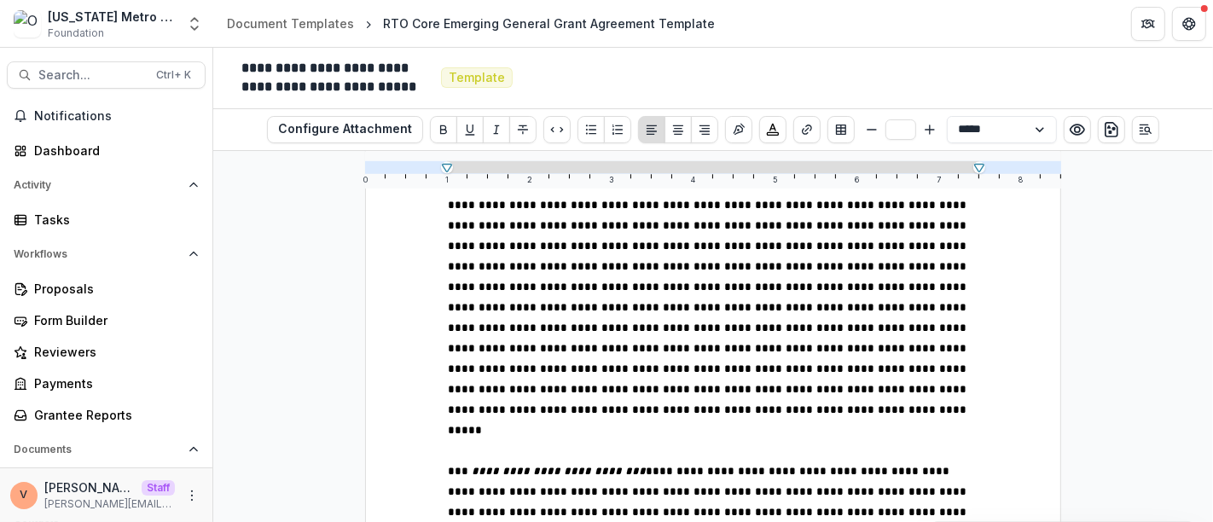
scroll to position [20182, 0]
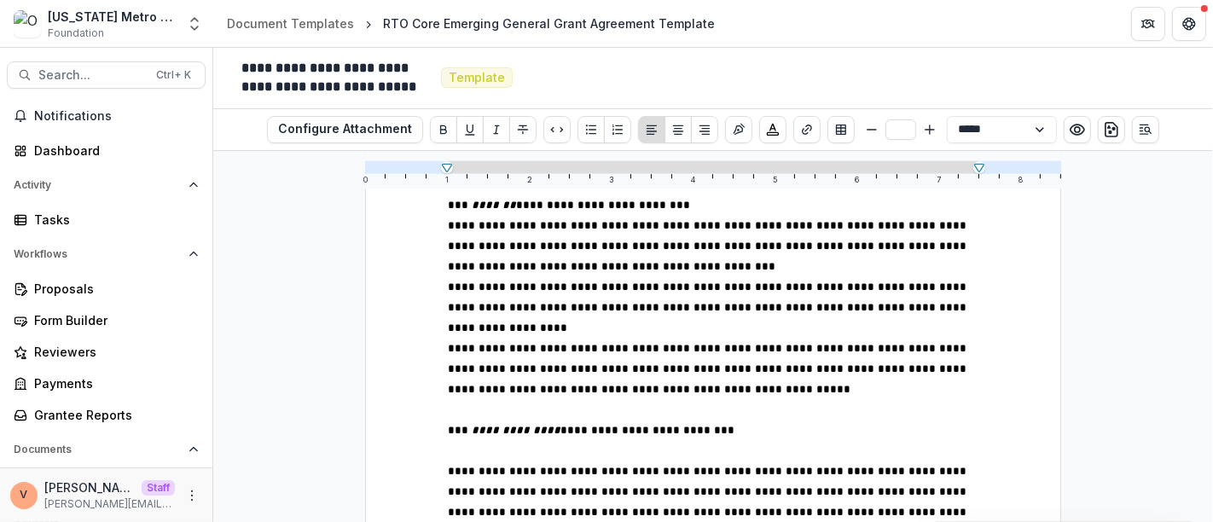
scroll to position [20846, 0]
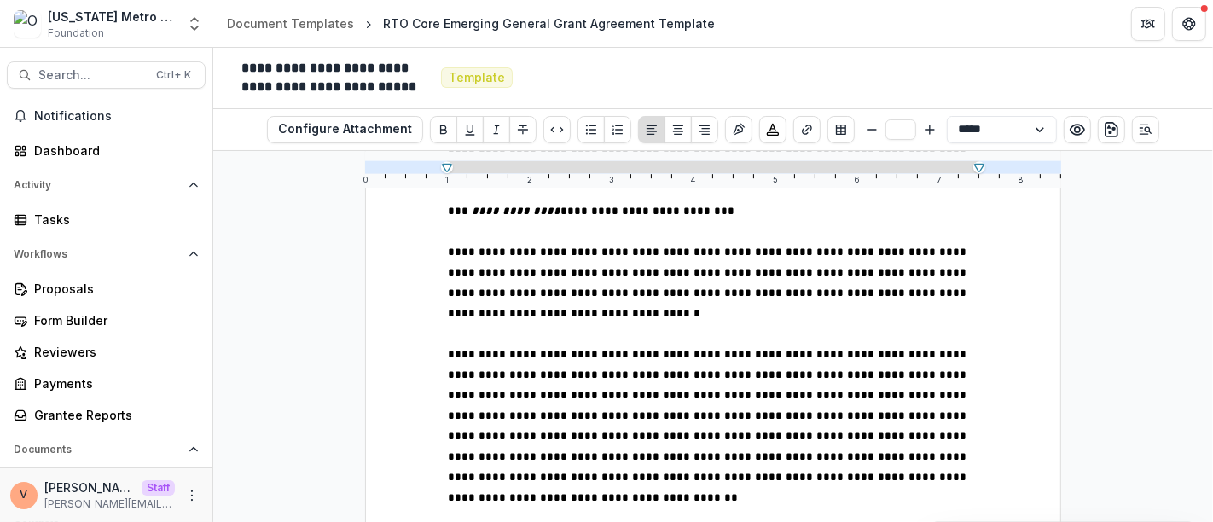
scroll to position [21130, 0]
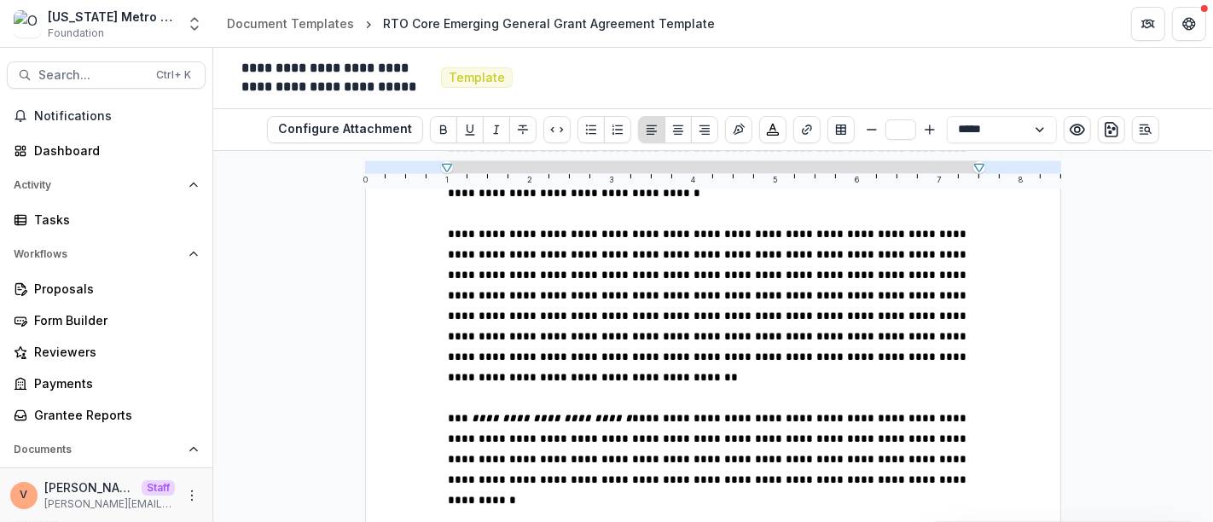
scroll to position [21225, 0]
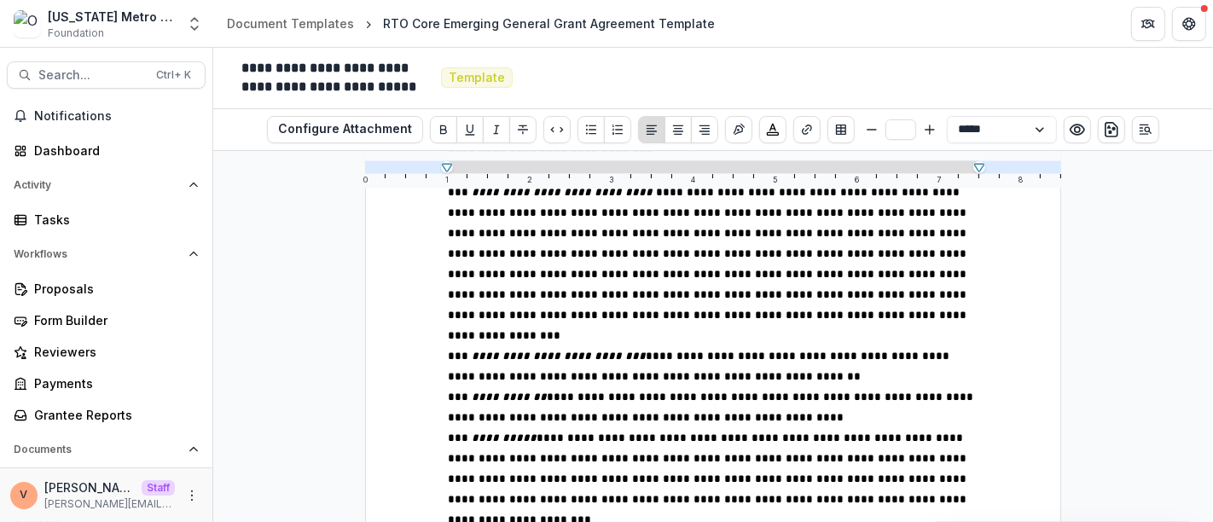
scroll to position [21604, 0]
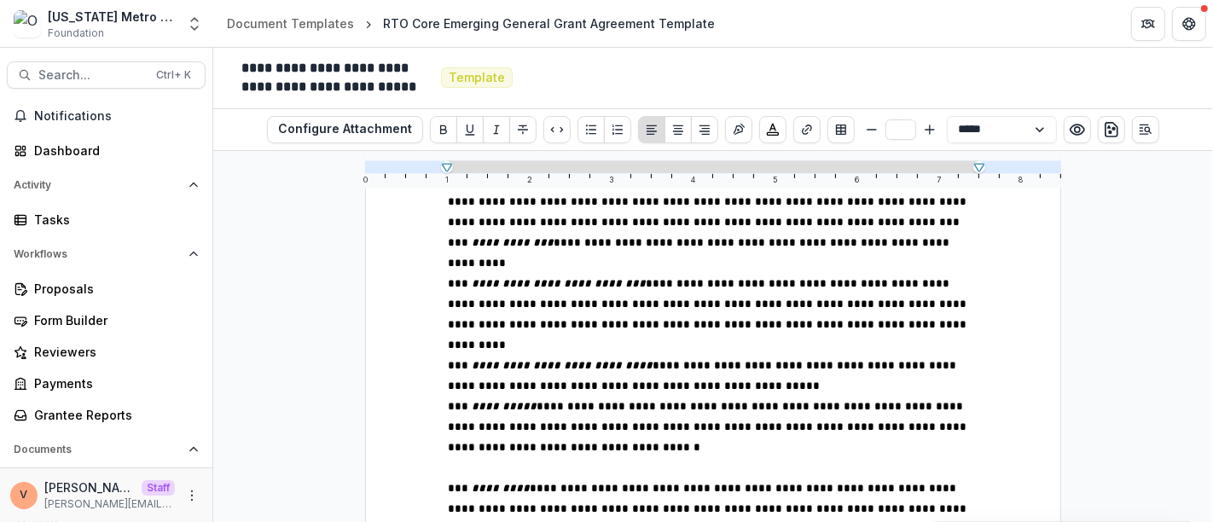
scroll to position [22552, 0]
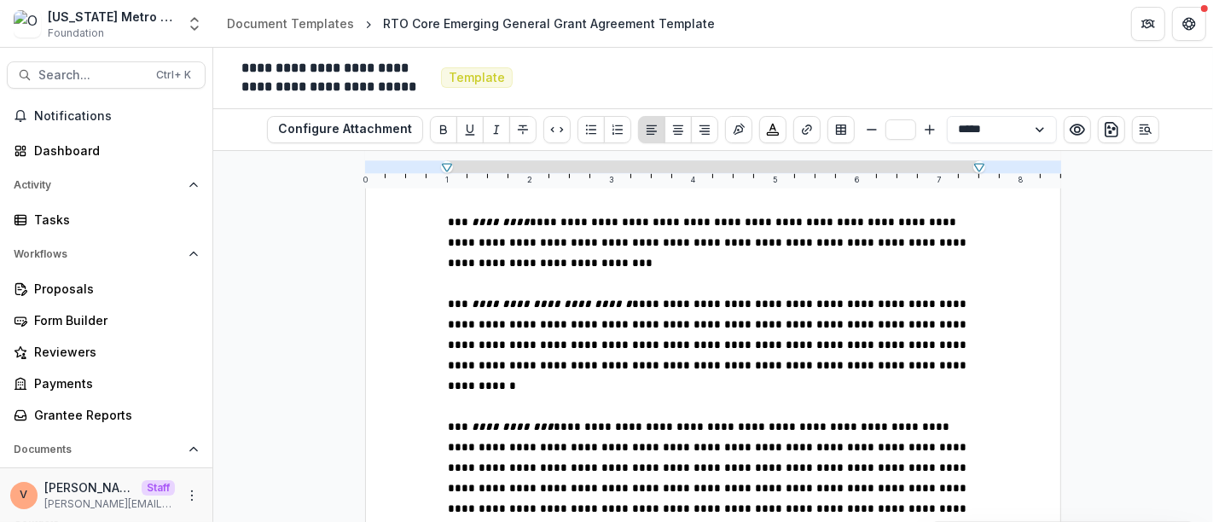
scroll to position [22741, 0]
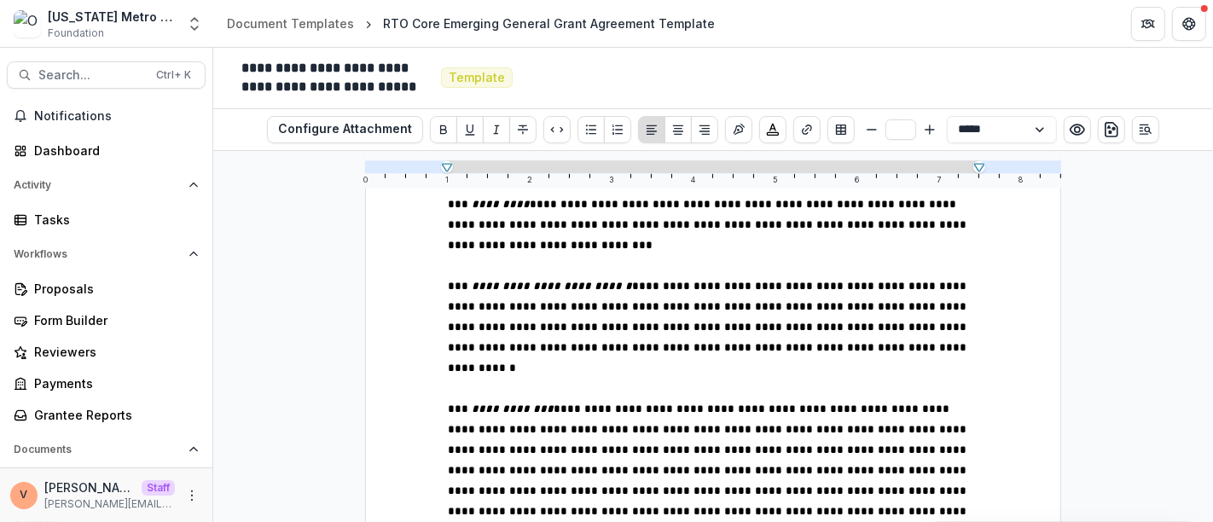
type input "**"
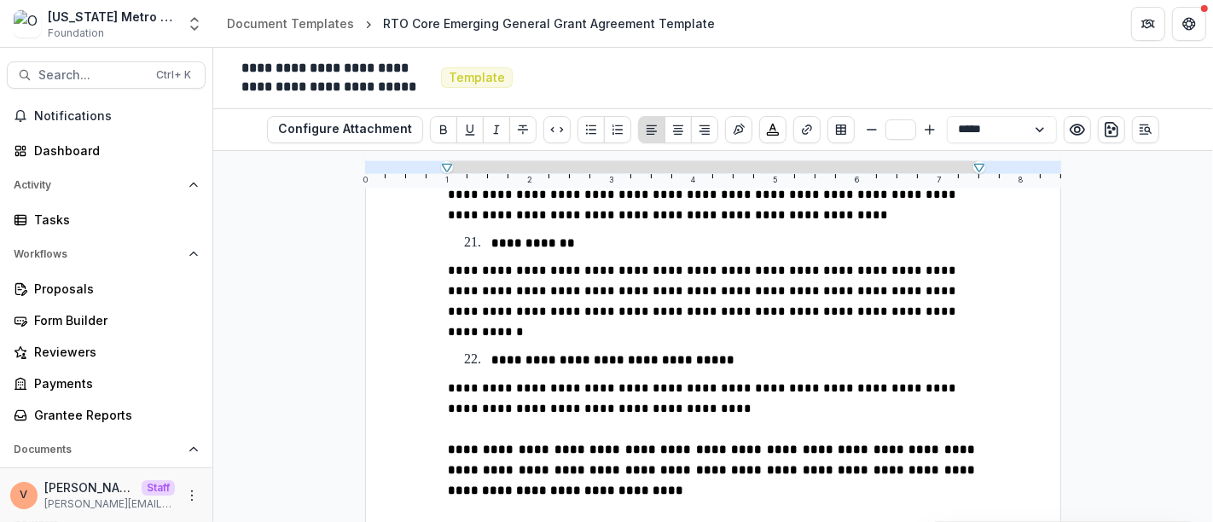
scroll to position [4973, 0]
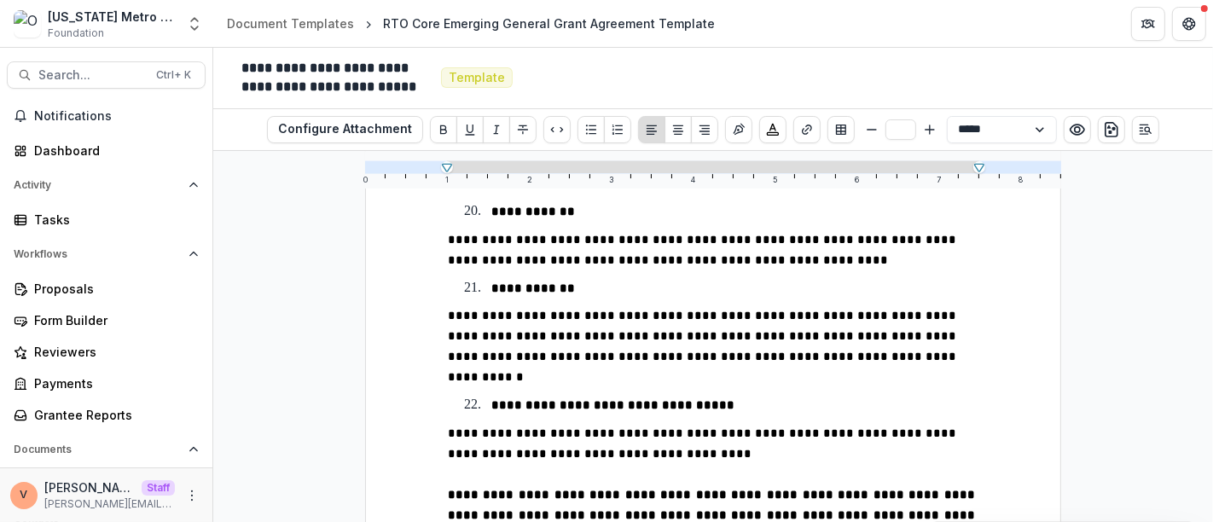
scroll to position [4783, 0]
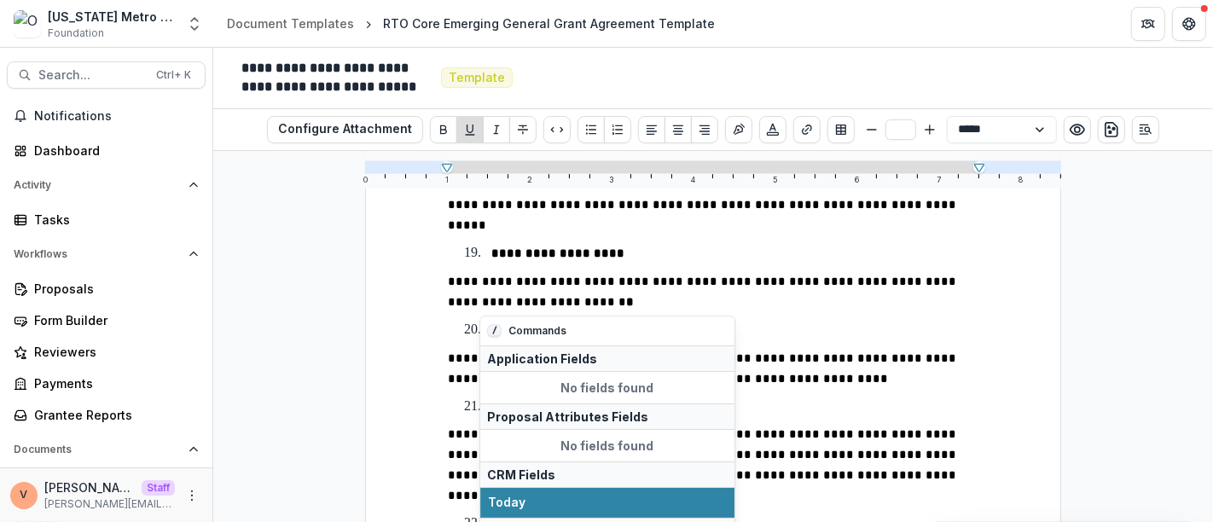
type input "**"
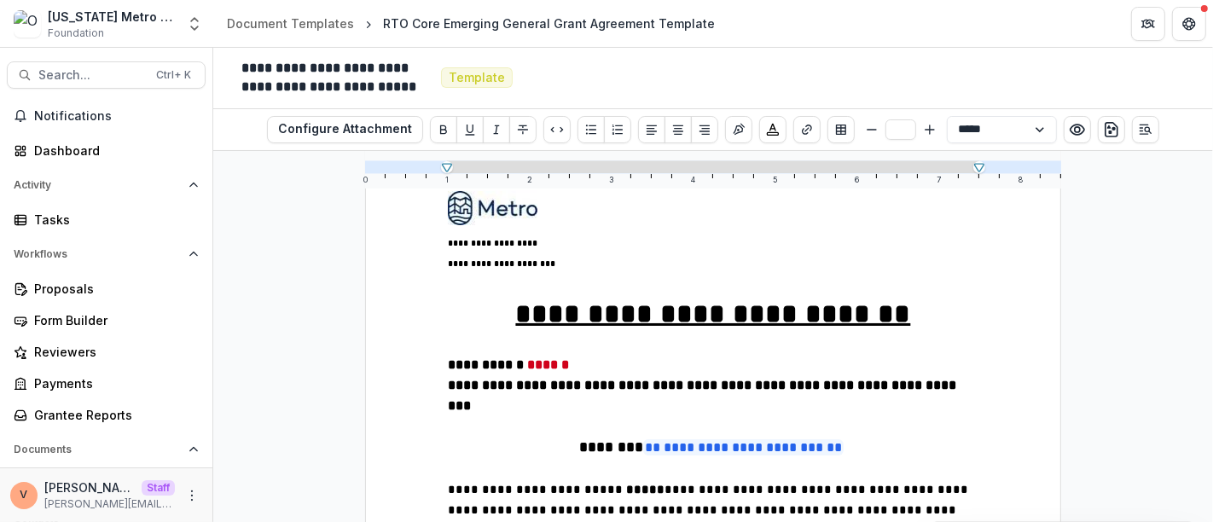
scroll to position [0, 0]
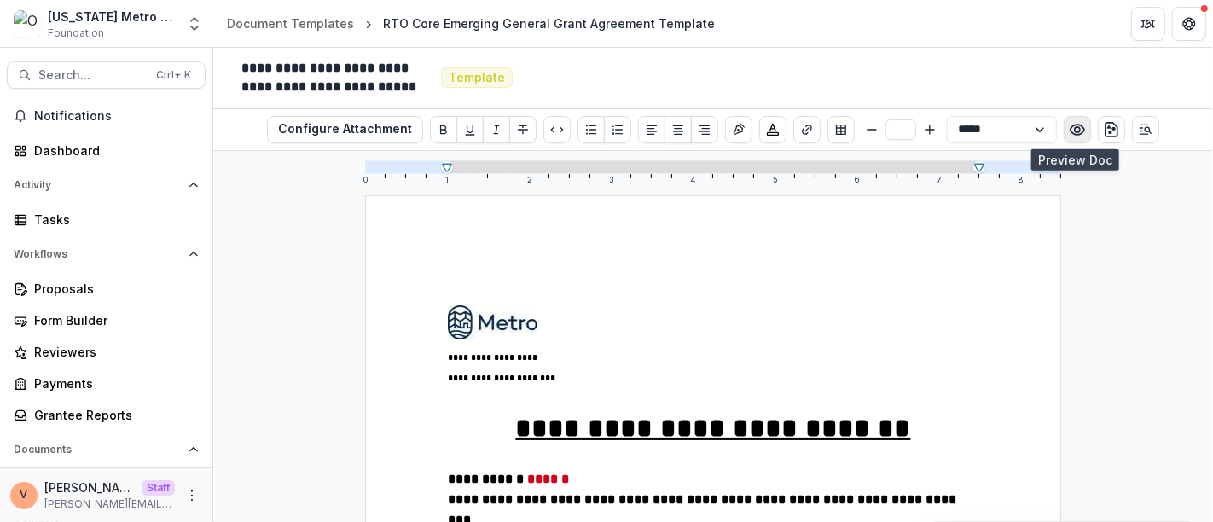
click at [1076, 133] on icon "Preview preview-doc.pdf" at bounding box center [1077, 129] width 17 height 17
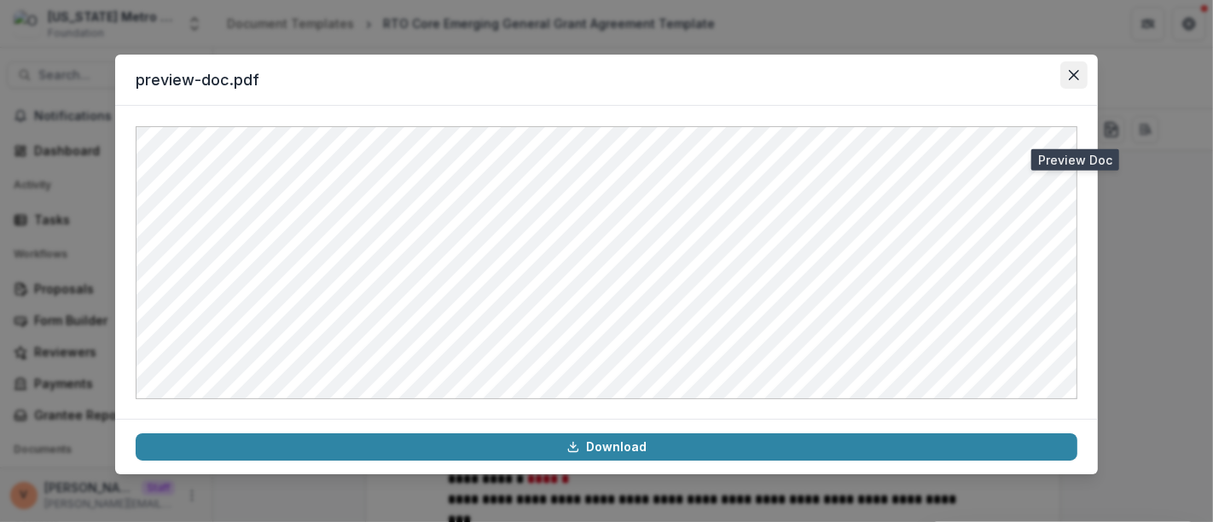
click at [1060, 72] on button "Close" at bounding box center [1073, 74] width 27 height 27
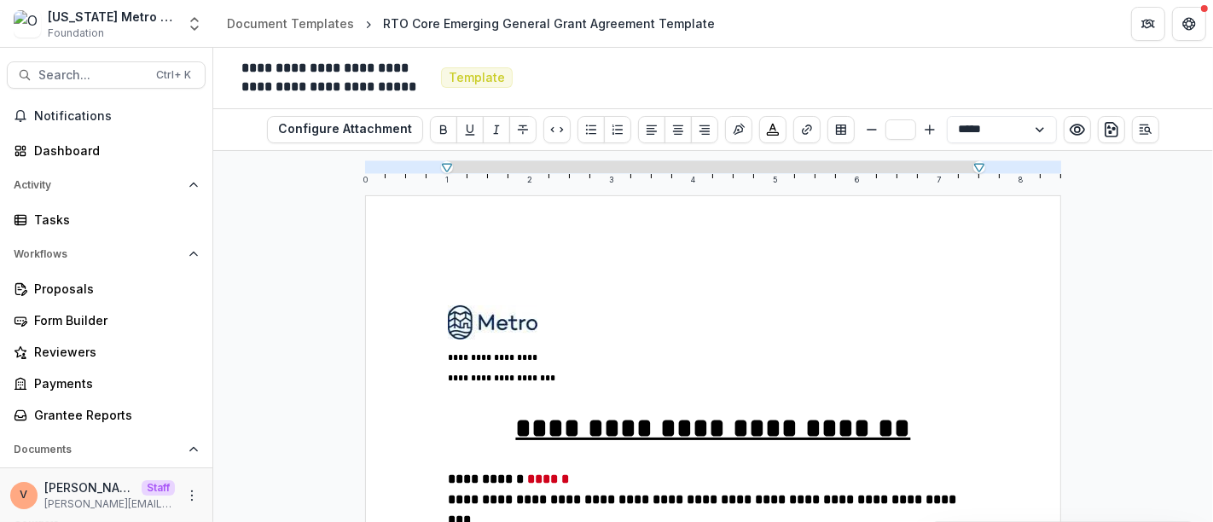
click at [1138, 258] on div "**********" at bounding box center [712, 336] width 999 height 371
click at [318, 27] on div "Document Templates" at bounding box center [290, 23] width 127 height 18
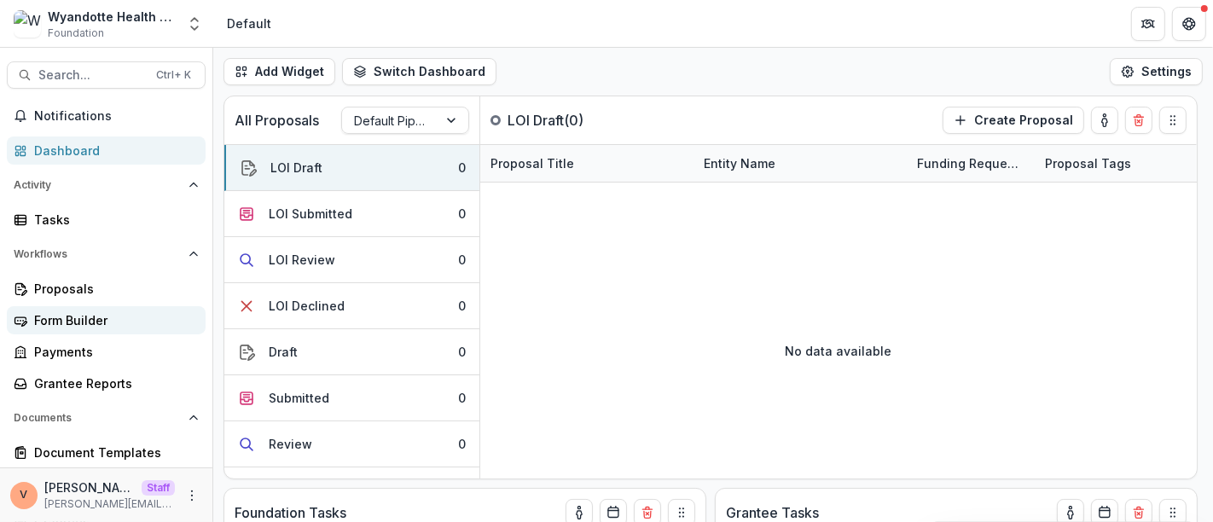
click at [62, 328] on div "Form Builder" at bounding box center [113, 320] width 158 height 18
